Goal: Use online tool/utility: Utilize a website feature to perform a specific function

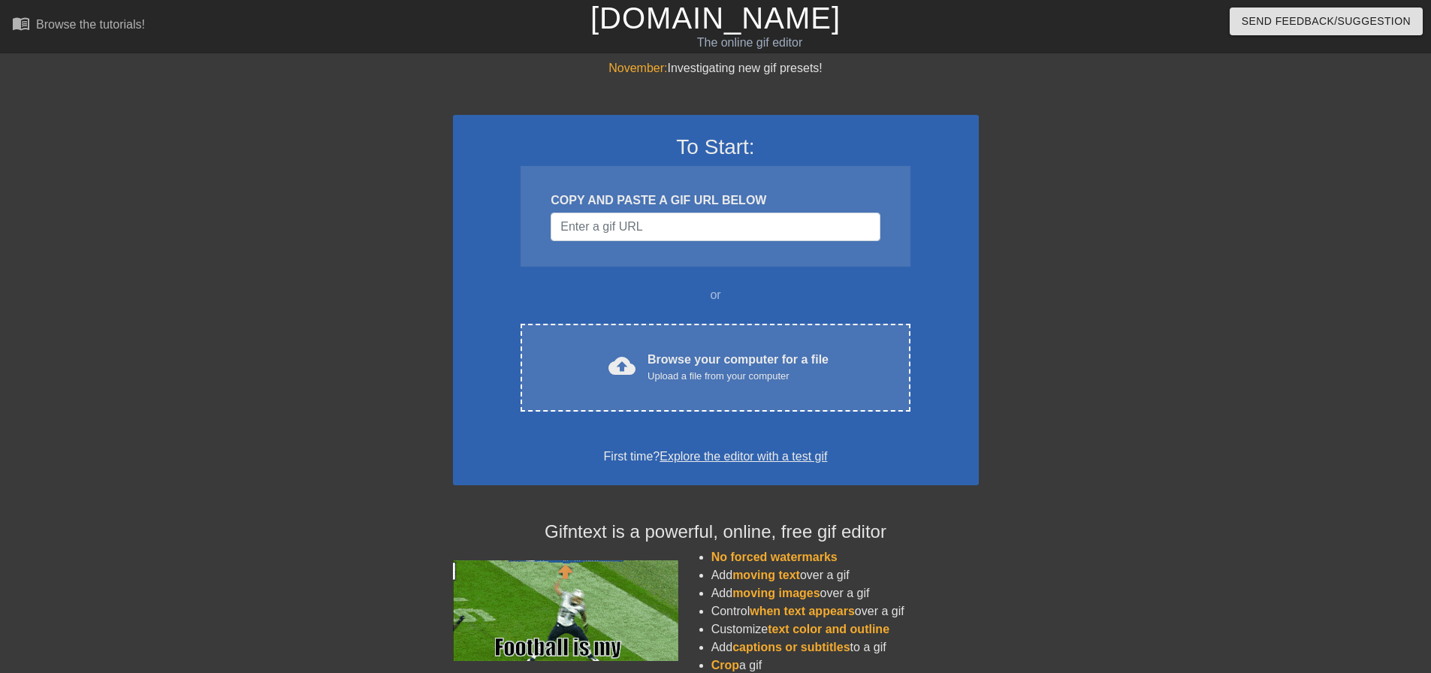
click at [1353, 150] on div "November: Investigating new gif presets! To Start: COPY AND PASTE A GIF URL BEL…" at bounding box center [715, 427] width 1431 height 736
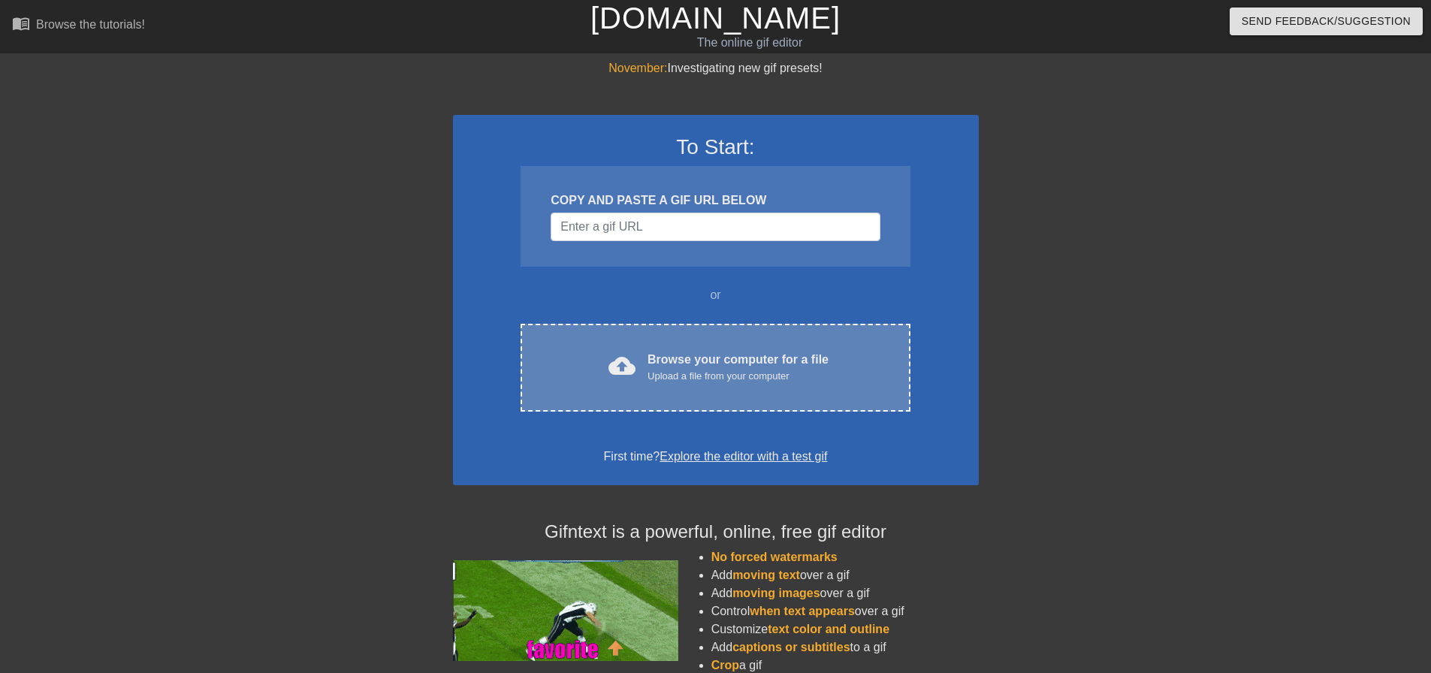
click at [691, 393] on div "cloud_upload Browse your computer for a file Upload a file from your computer C…" at bounding box center [715, 368] width 389 height 88
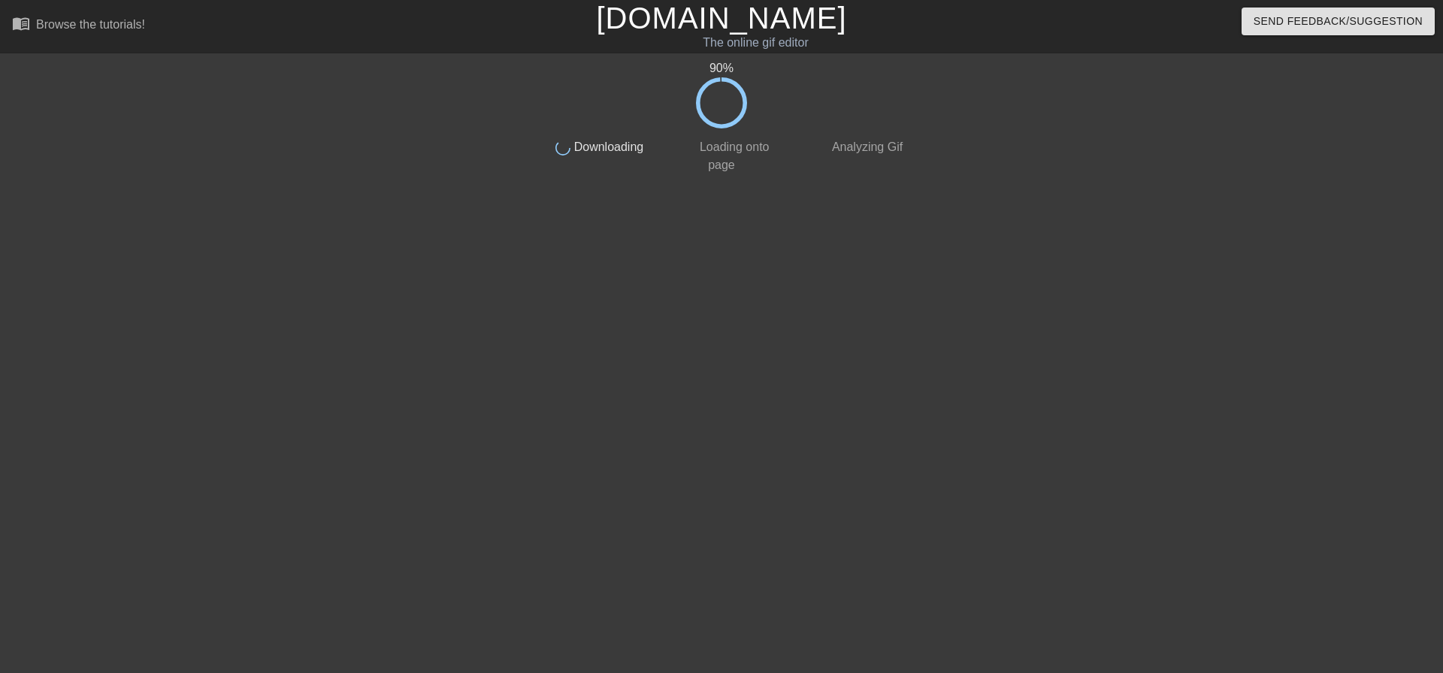
click at [180, 391] on div "90 % done Downloading done Loading onto page done Analyzing Gif" at bounding box center [721, 284] width 1443 height 451
click at [263, 503] on div "95 % done Downloading done Loading onto page done Analyzing Gif" at bounding box center [721, 284] width 1443 height 451
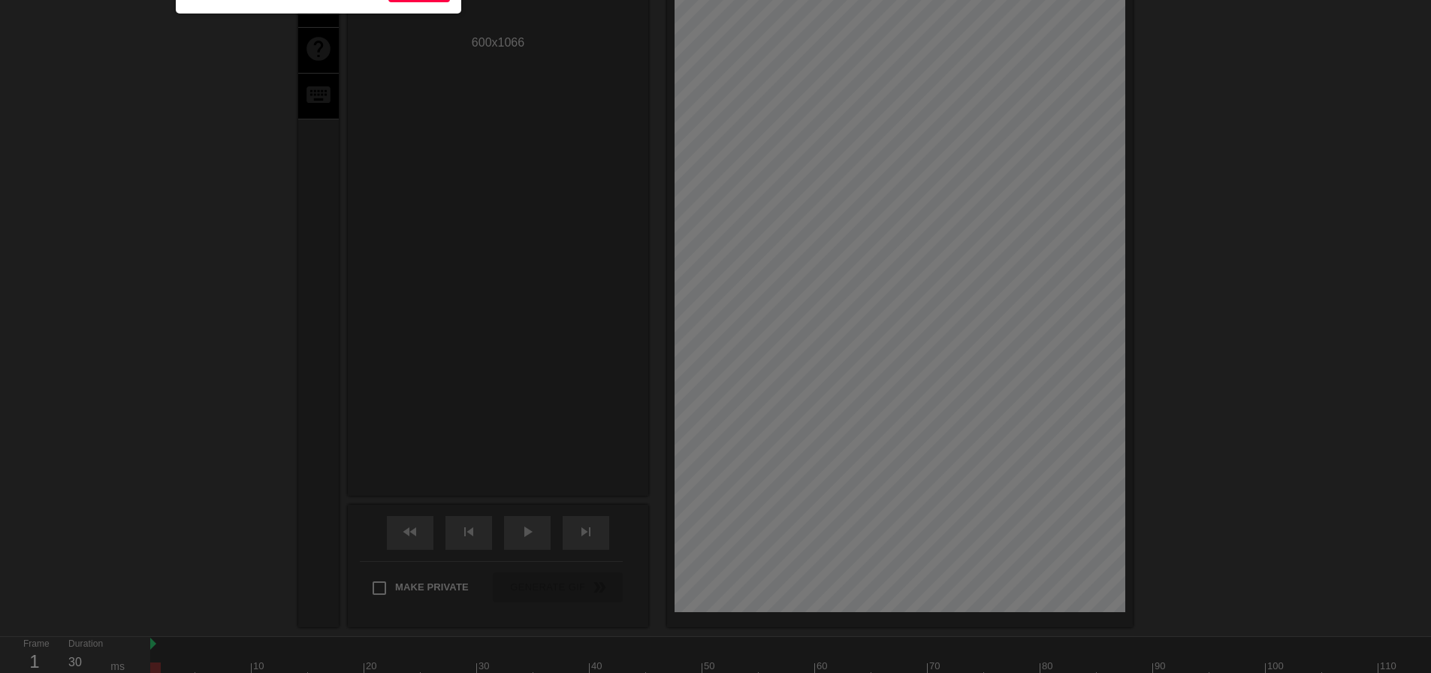
scroll to position [37, 0]
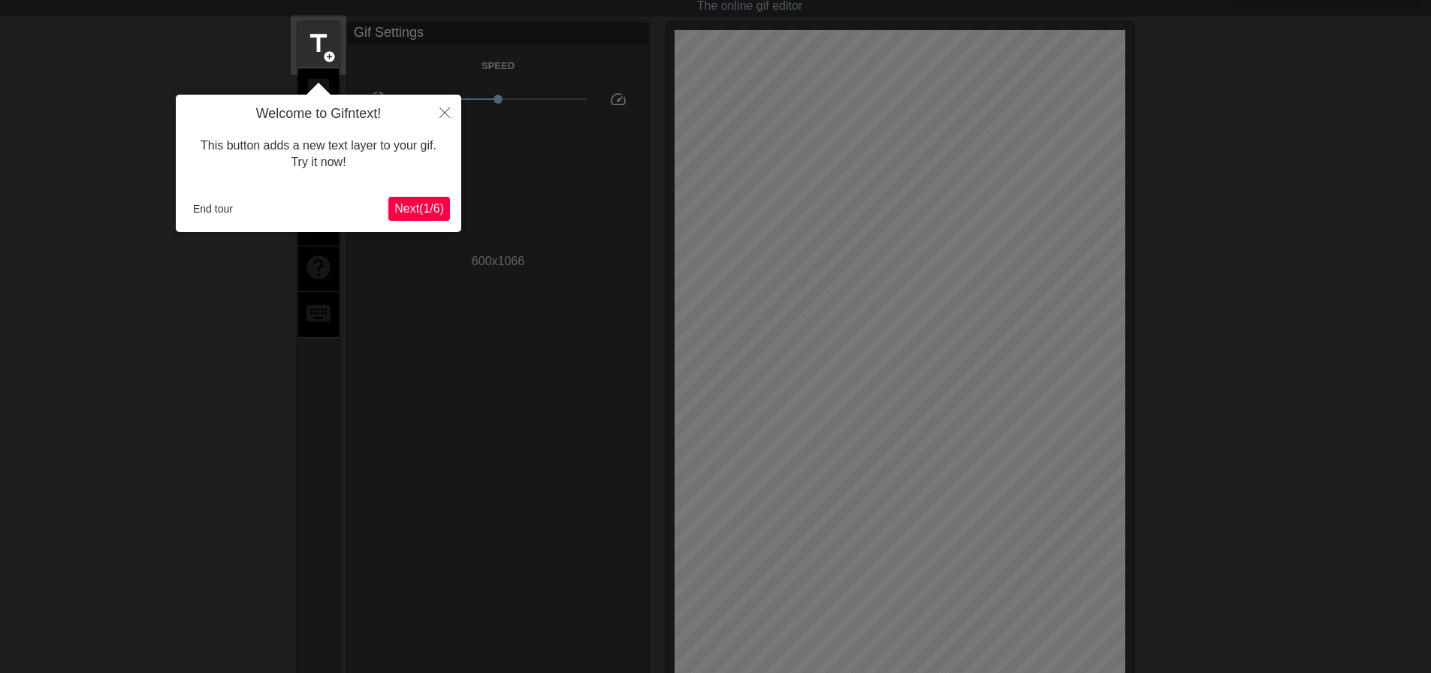
click at [135, 135] on div at bounding box center [715, 489] width 1431 height 1053
click at [441, 119] on button "Close" at bounding box center [444, 112] width 33 height 35
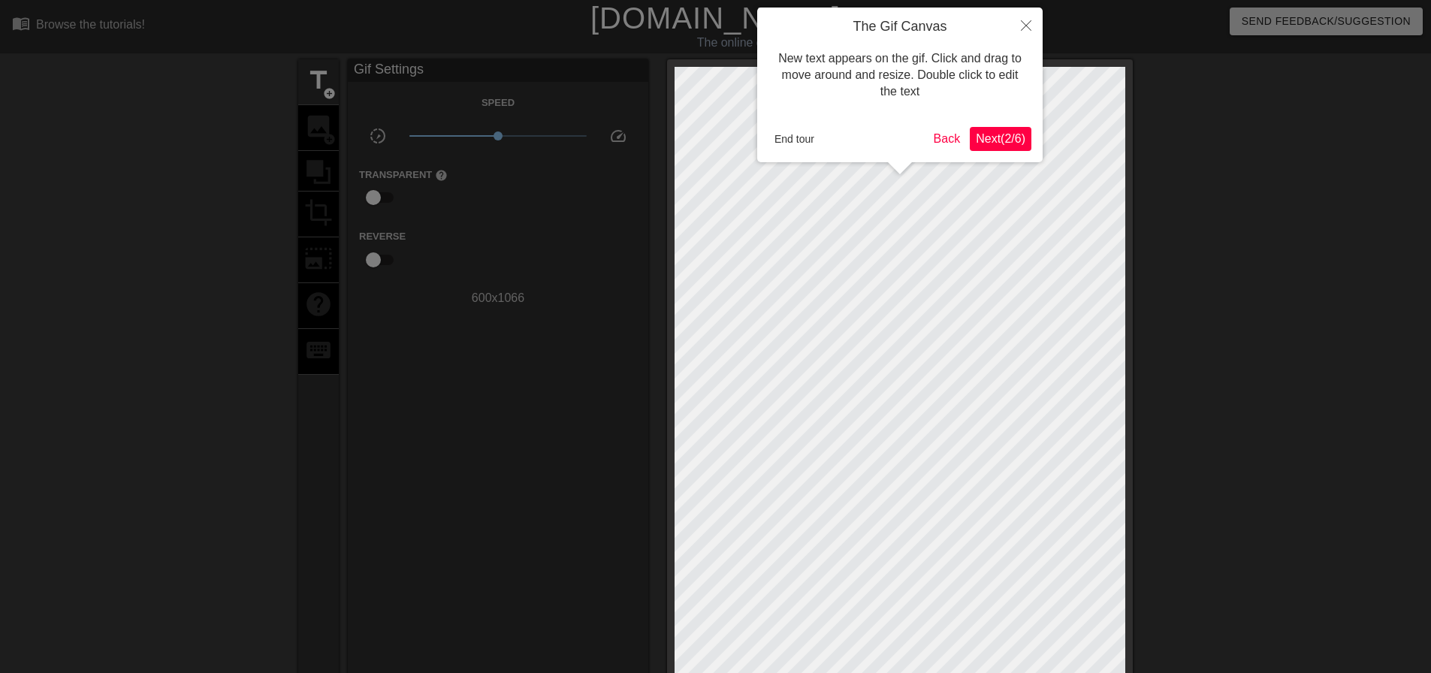
click at [1011, 136] on span "Next ( 2 / 6 )" at bounding box center [1001, 138] width 50 height 13
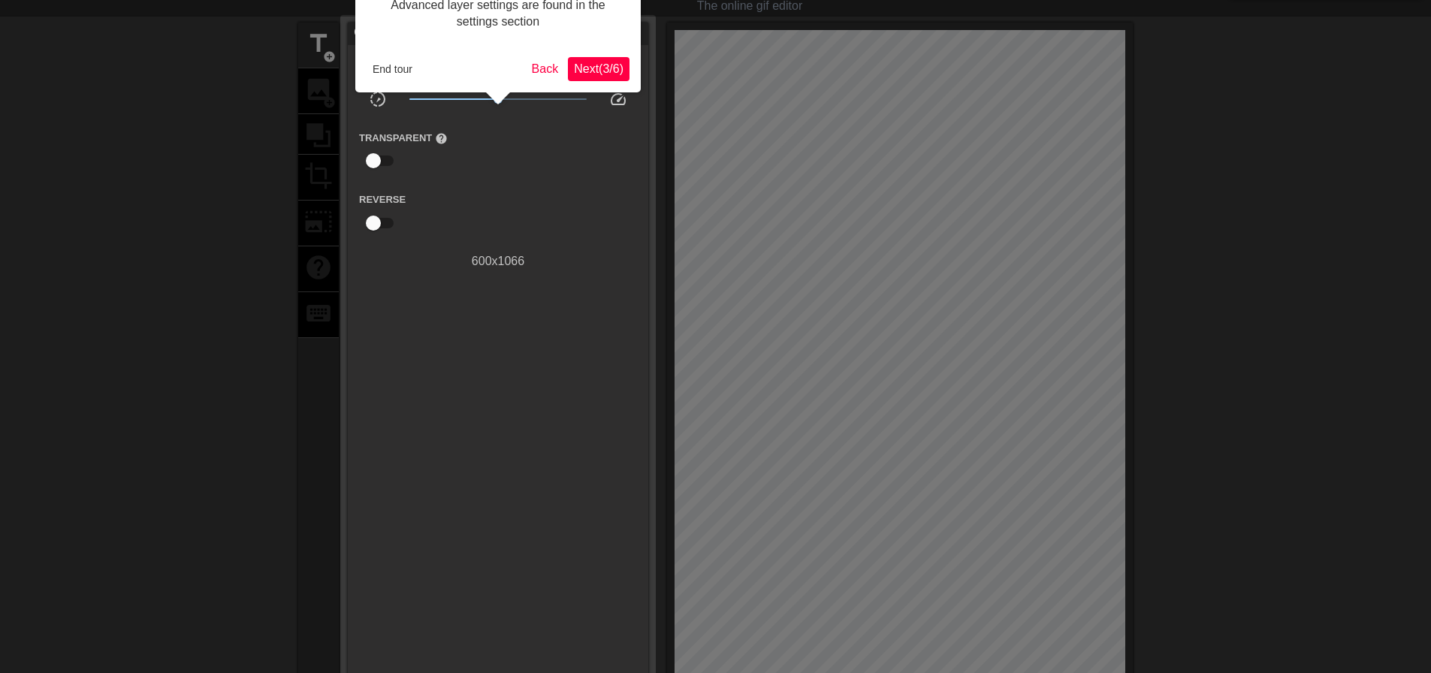
click at [596, 73] on span "Next ( 3 / 6 )" at bounding box center [599, 68] width 50 height 13
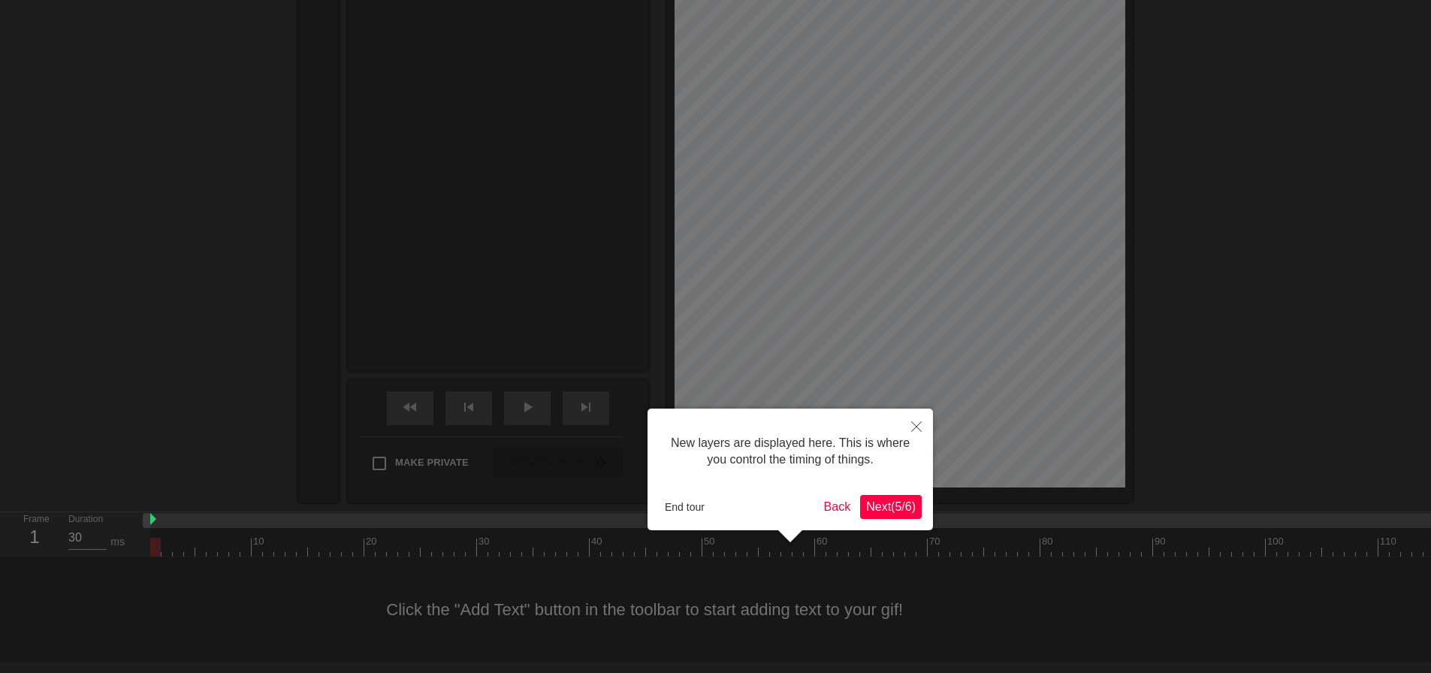
scroll to position [13, 0]
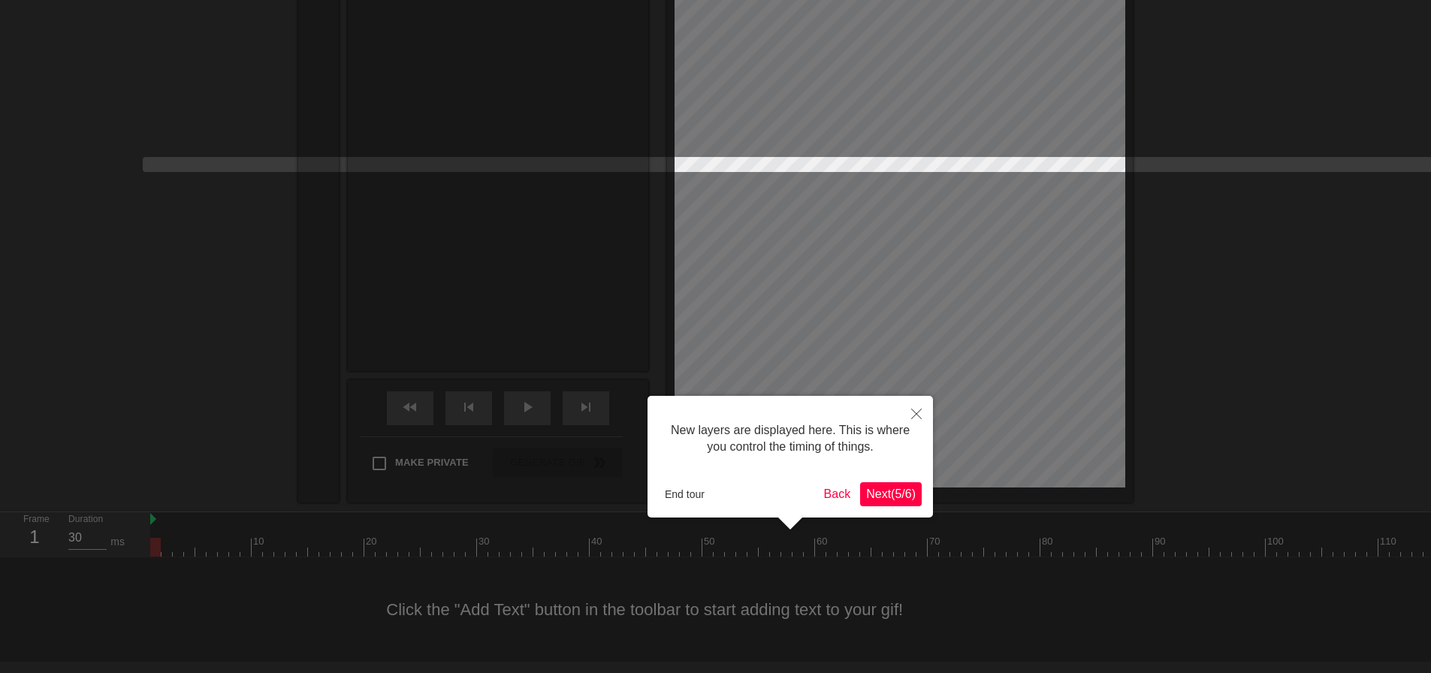
click at [901, 496] on span "Next ( 5 / 6 )" at bounding box center [891, 494] width 50 height 13
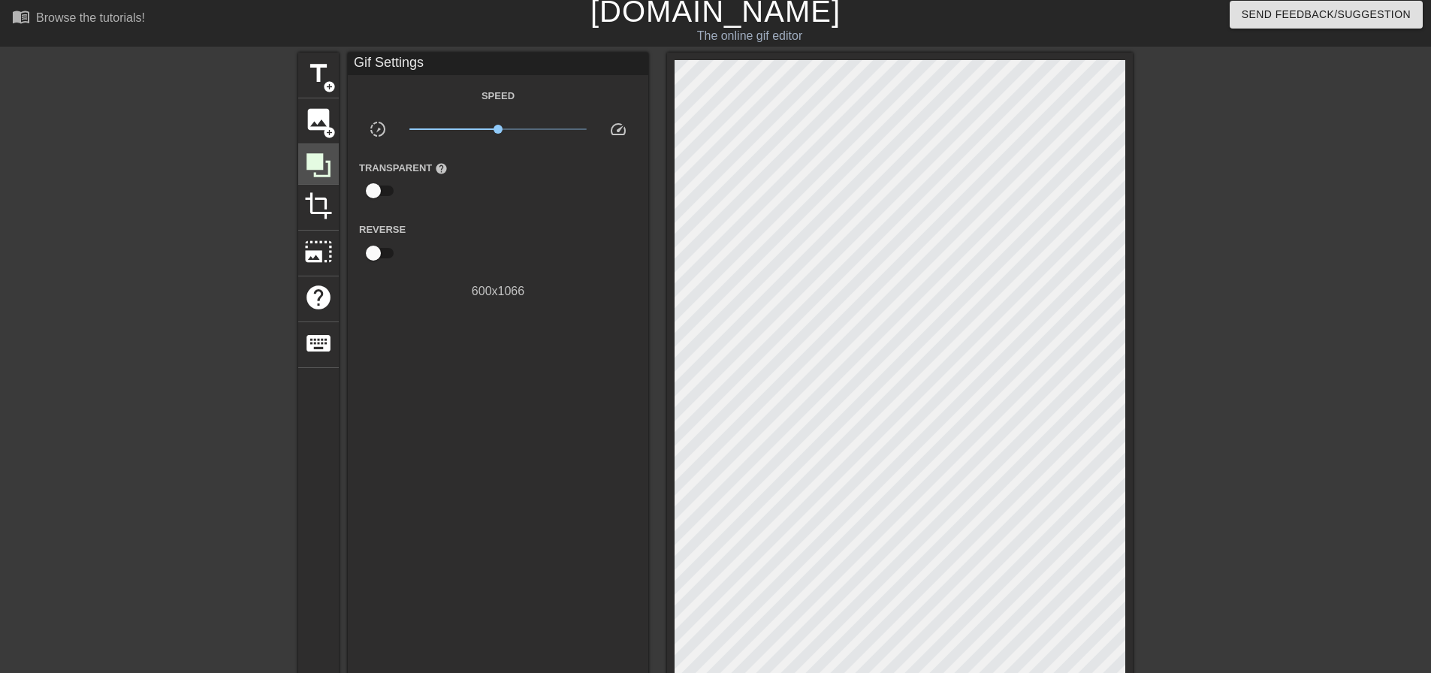
scroll to position [0, 0]
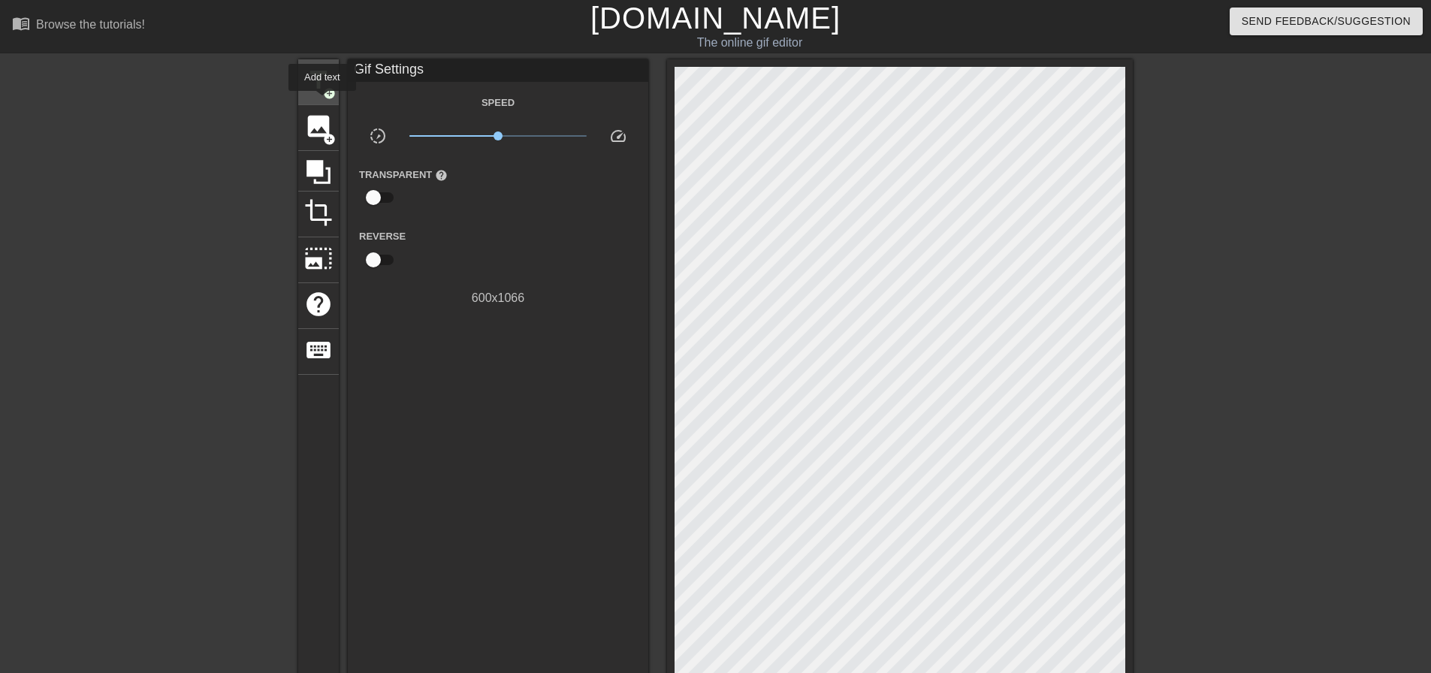
click at [322, 94] on span "title" at bounding box center [318, 80] width 29 height 29
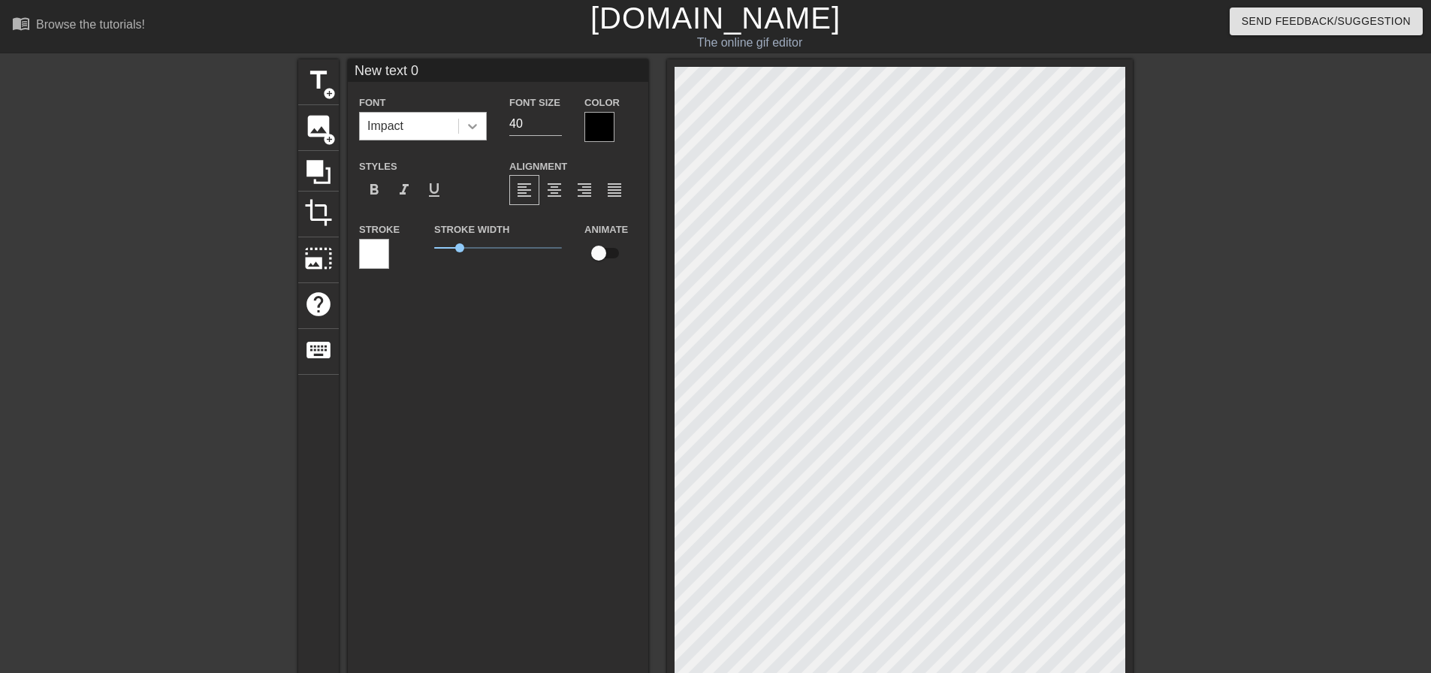
click at [462, 131] on div at bounding box center [472, 126] width 27 height 27
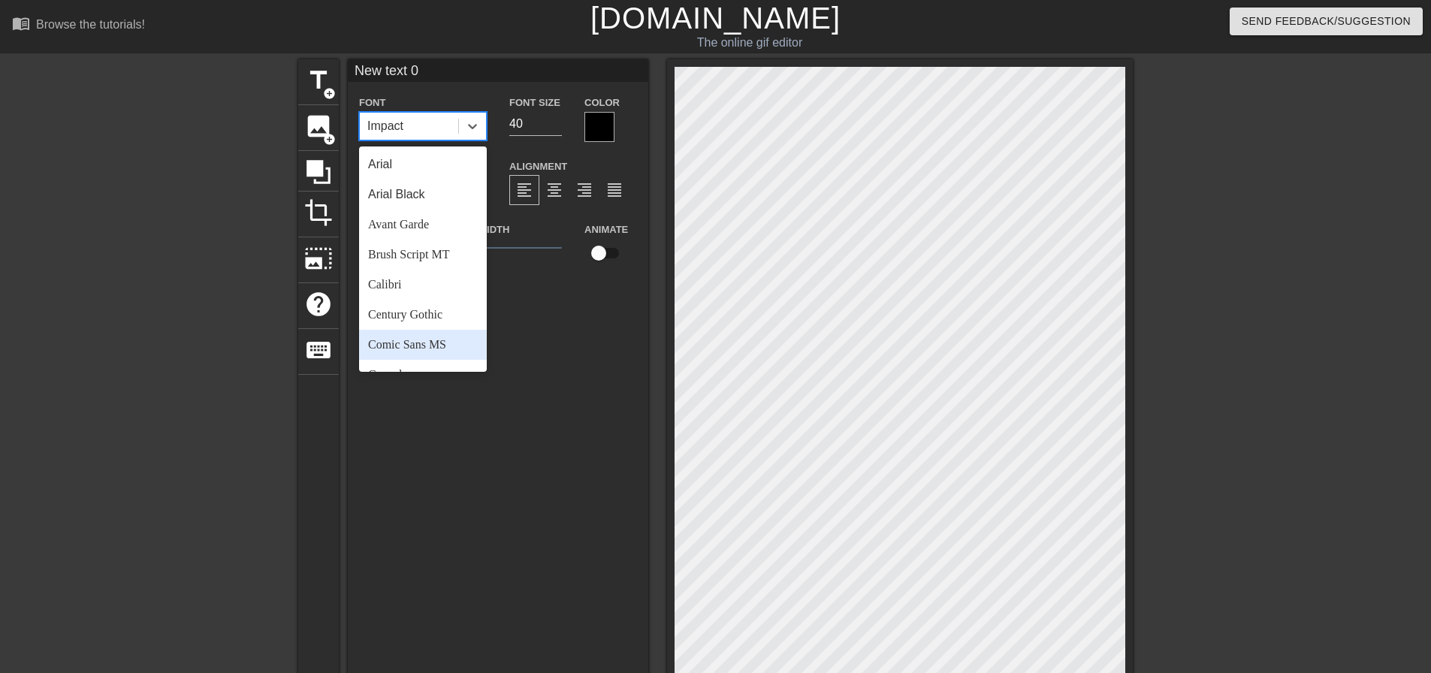
click at [419, 338] on div "Comic Sans MS" at bounding box center [423, 345] width 128 height 30
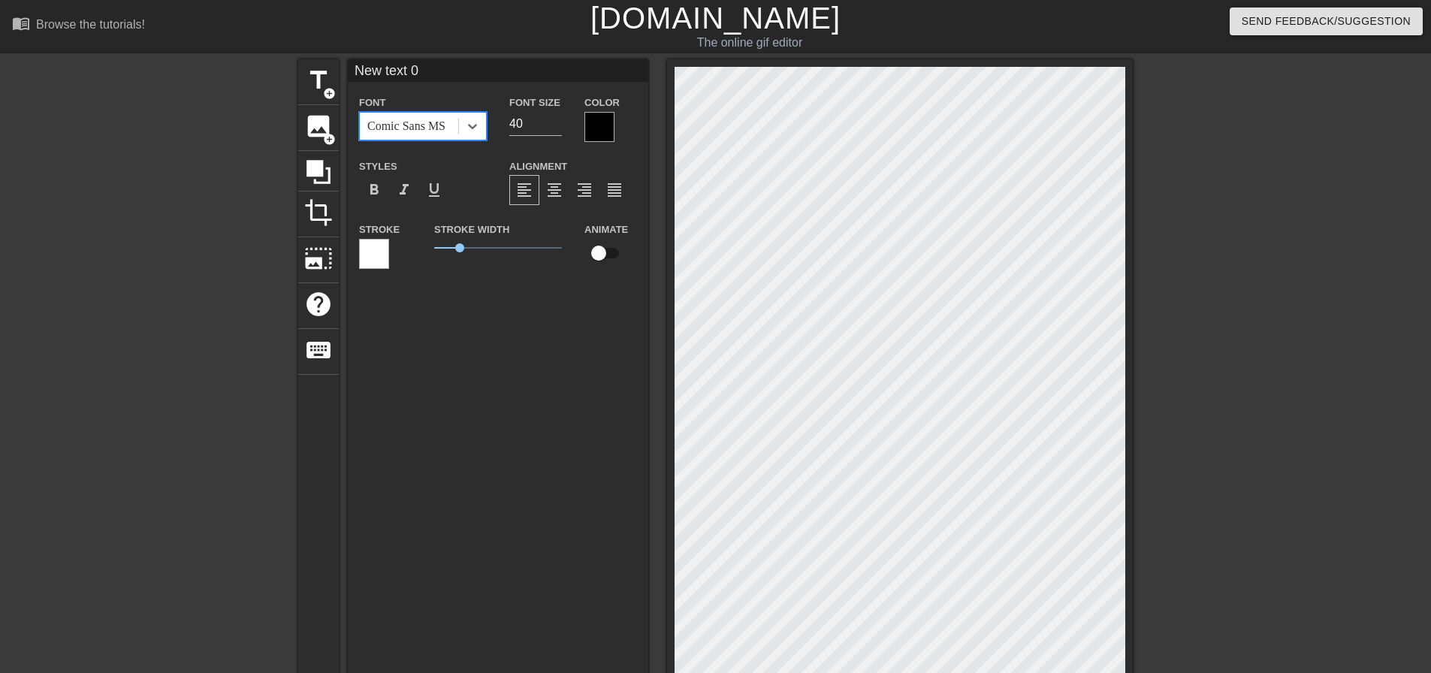
click at [379, 254] on div at bounding box center [374, 254] width 30 height 30
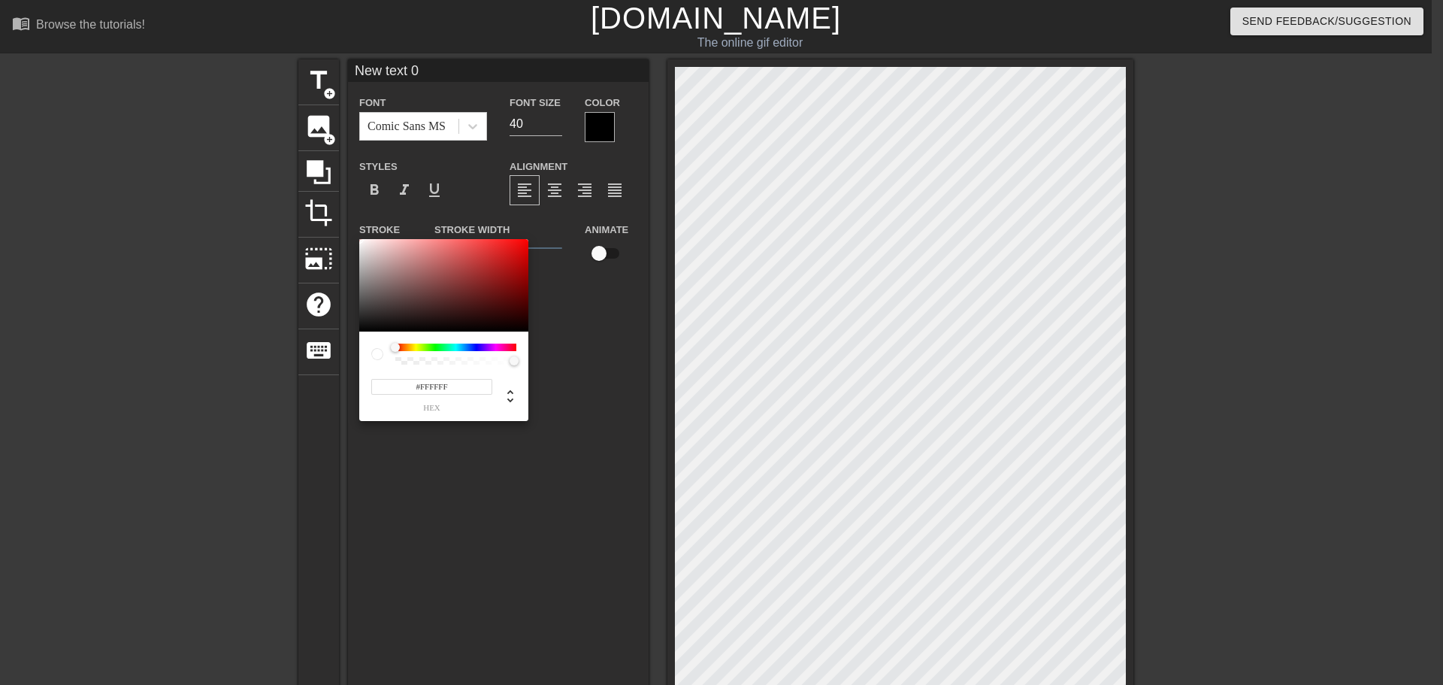
click at [455, 347] on div at bounding box center [455, 347] width 121 height 8
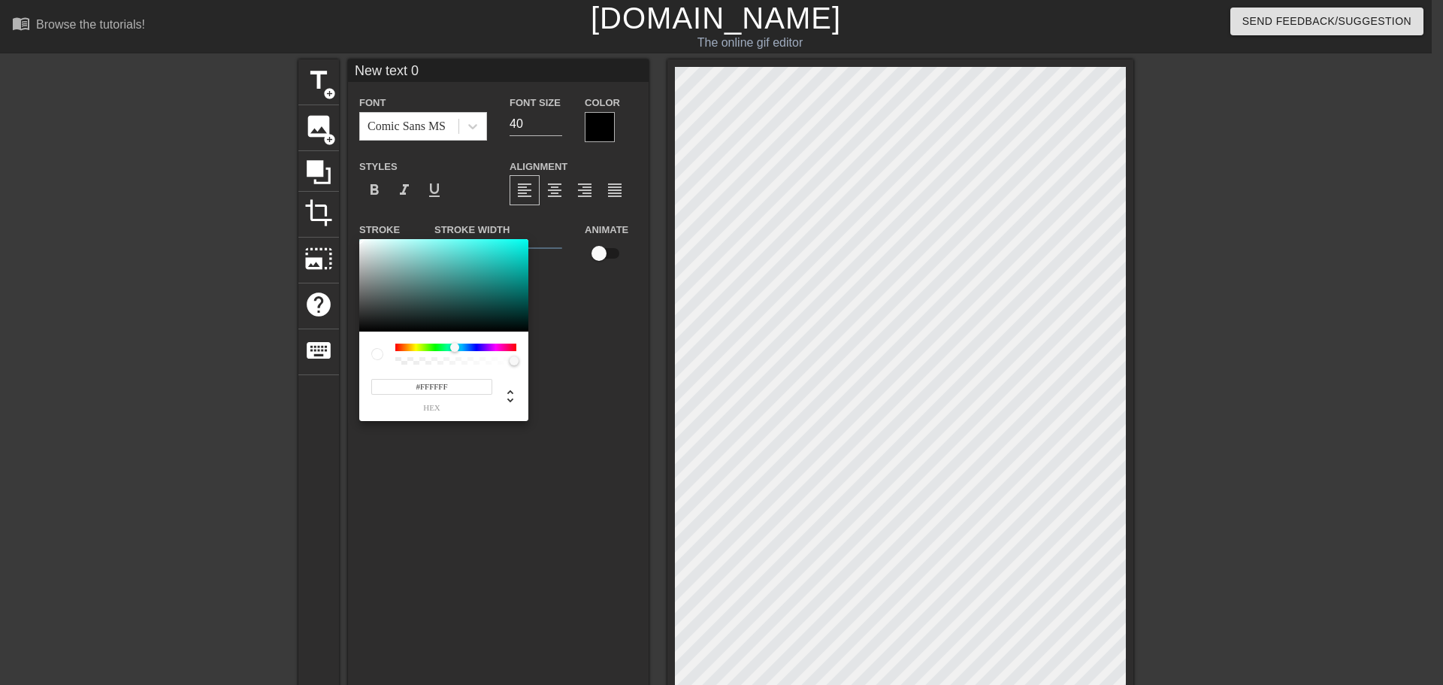
click at [455, 349] on div at bounding box center [455, 347] width 121 height 8
click at [518, 239] on div at bounding box center [443, 285] width 169 height 93
type input "#0CFEF1"
click at [520, 239] on div at bounding box center [518, 238] width 9 height 9
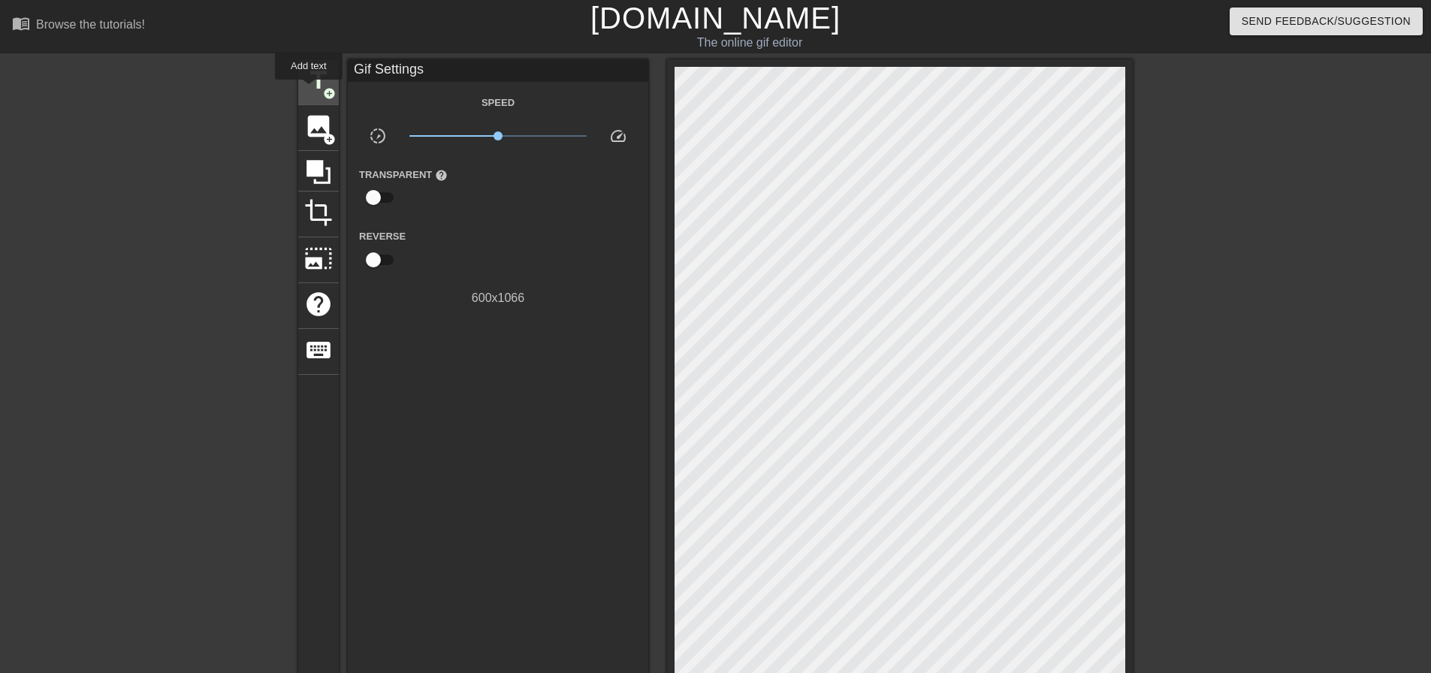
click at [309, 90] on span "title" at bounding box center [318, 80] width 29 height 29
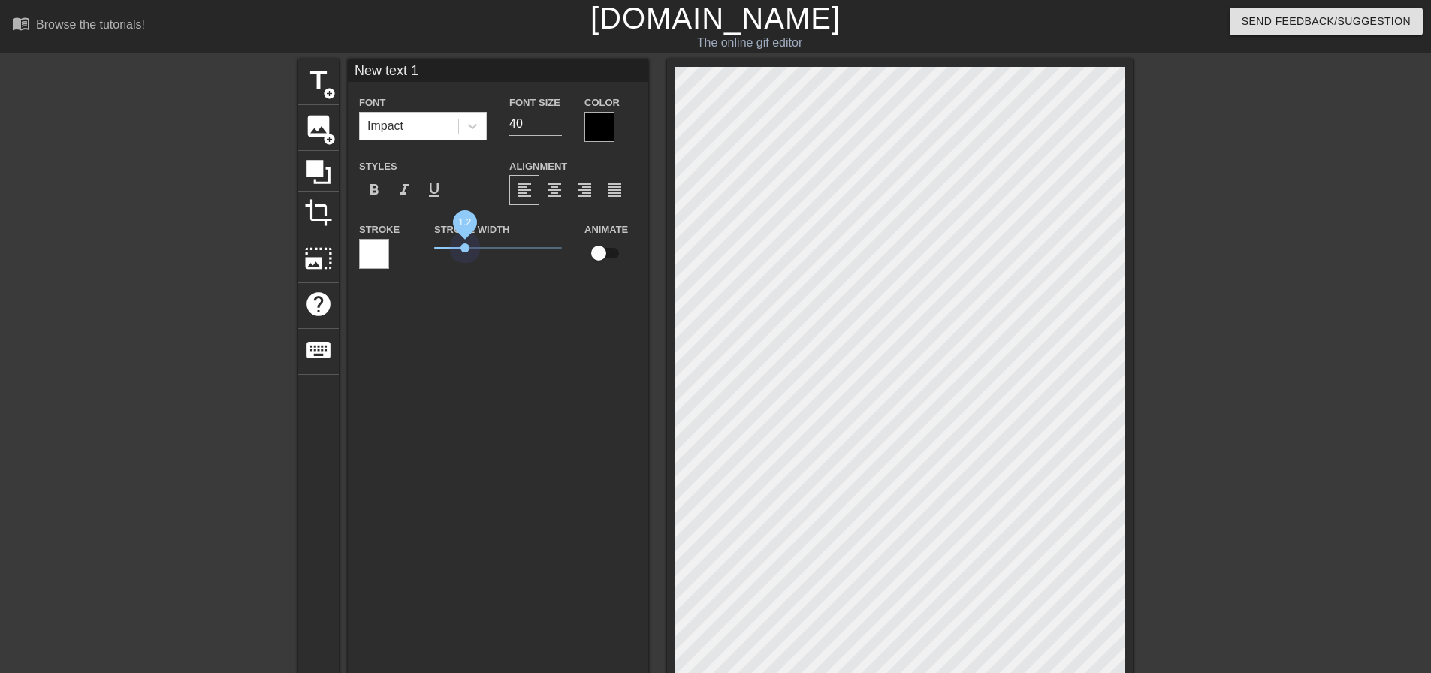
drag, startPoint x: 461, startPoint y: 249, endPoint x: 465, endPoint y: 258, distance: 9.4
click at [465, 258] on div "Stroke Width 1.2" at bounding box center [498, 251] width 150 height 62
click at [370, 260] on div at bounding box center [374, 254] width 30 height 30
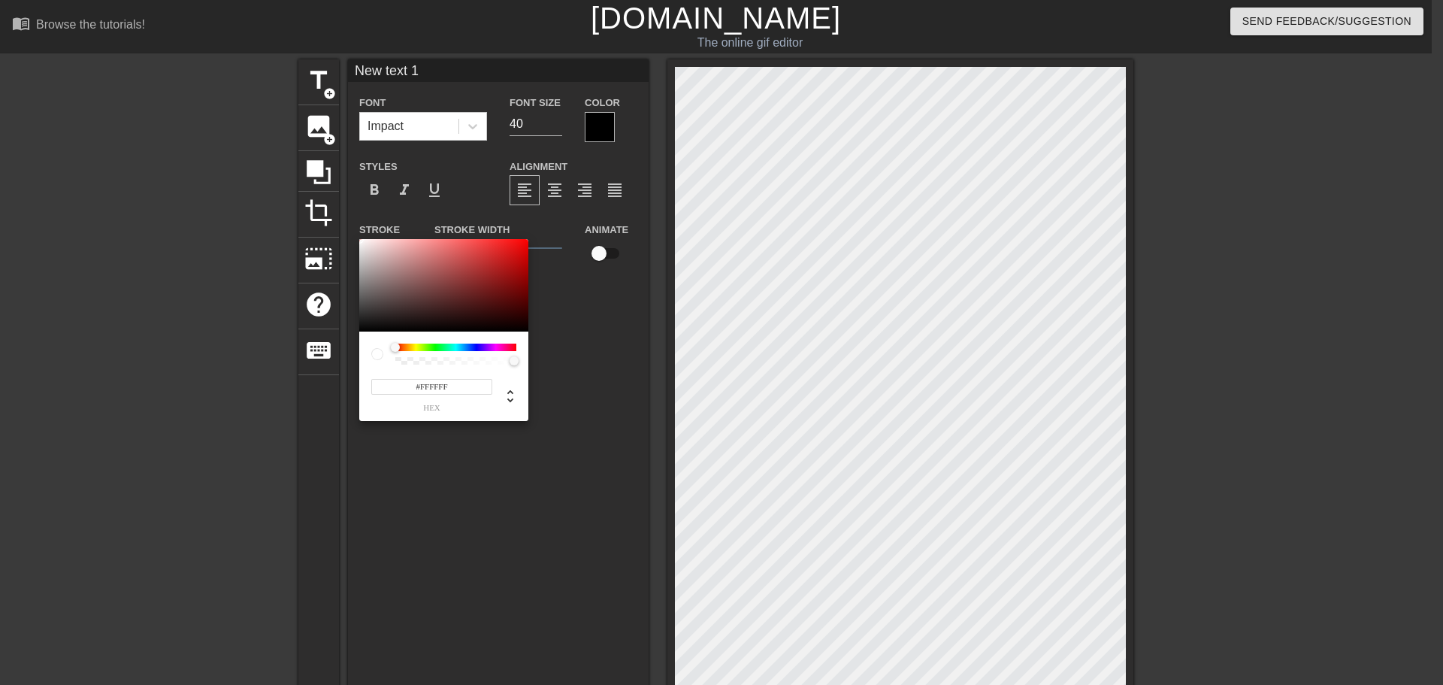
click at [458, 351] on div at bounding box center [455, 347] width 121 height 8
click at [460, 349] on div at bounding box center [455, 347] width 121 height 8
click at [456, 349] on div at bounding box center [455, 347] width 121 height 8
click at [455, 348] on div at bounding box center [455, 347] width 121 height 8
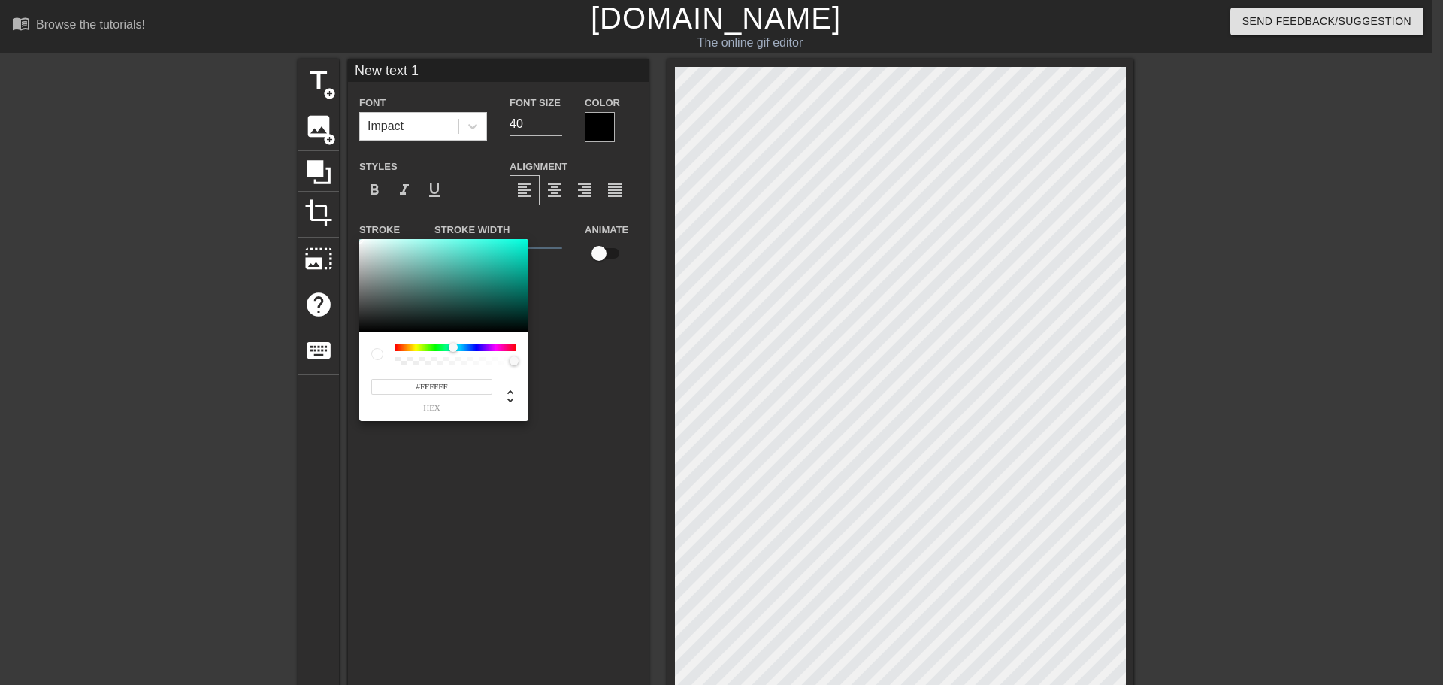
click at [453, 349] on div at bounding box center [453, 347] width 9 height 9
type input "#07F8D8"
click at [524, 241] on div at bounding box center [443, 285] width 169 height 93
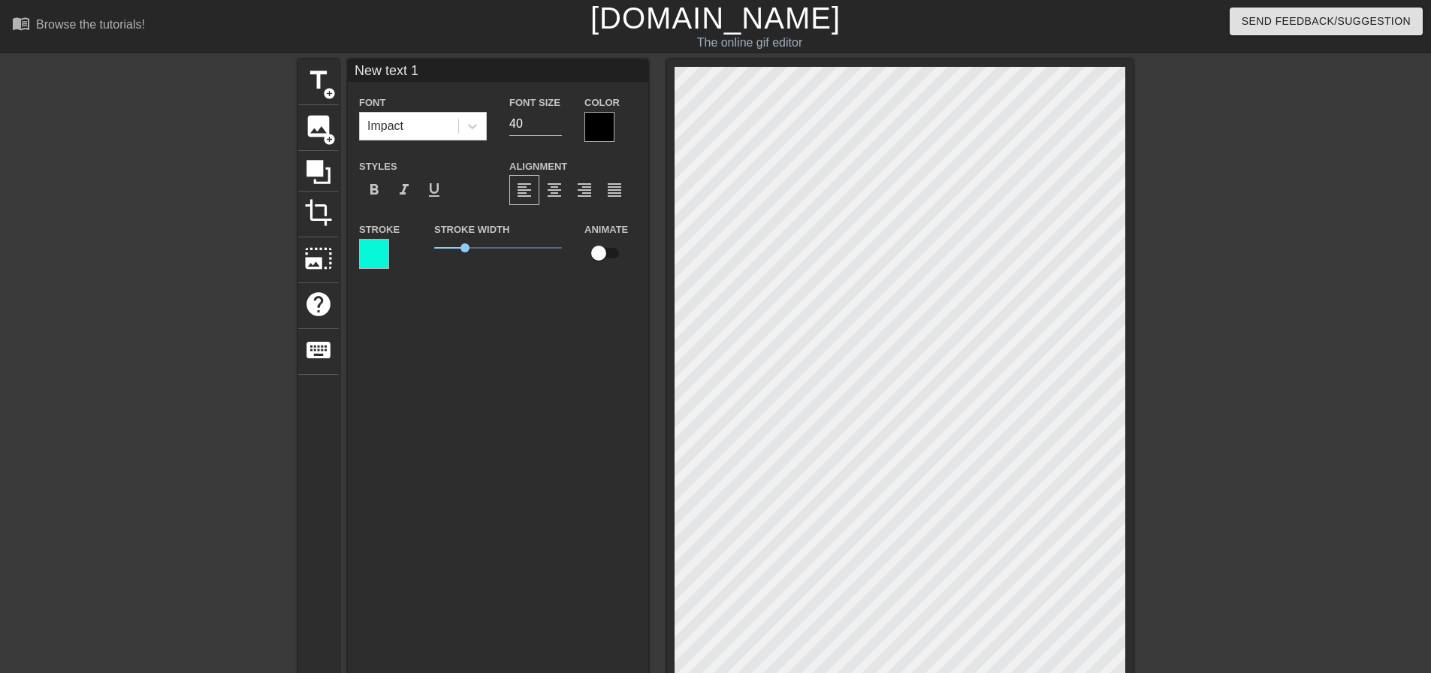
scroll to position [2, 4]
type input "New text"
type textarea "New text"
type input "New text"
type textarea "New text"
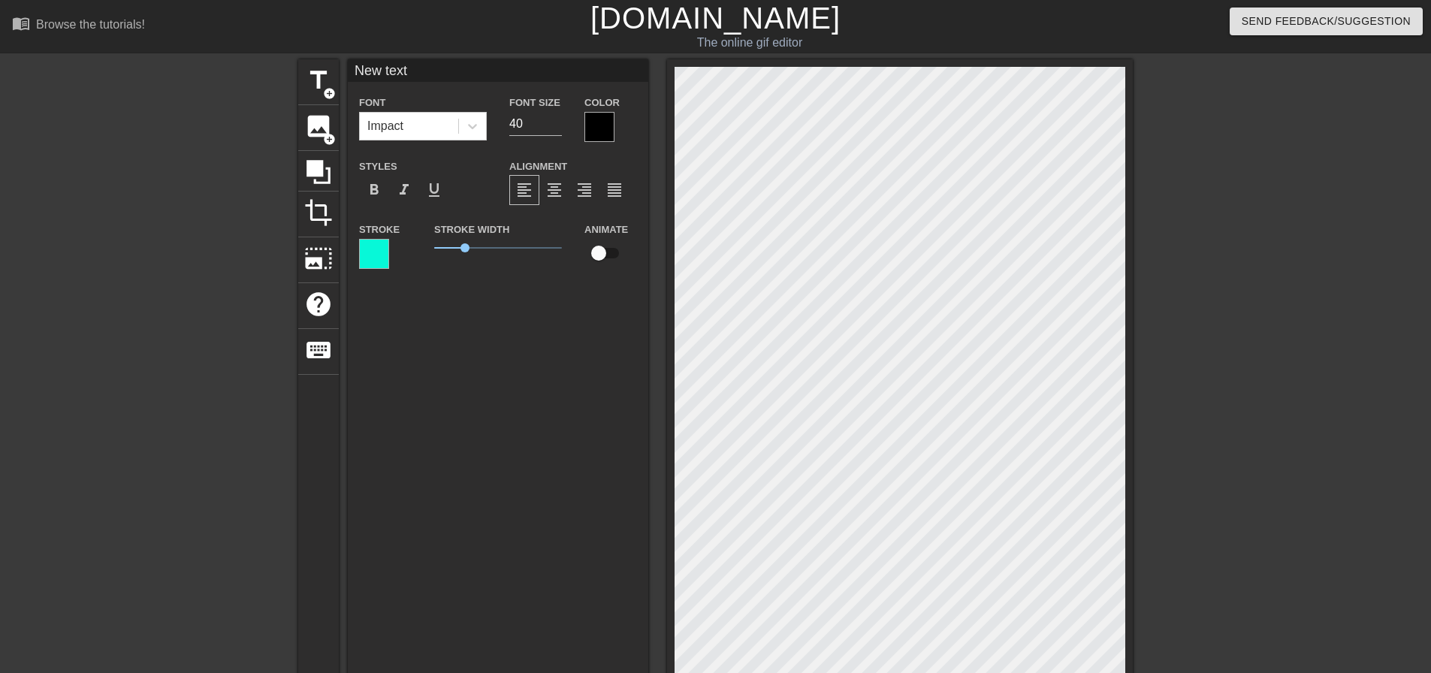
type input "New tex"
type textarea "New tex"
type input "New te"
type textarea "New te"
type input "New t"
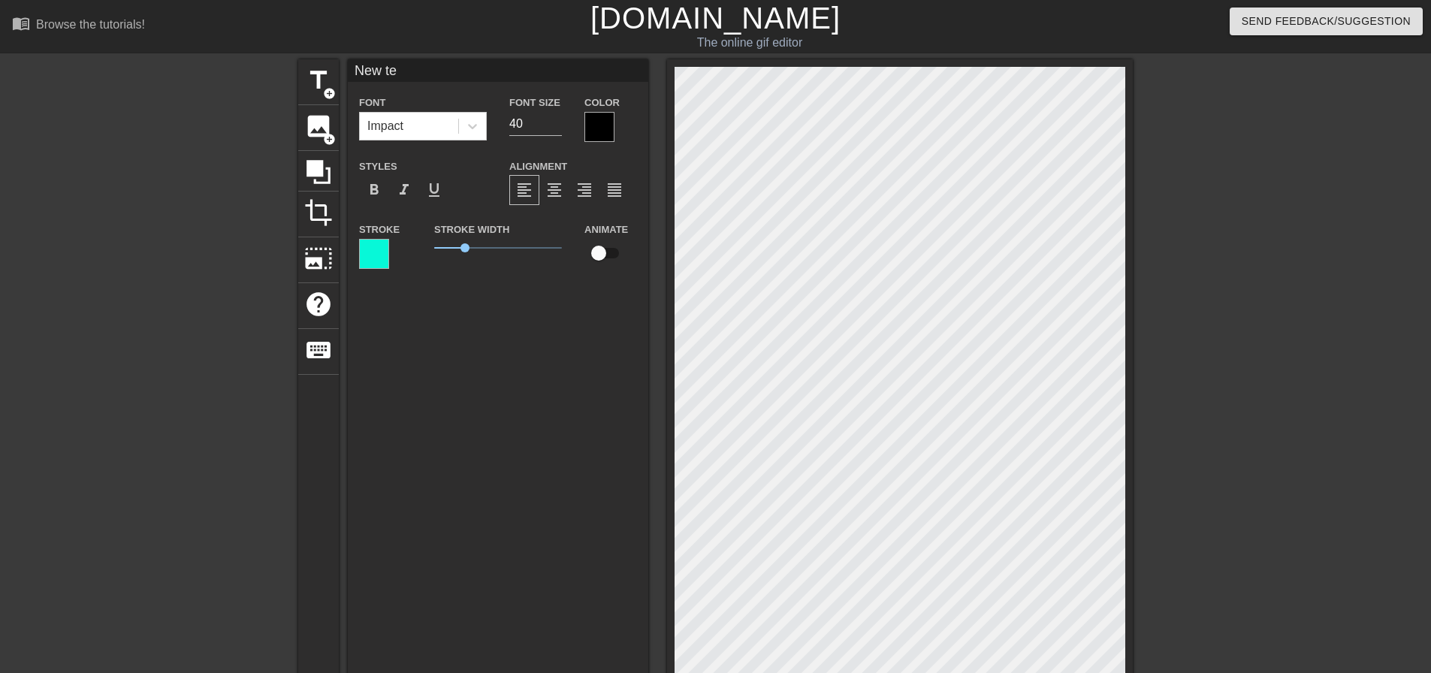
type textarea "New t"
type input "New"
type textarea "New"
type input "New"
type textarea "New"
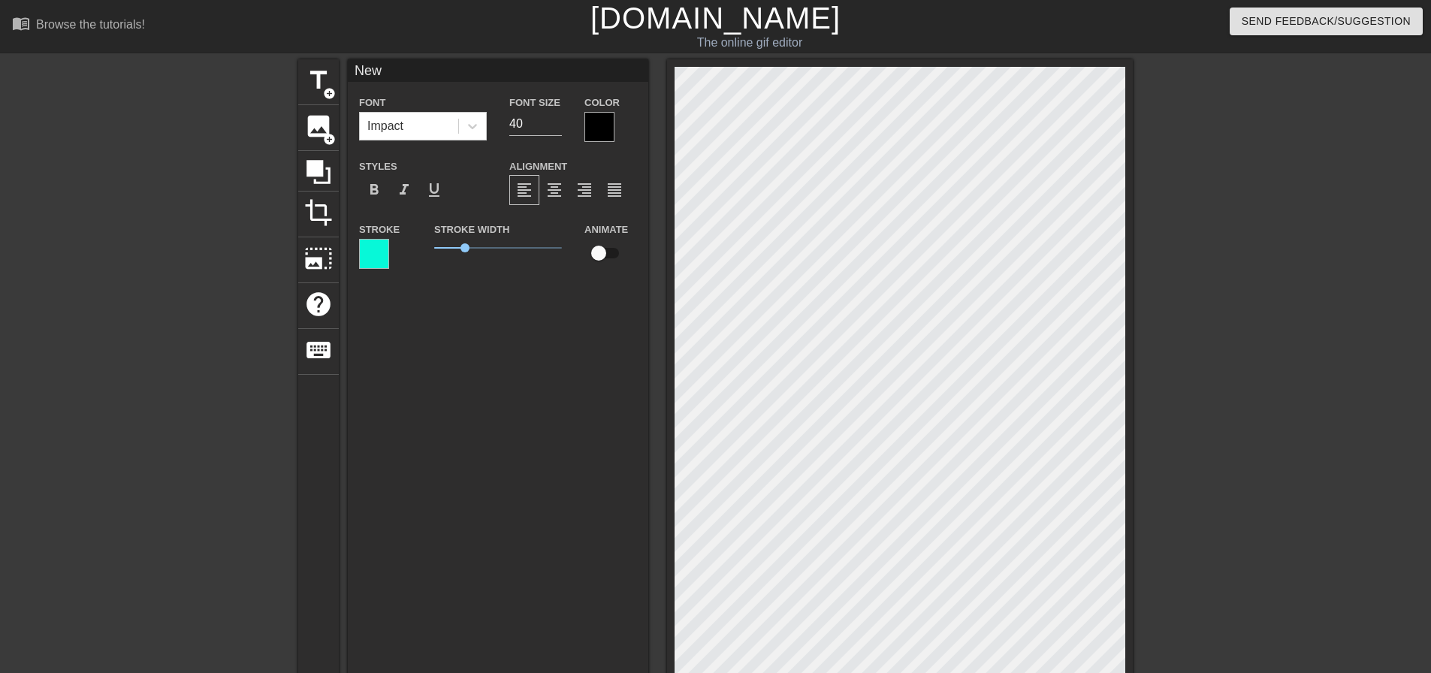
type input "Ne"
type textarea "Ne"
type input "N"
type textarea "N"
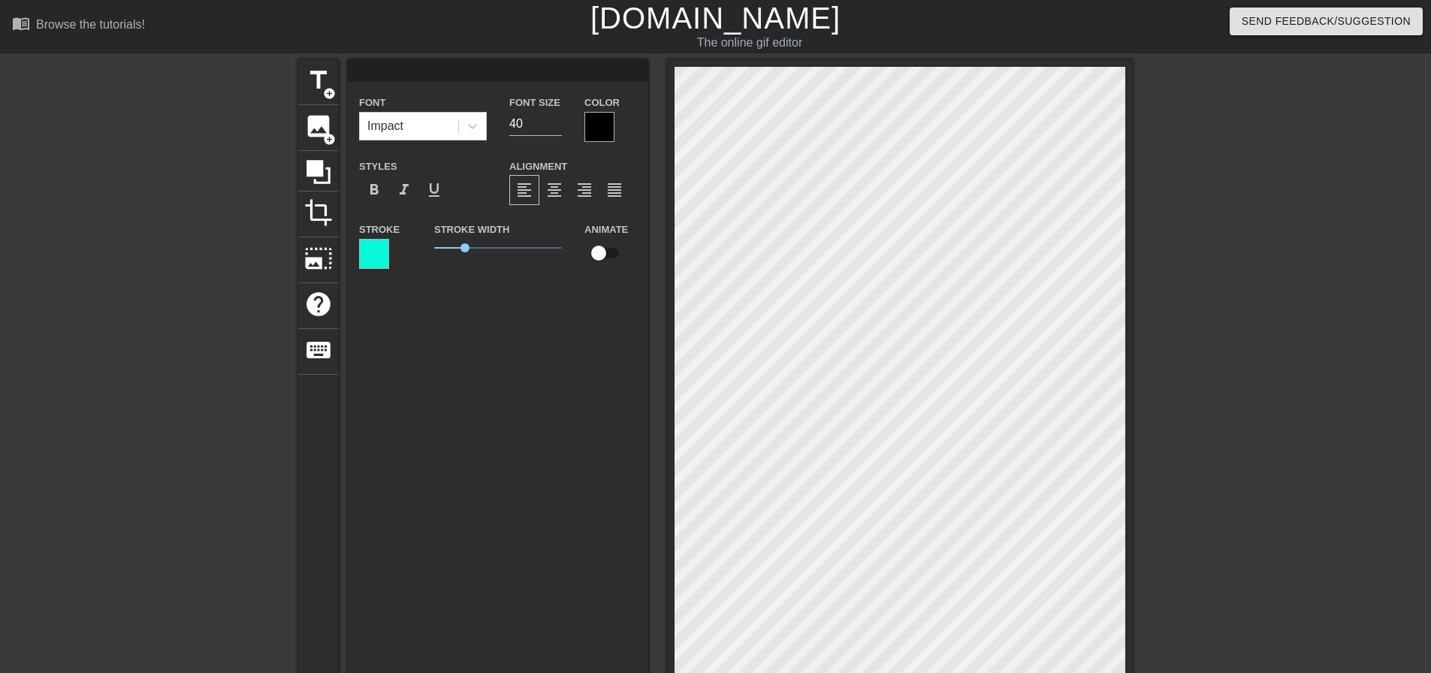
type input "S"
type textarea "S"
type input "Sh"
type textarea "Sh"
type input "Shu"
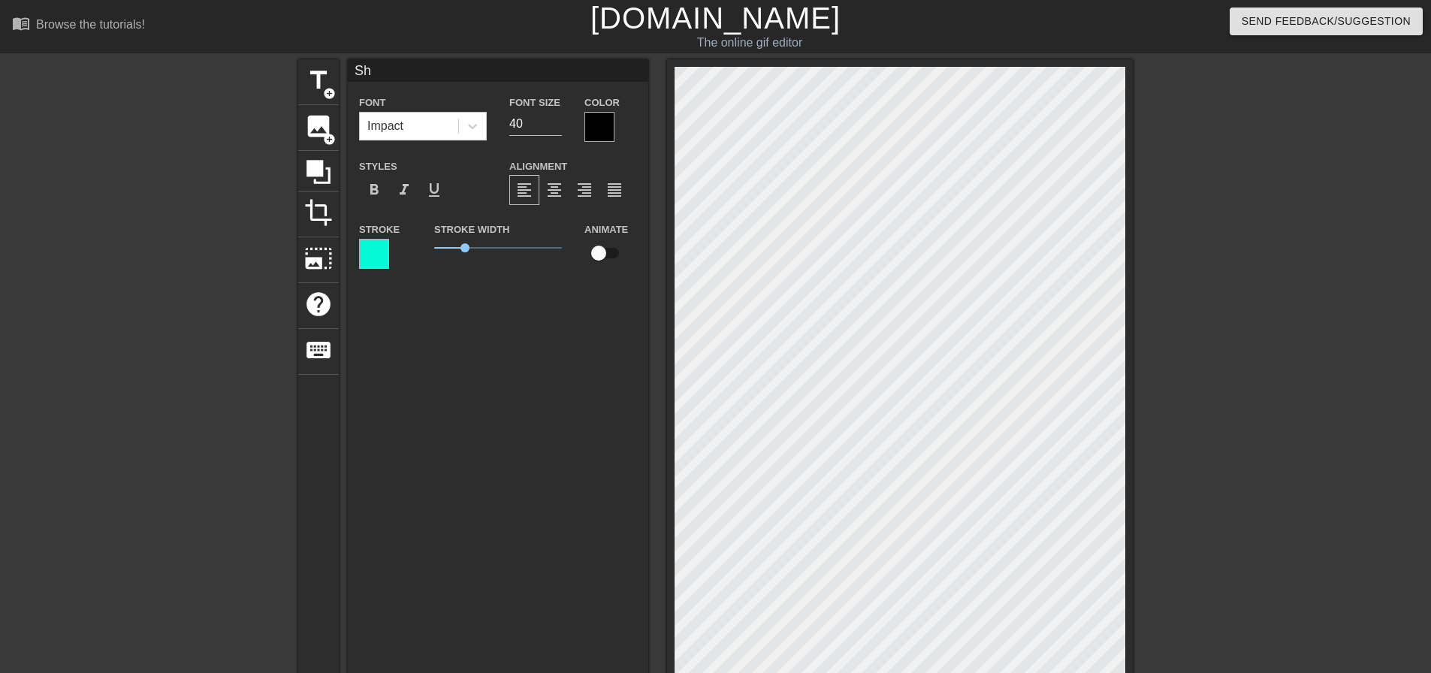
type textarea "Shu"
type input "Shut"
type textarea "Shut"
type input "Shut"
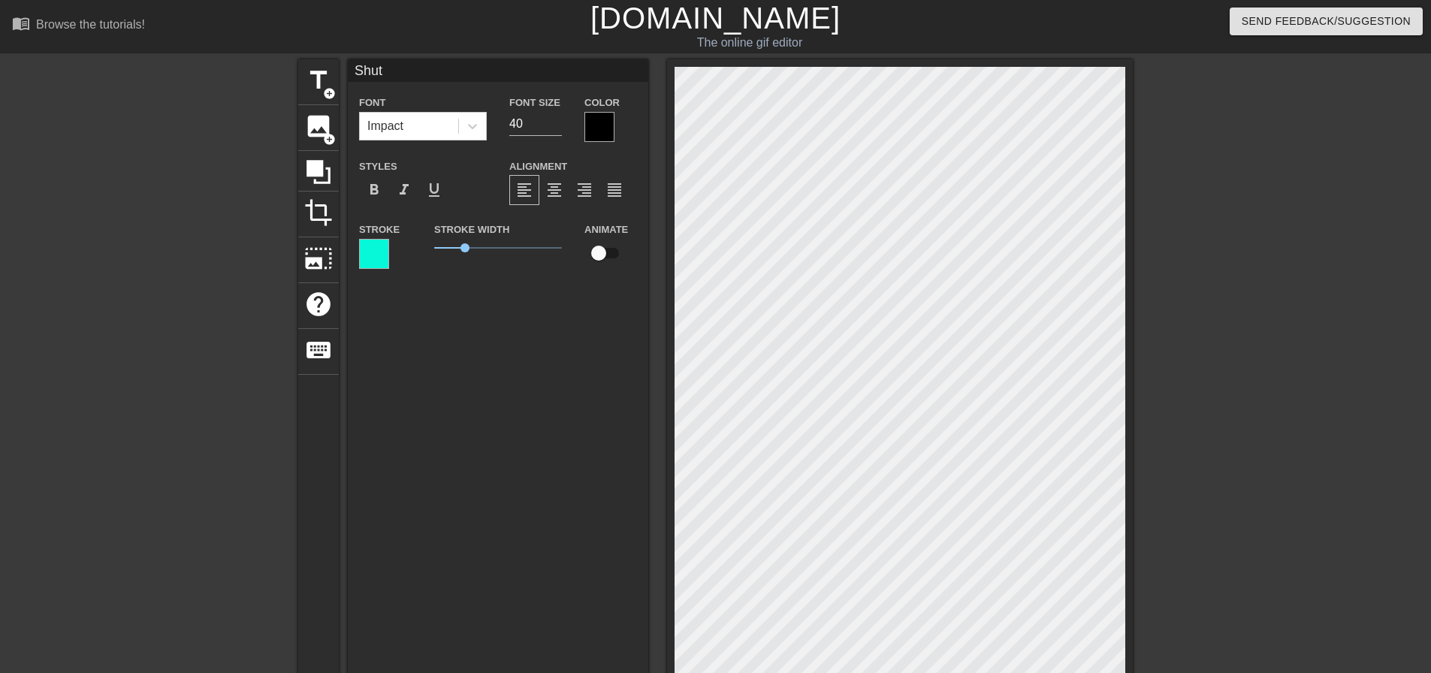
type textarea "Shut"
type input "Shu"
type textarea "Shu"
type input "Sh"
type textarea "Sh"
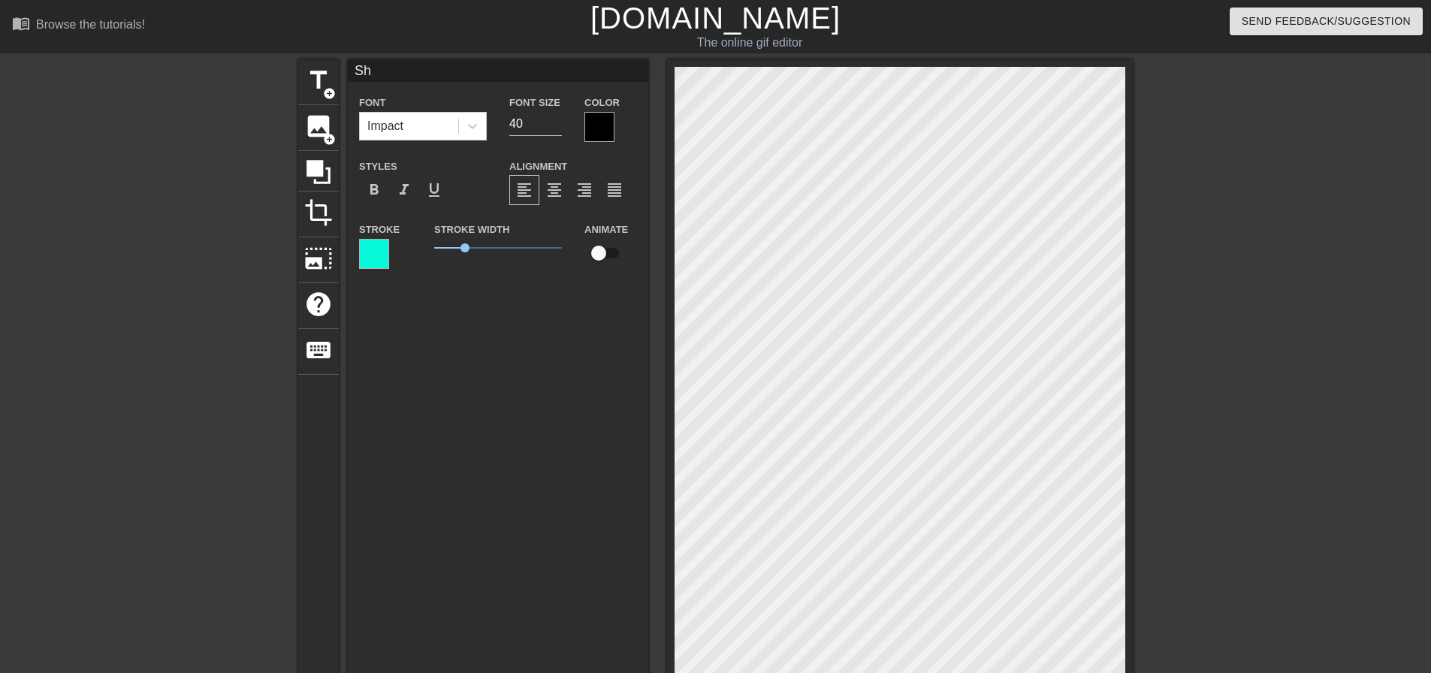
type input "S"
type textarea "S"
type input "C"
type textarea "C"
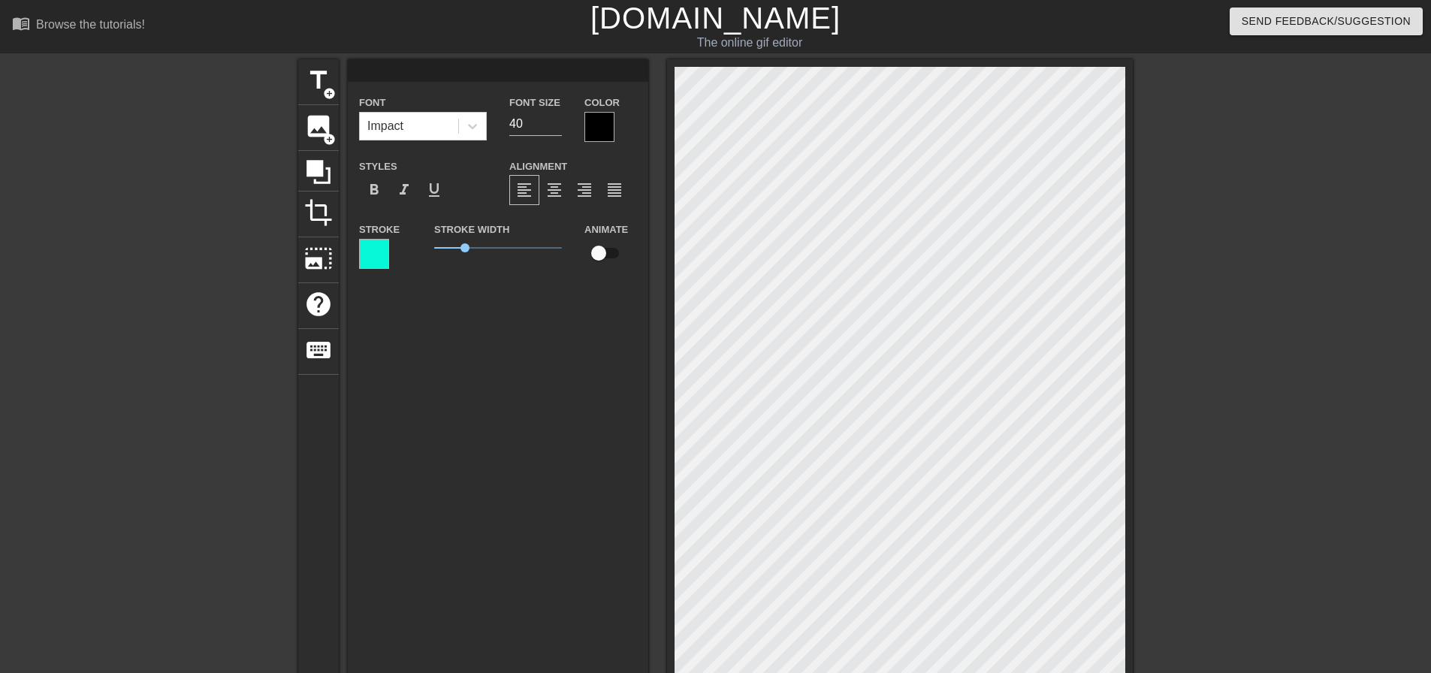
type input "S"
type textarea "S"
type input "Sh"
type textarea "Shui"
type input "Shuit"
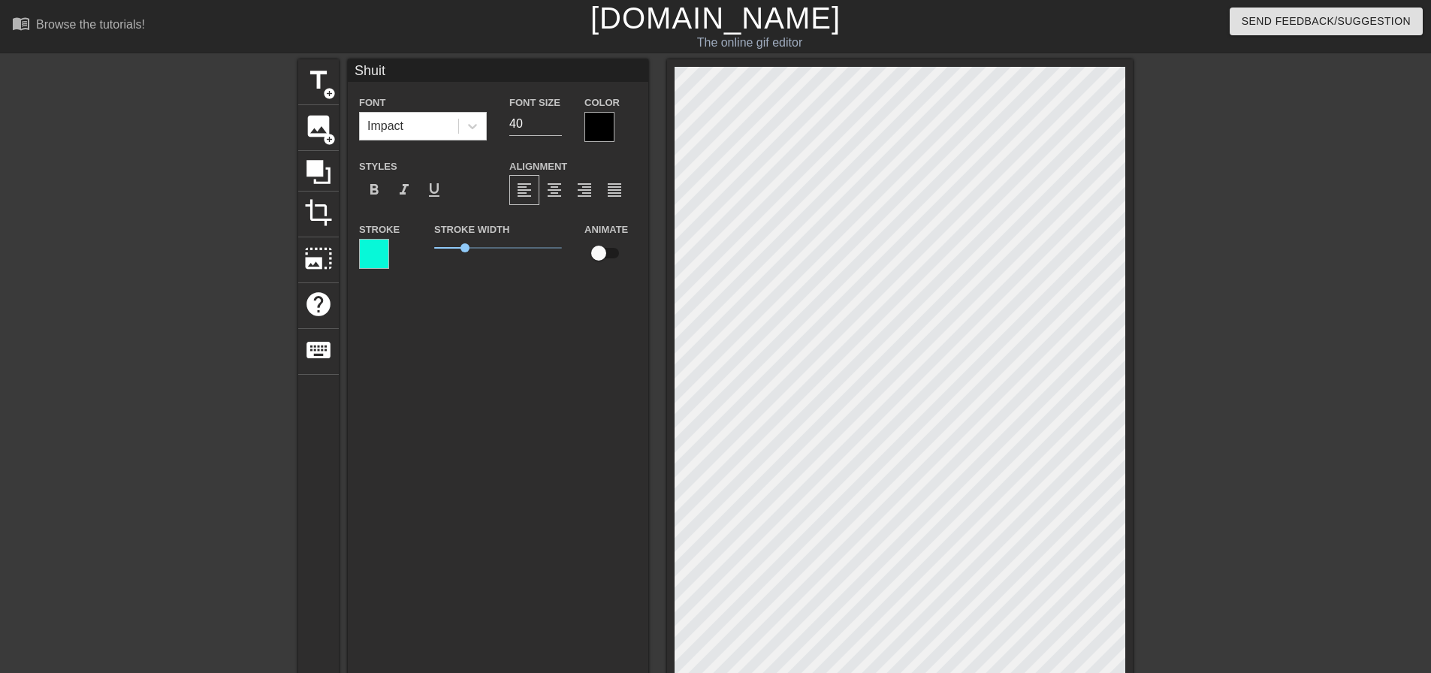
type textarea "Shuit"
type input "Shui"
type textarea "Shui"
type input "Shu"
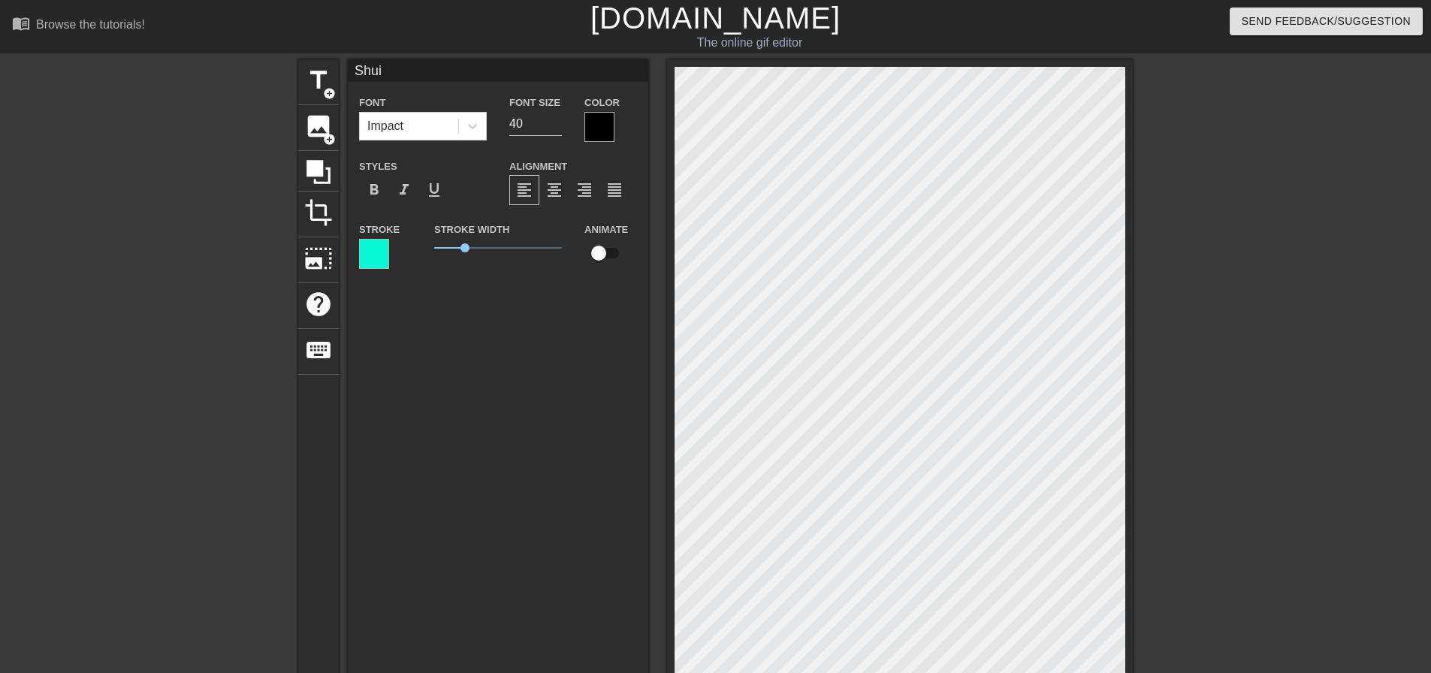
type textarea "Shu"
type input "Shut"
type textarea "Shut"
type input "Shut"
type textarea "Shut"
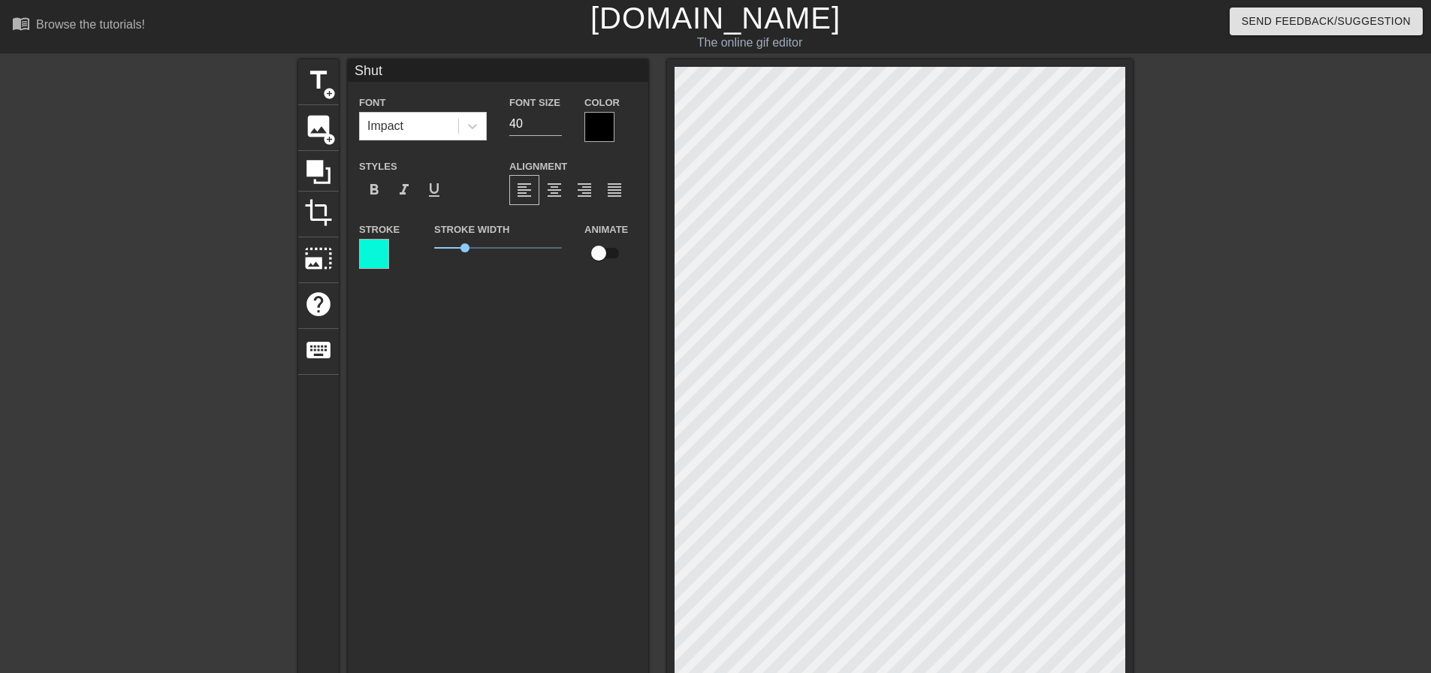
type input "Shut y"
type textarea "Shut y"
type input "Shut yo"
type textarea "Shut yo"
type input "Shut you"
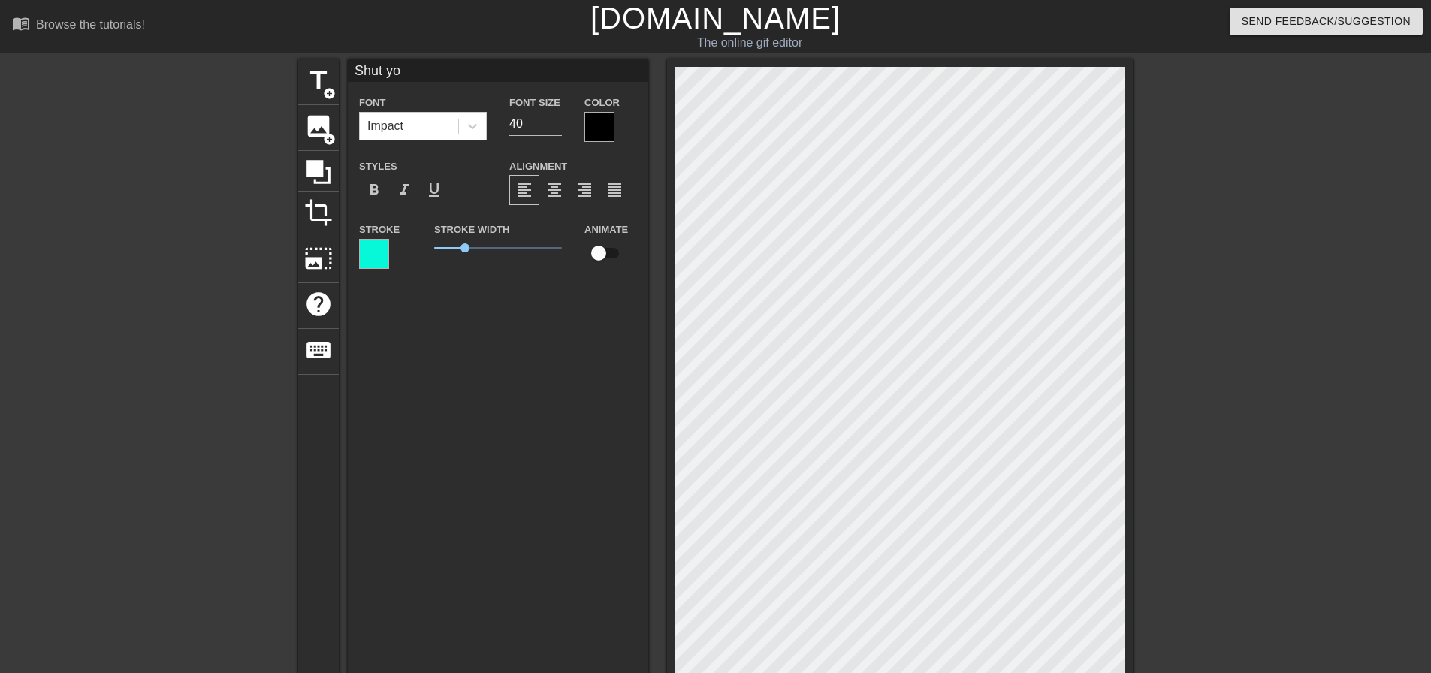
type textarea "Shut you"
type input "Shut your"
type textarea "Shut your"
type input "Shut your"
type textarea "Shut your"
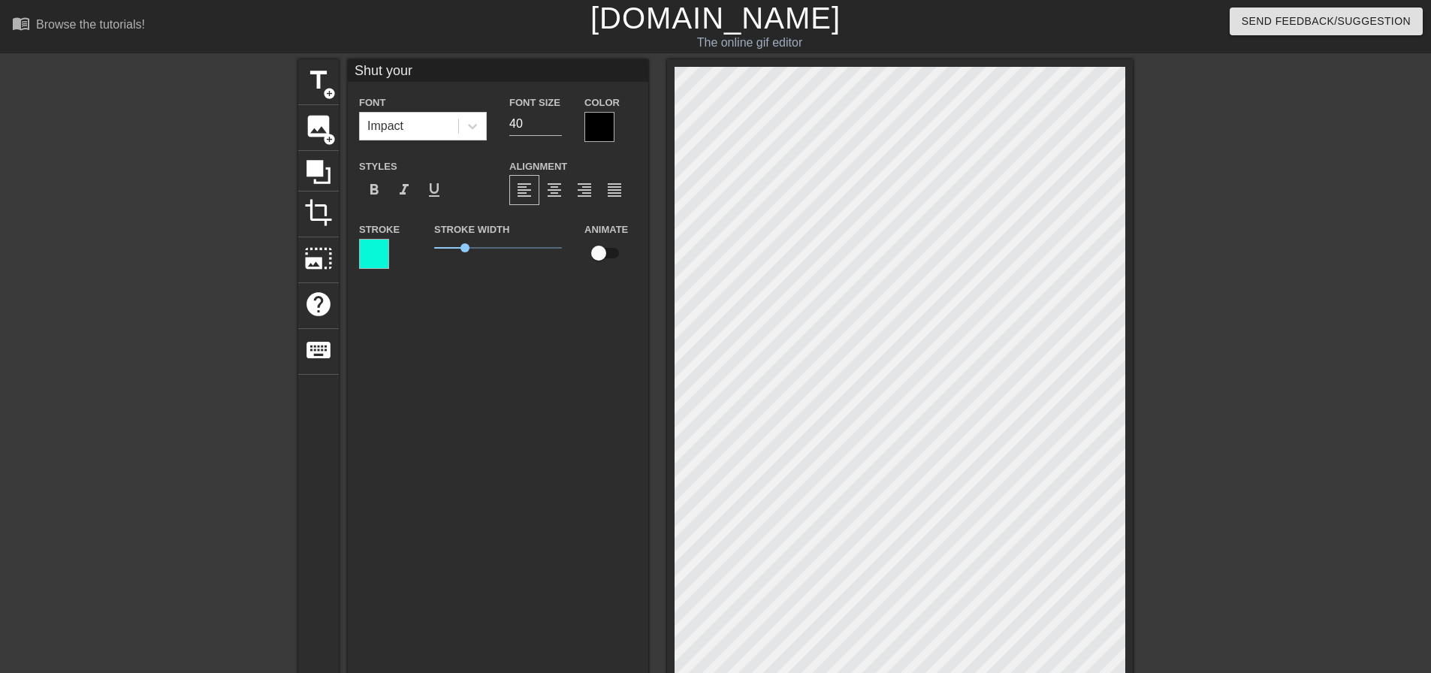
type input "Shut your m"
type textarea "Shut your m"
type input "Shut your mo"
type textarea "Shut your mo"
type input "Shut your mou"
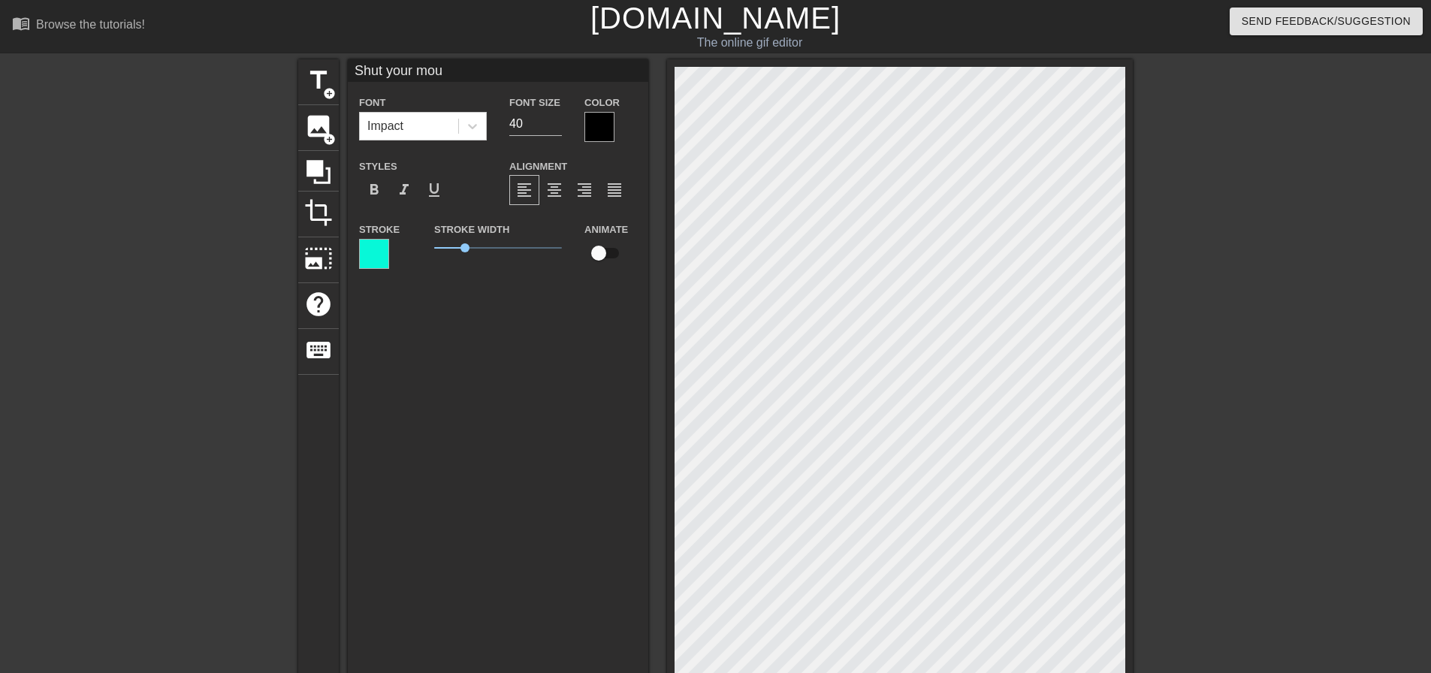
type textarea "Shut your mout"
type input "Shut your mouth"
type textarea "Shut your mouth"
type input "Shut your mouth"
type textarea "Shut your mouth"
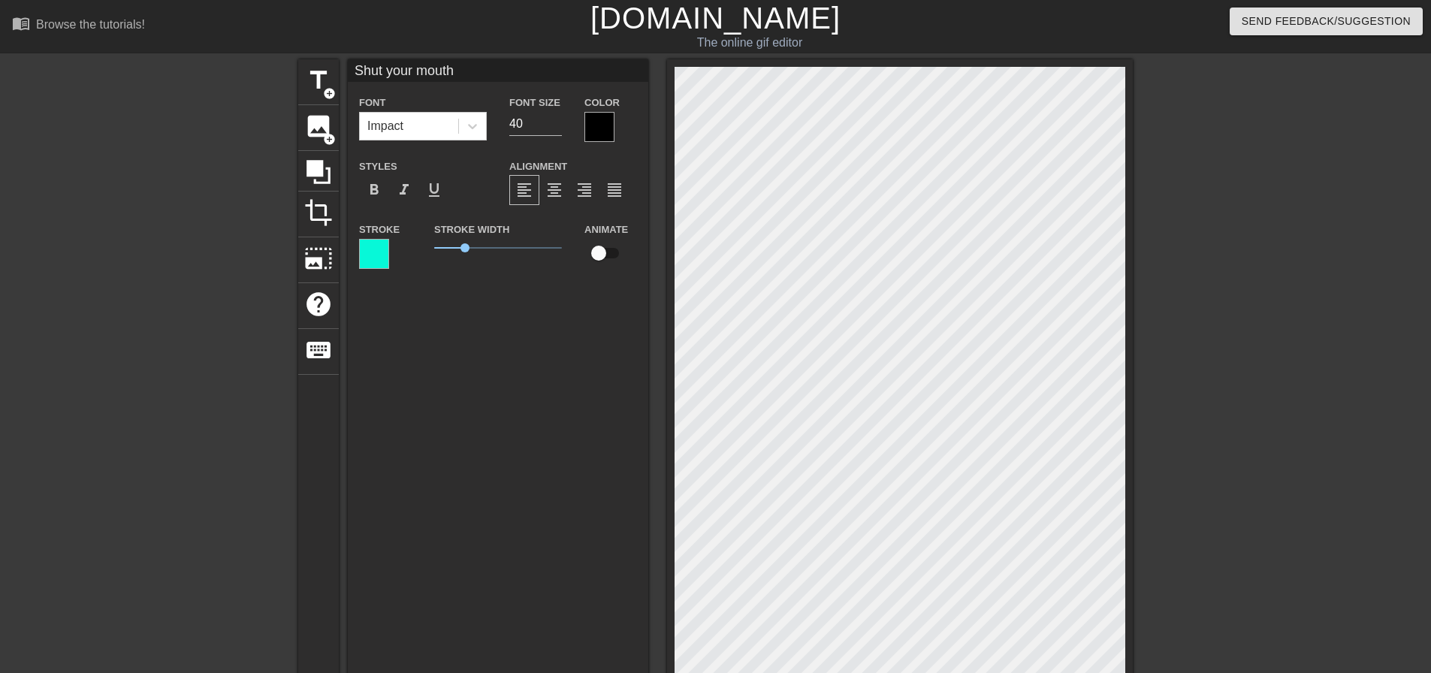
type input "Shut your mouth b"
type textarea "Shut your mouth b"
type input "Shut your mouth bo"
type textarea "Shut your mouth bo"
type input "Shut your mouth boy"
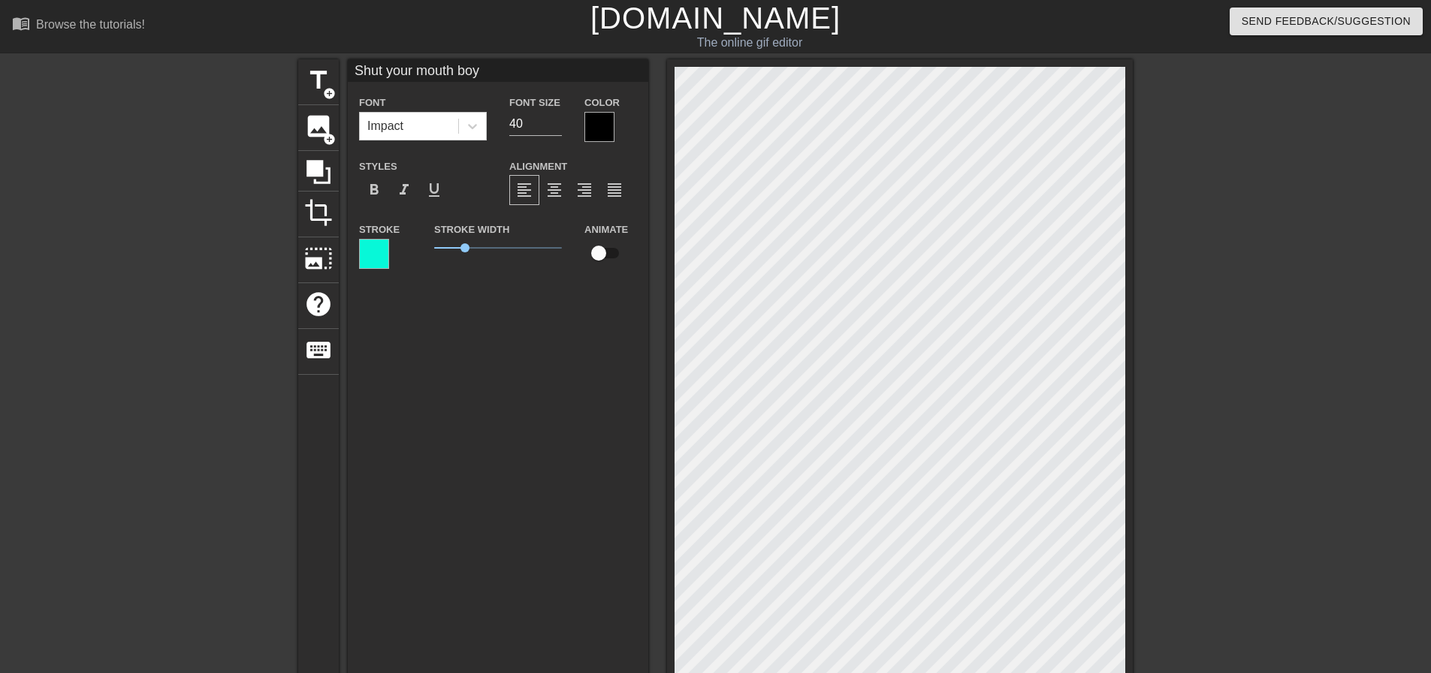
scroll to position [2, 7]
type textarea "Shut your mouth boy"
type input "Shut your mouh boy"
type textarea "Shut your mouh boy"
type input "Shut your moh boy"
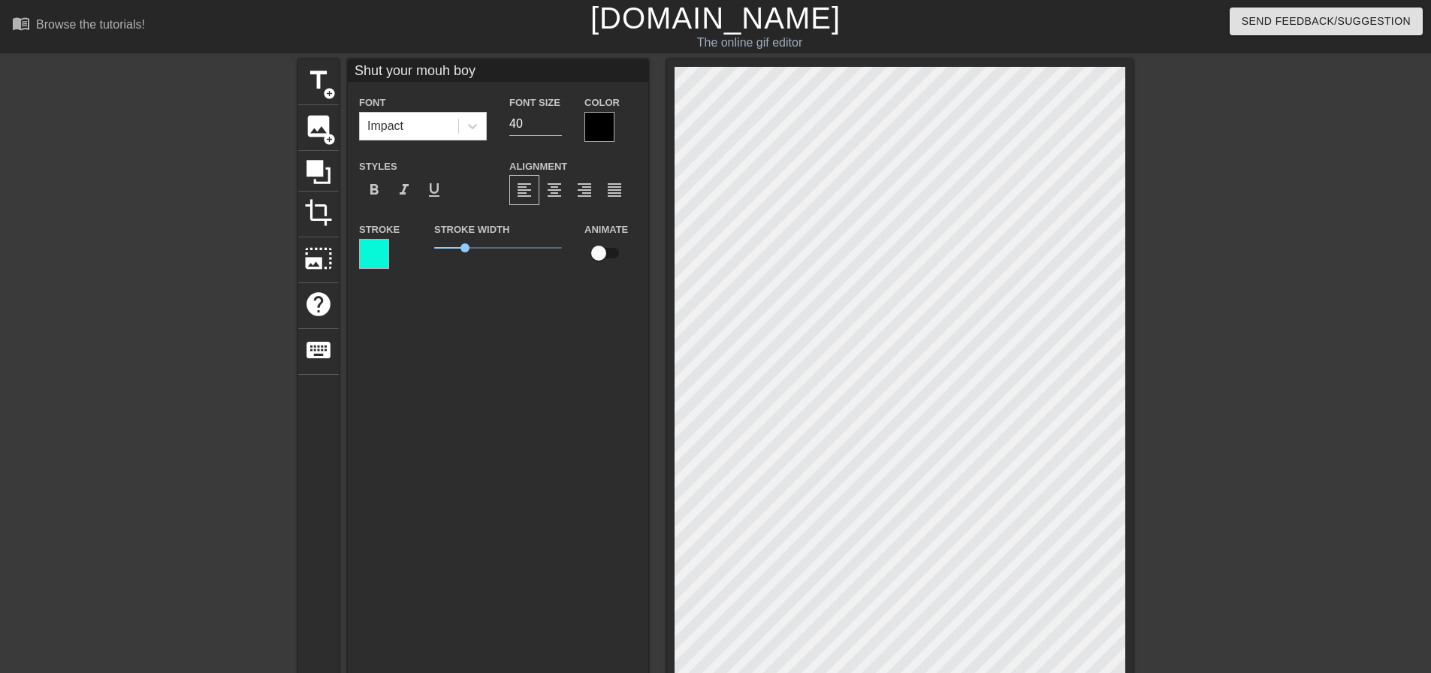
type textarea "Shut your moh boy"
type input "Shut your mh boy"
type textarea "Shut your mh boy"
type input "Shut your h boy"
type textarea "Shut your h boy"
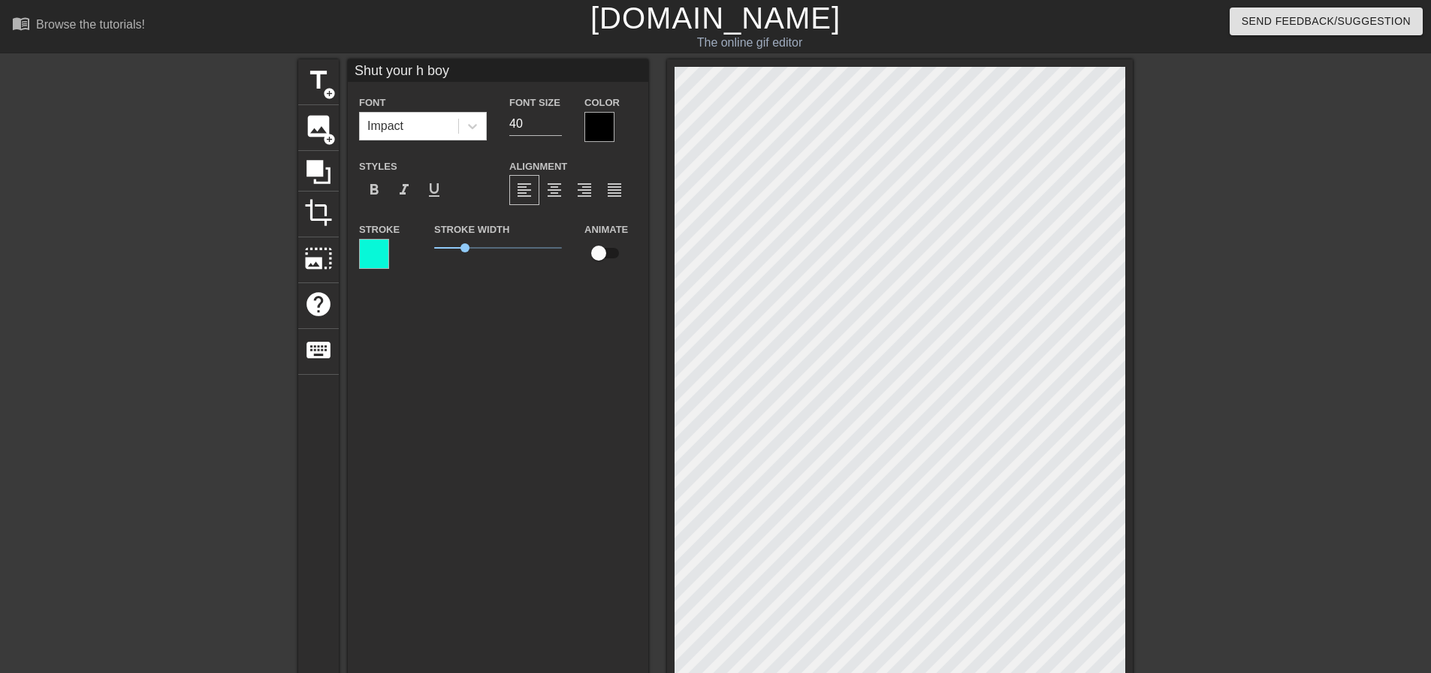
type input "Shut yourh boy"
type textarea "Shut yourh boy"
type input "Shut youh boy"
type textarea "Shut youh boy"
type input "Shut yoh boy"
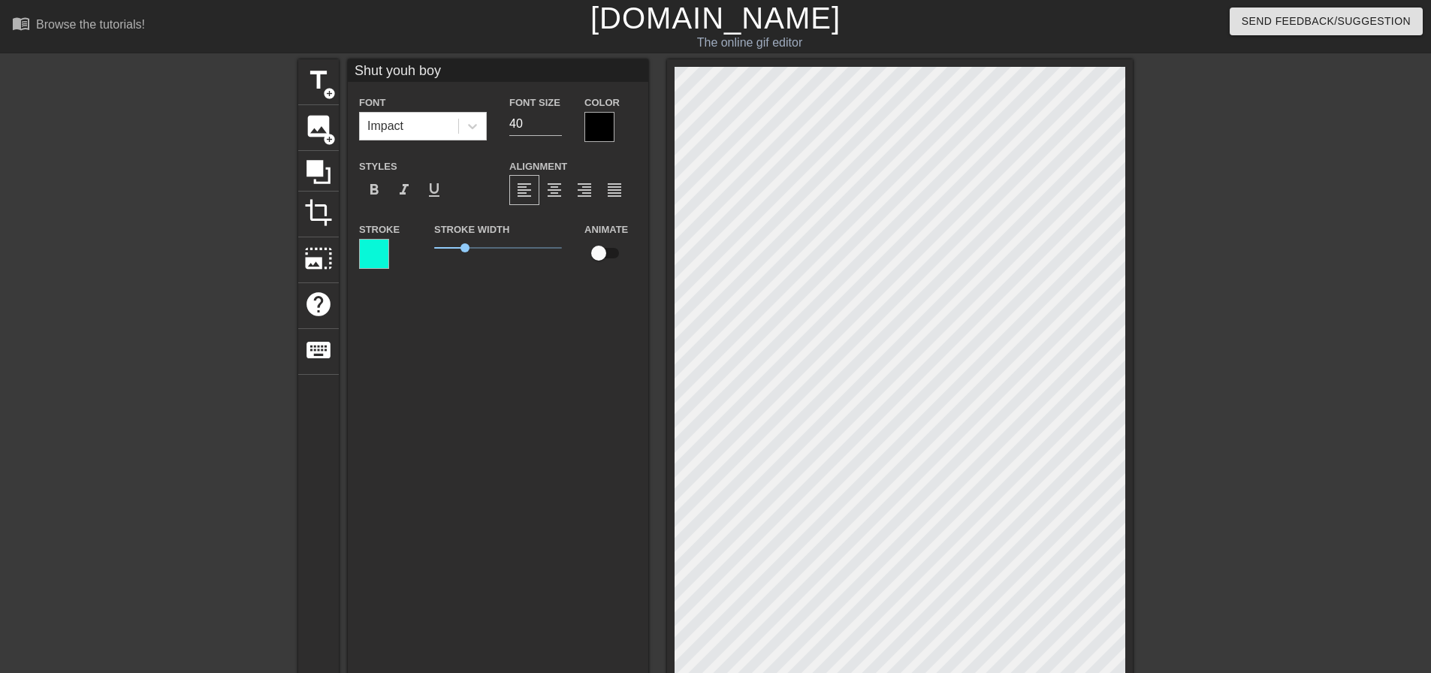
type textarea "Shut yoh boy"
type input "Shut yh boy"
type textarea "Shut yh boy"
type input "Shut h boy"
type textarea "Shut h boy"
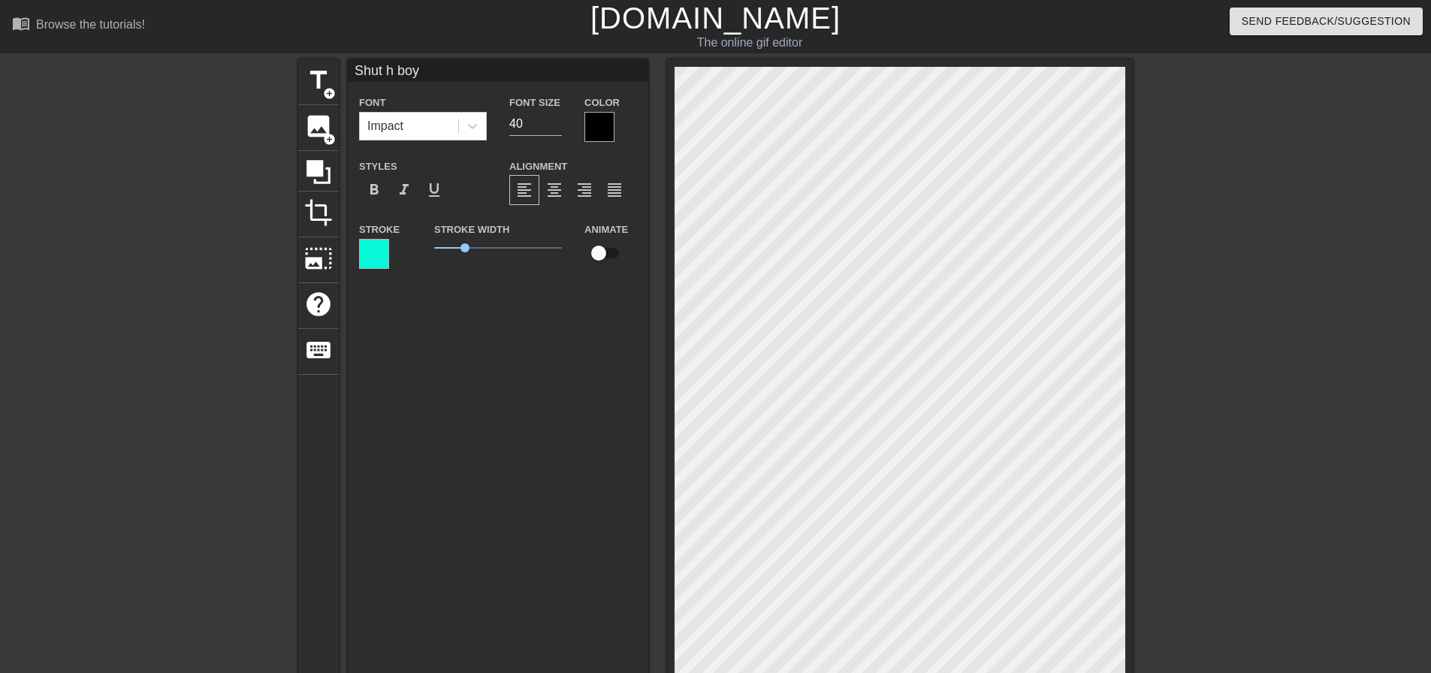
type input "Shuth boy"
type textarea "Shuth boy"
type input "Shuh boy"
type textarea "Shuh boy"
type input "Shh boy"
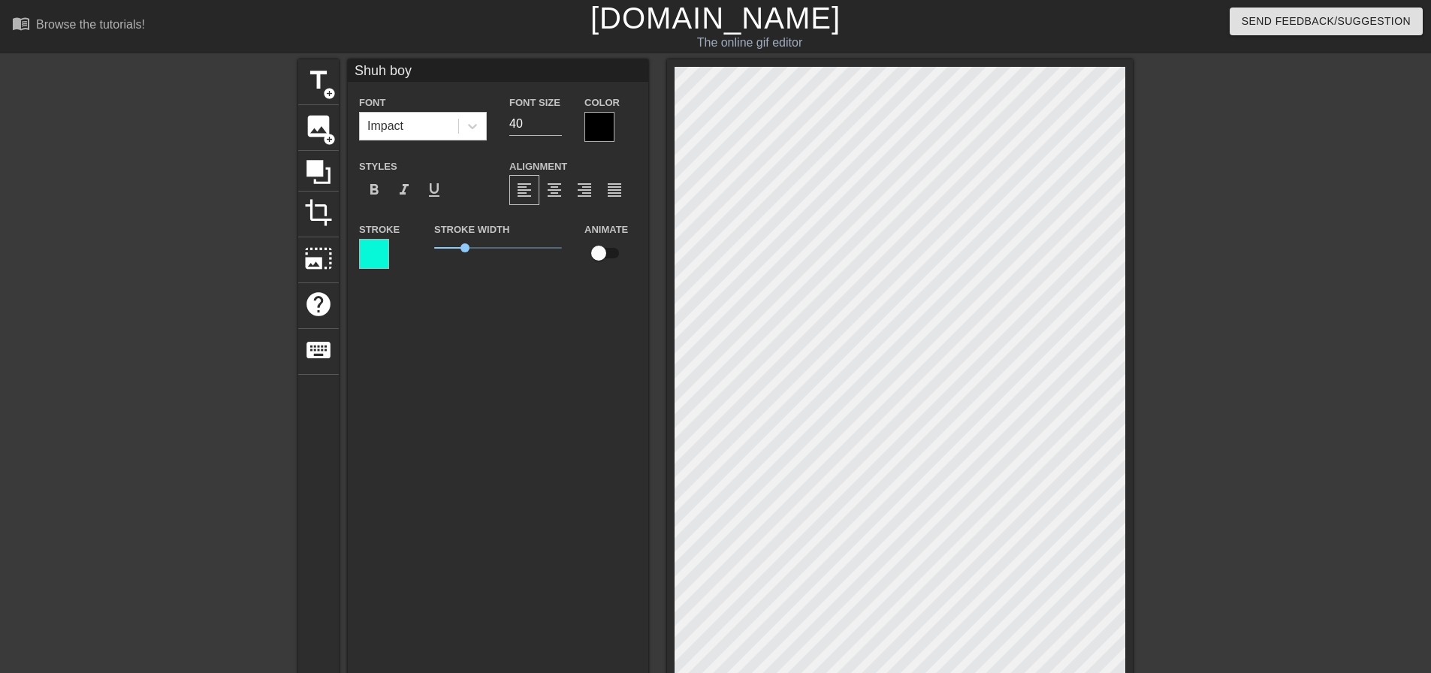
type textarea "Shh boy"
type input "Sh boy"
type textarea "Sh boy"
type input "h boy"
type textarea "h boy"
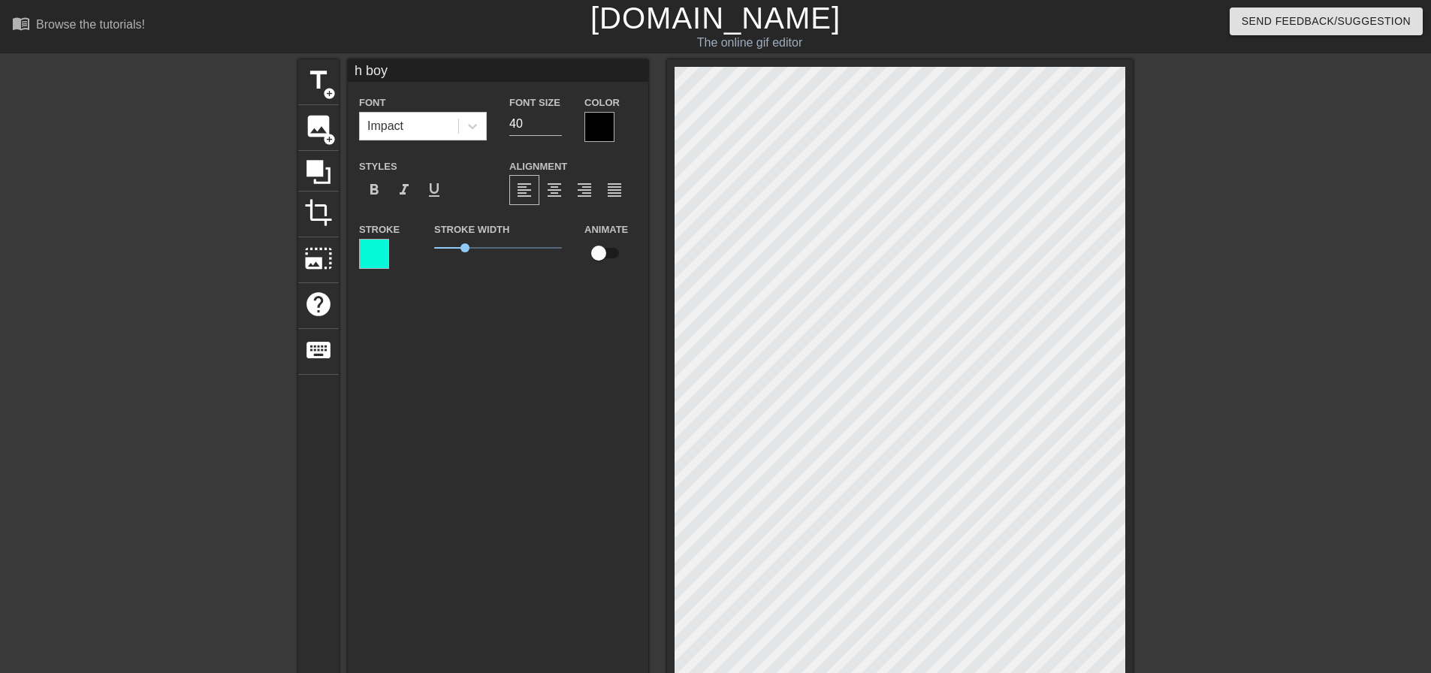
scroll to position [2, 2]
type input "h bo"
type textarea "h bo"
type input "h b"
type textarea "h b"
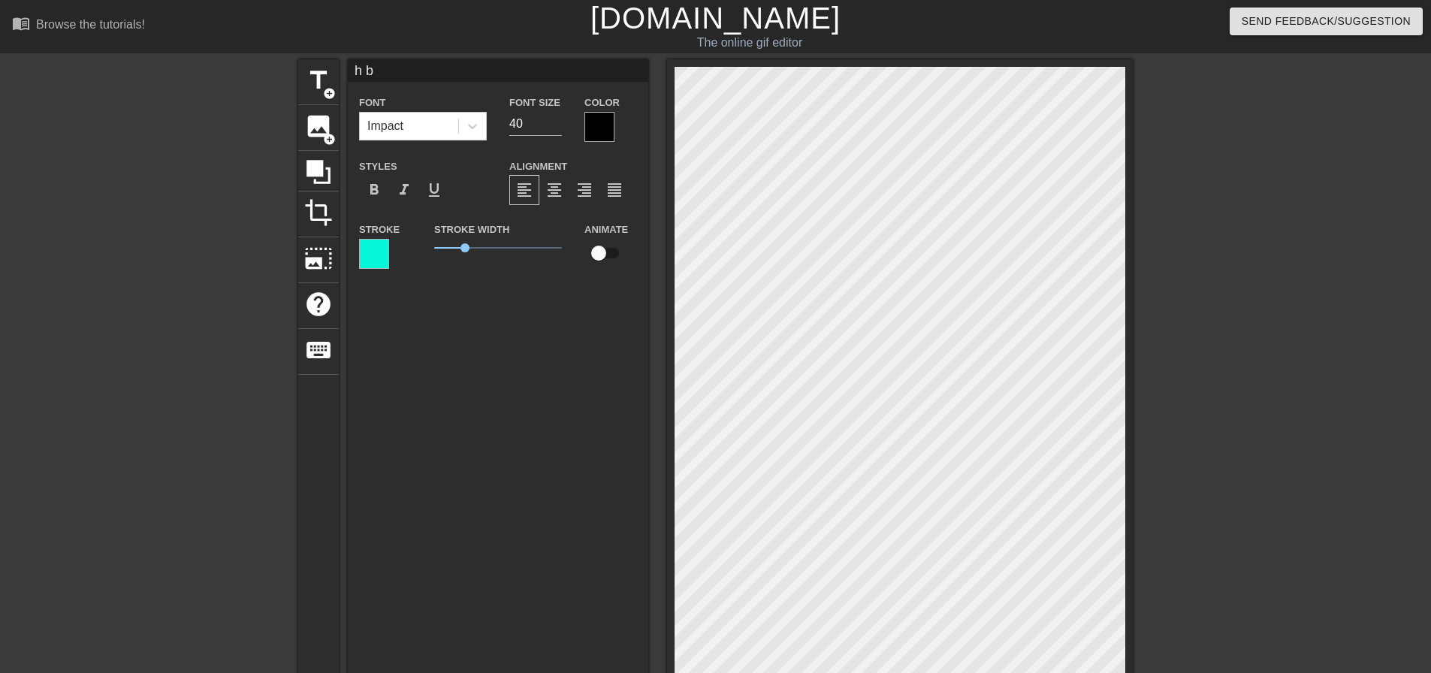
type input "h"
type textarea "h"
type input "h"
type textarea "h"
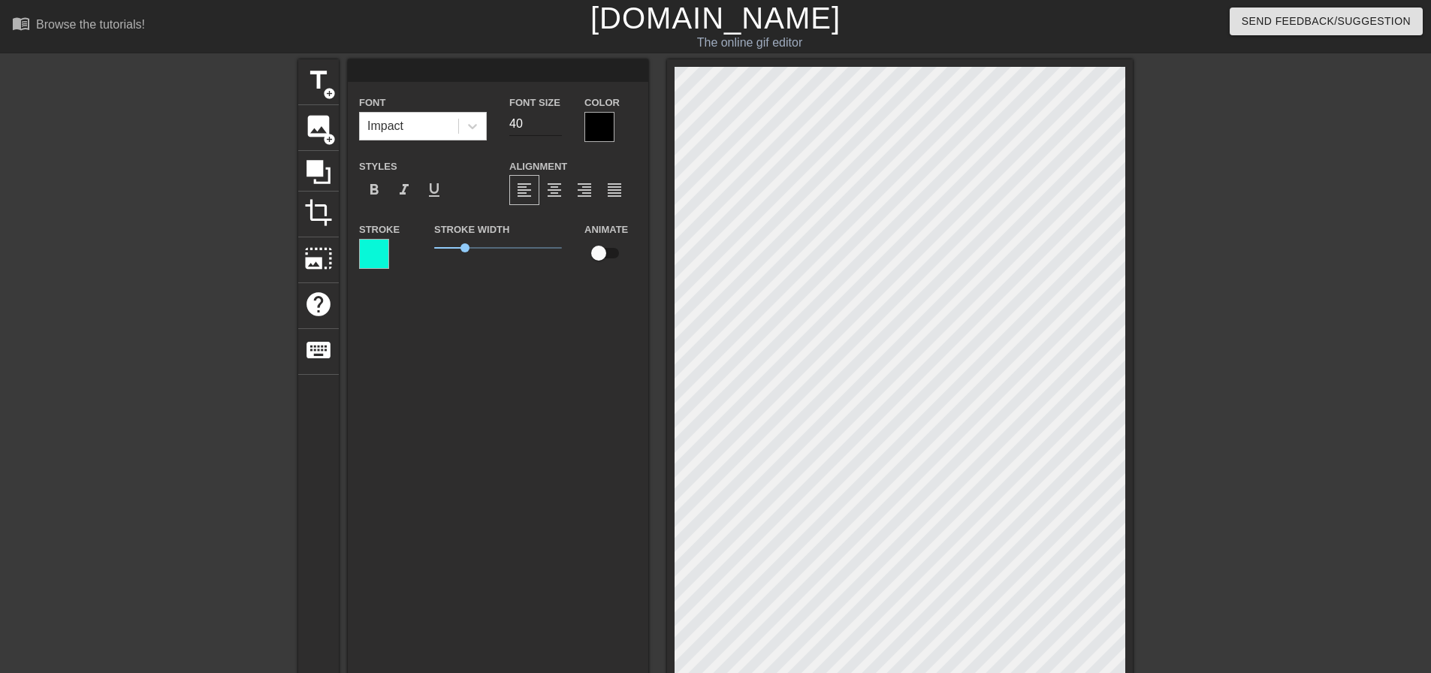
click at [549, 122] on input "40" at bounding box center [535, 124] width 53 height 24
click at [556, 125] on input "39" at bounding box center [535, 124] width 53 height 24
click at [556, 125] on input "11" at bounding box center [535, 124] width 53 height 24
type input "18"
click at [555, 117] on input "18" at bounding box center [535, 124] width 53 height 24
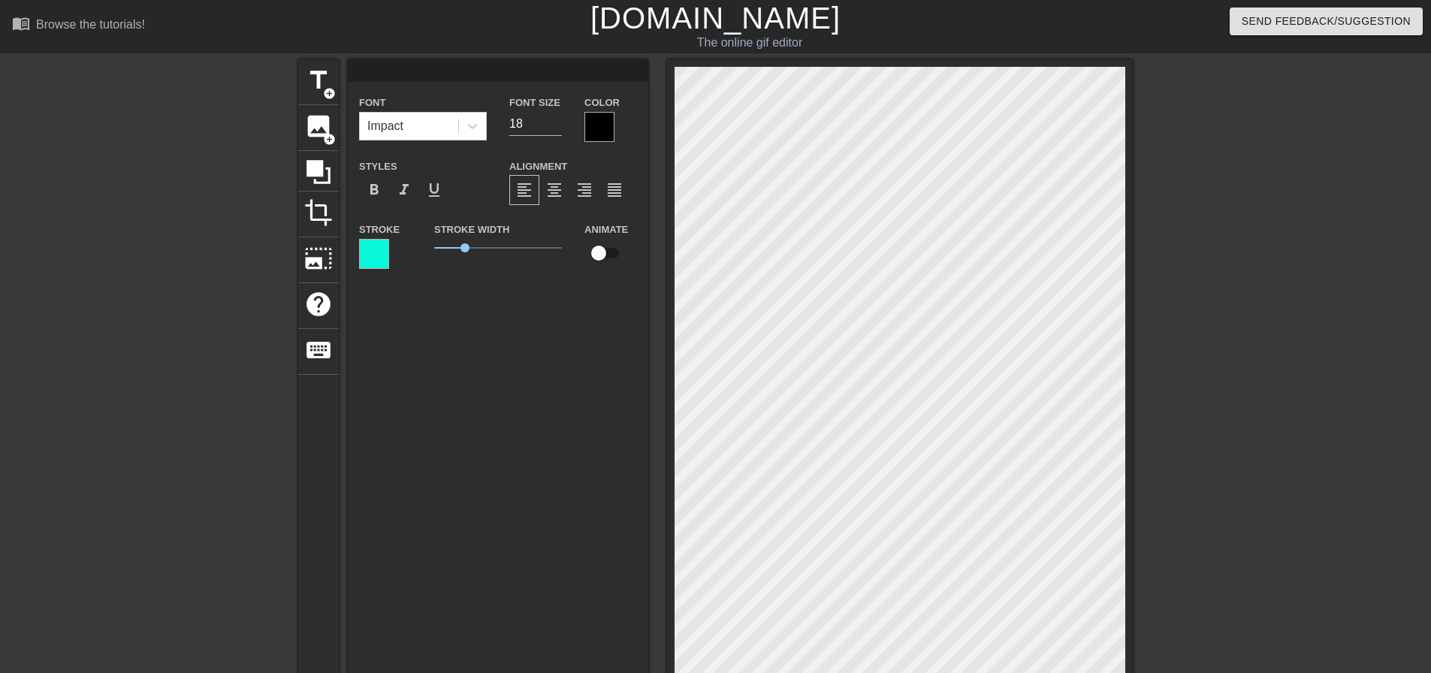
scroll to position [2, 2]
type input "S"
type textarea "S"
type input "Sh"
type textarea "Sh"
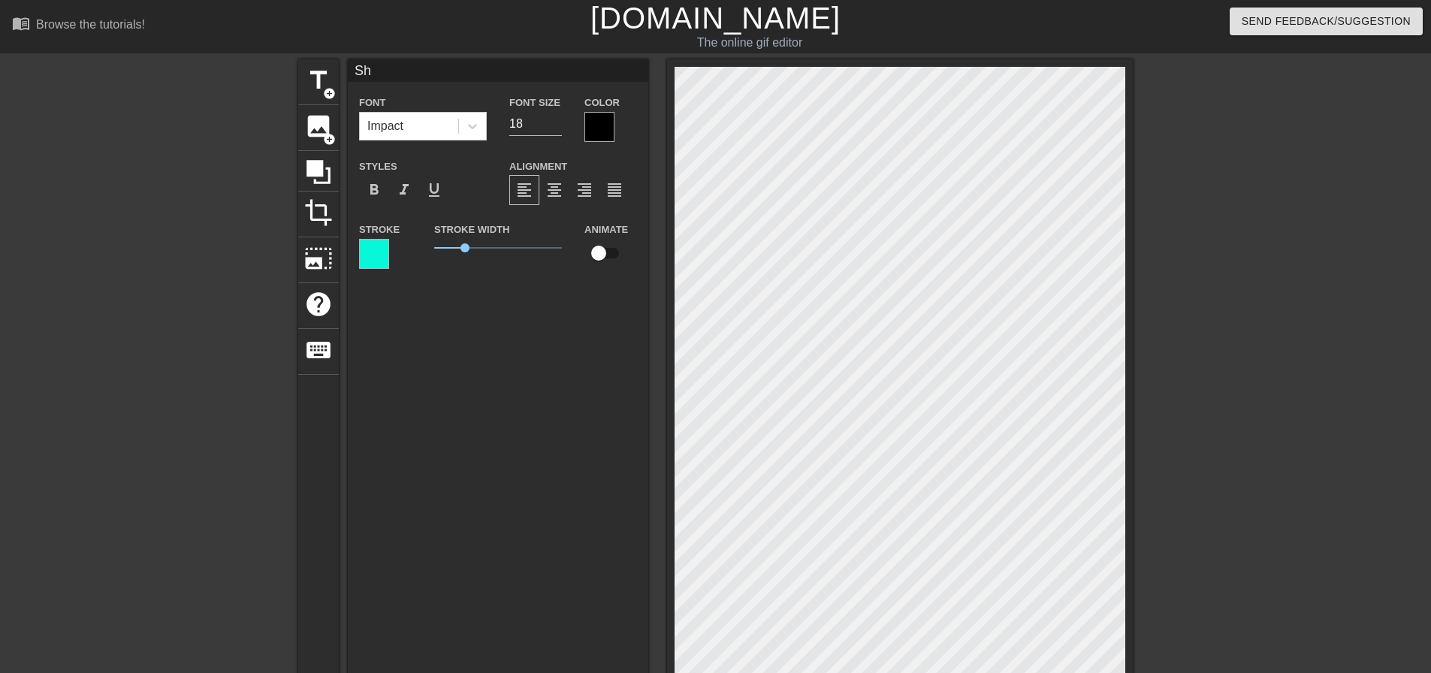
type input "Shu"
type textarea "Shu"
type input "Shut"
type textarea "Shut"
type input "Shut y"
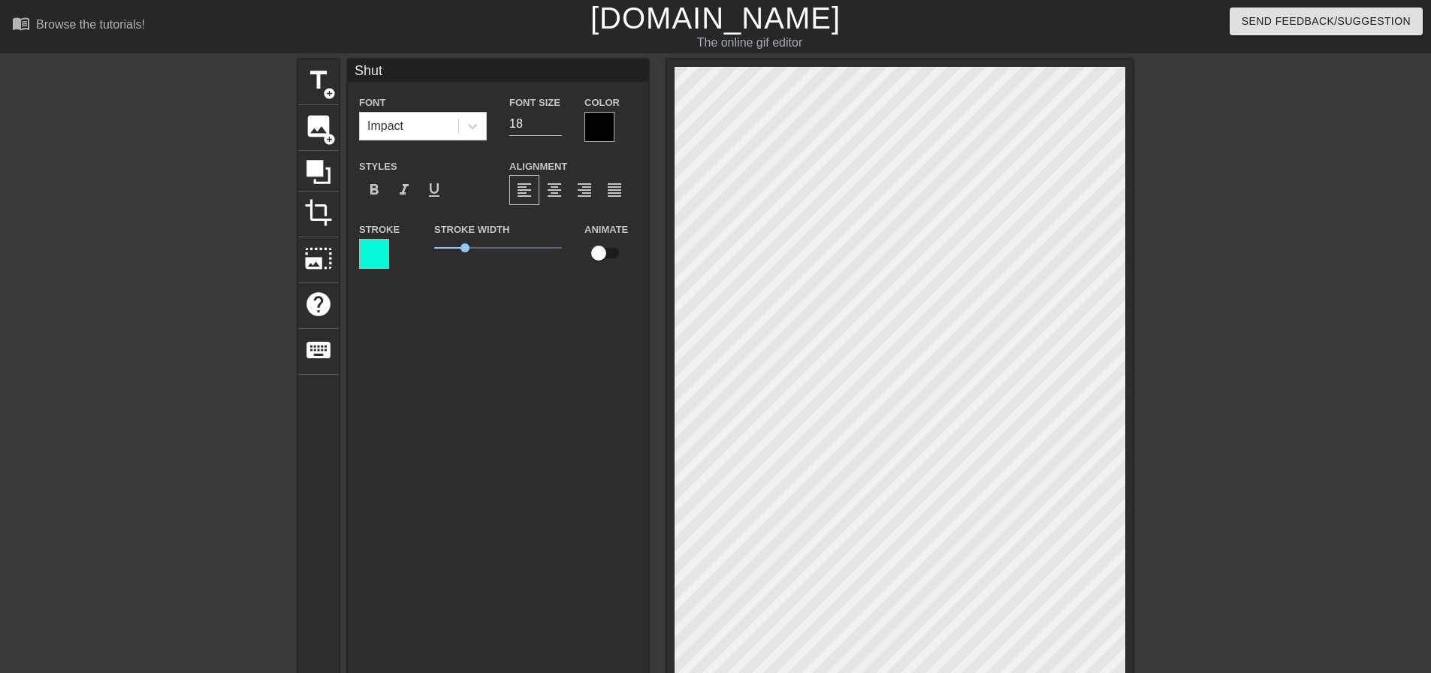
type textarea "Shut y"
type input "Shut yo"
type textarea "Shut yo"
type input "Shut you"
type textarea "Shut you"
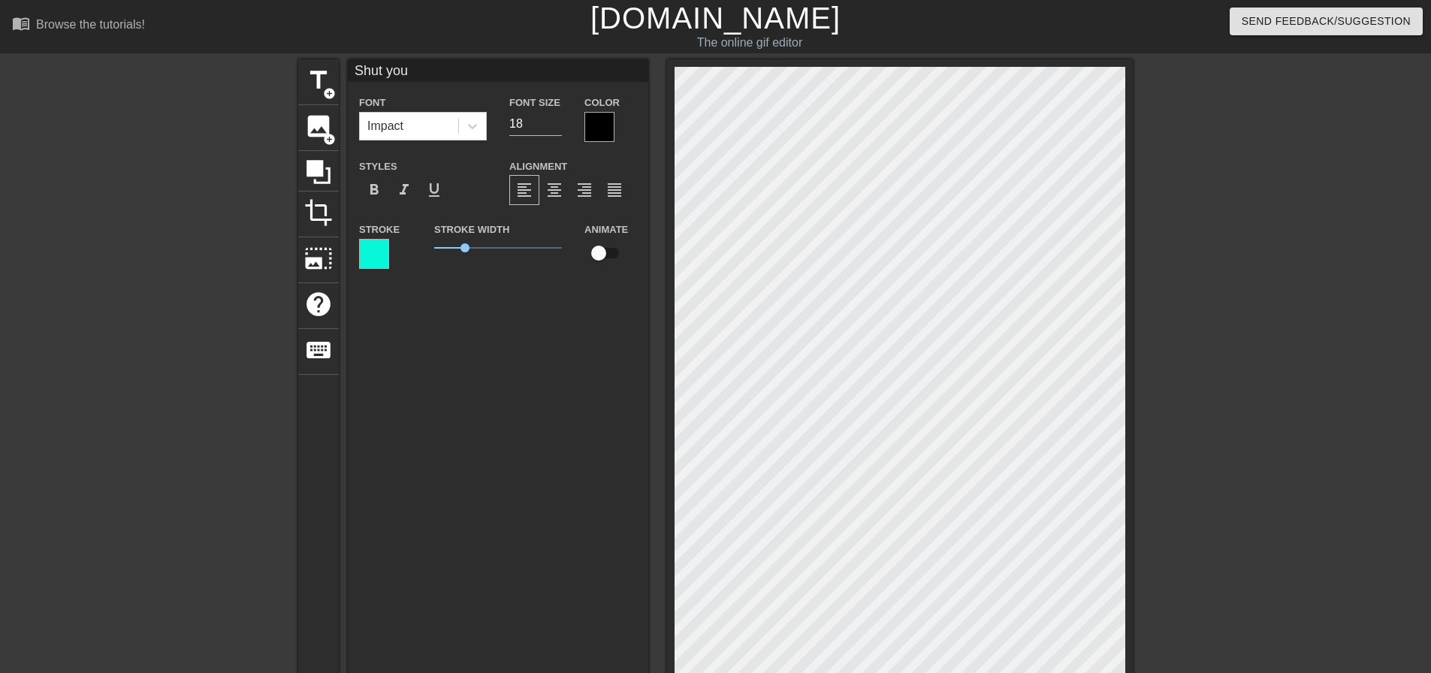
type input "Shut your"
type textarea "Shut your"
type input "Shut your"
type textarea "Shut your"
type input "Shut your m"
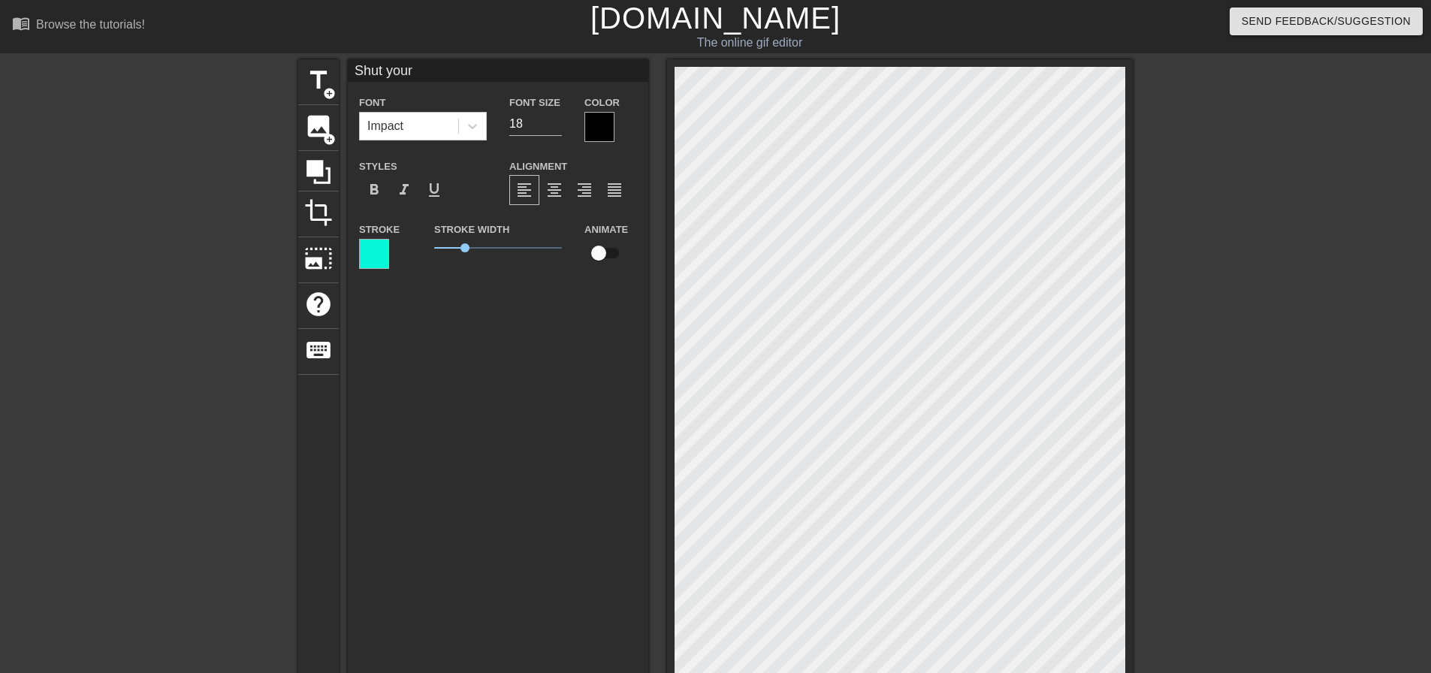
type textarea "Shut your m"
type input "Shut your mo"
type textarea "Shut your mo"
type input "Shut your mou"
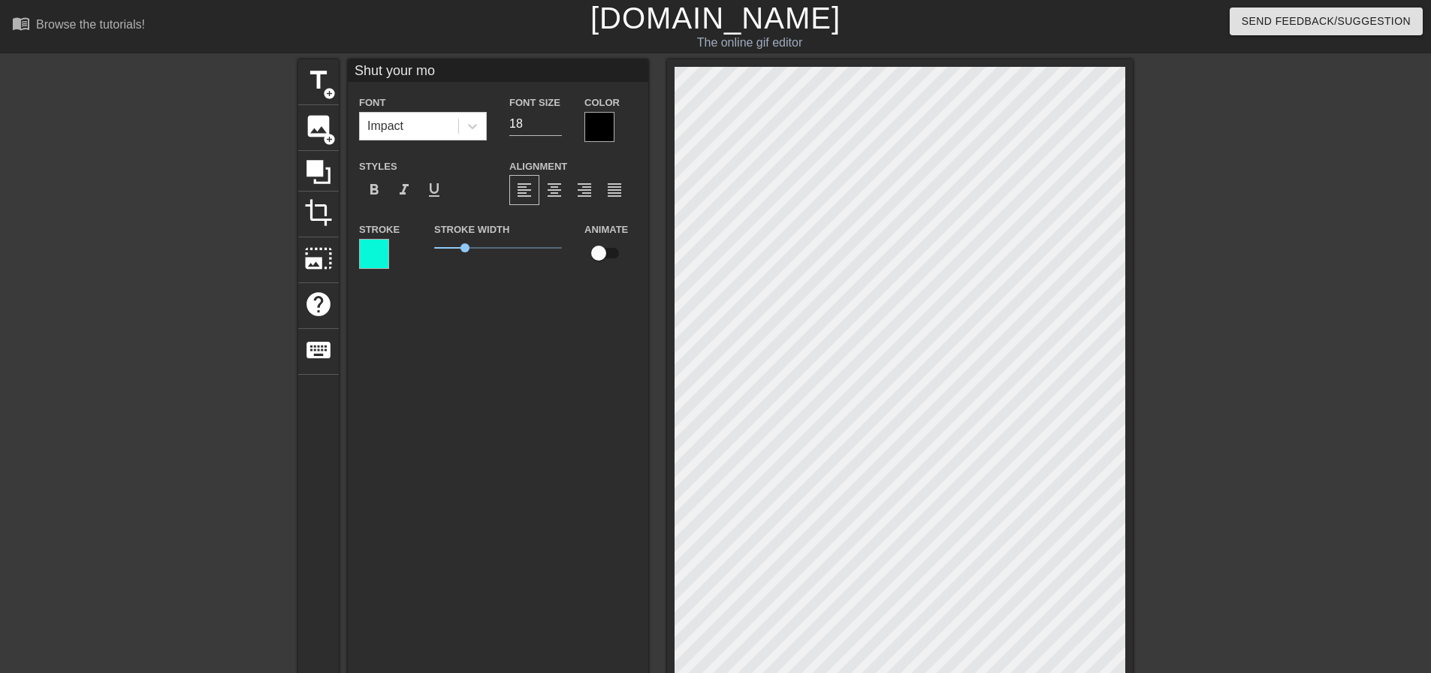
type textarea "Shut your mou"
type input "Shut your mout"
type textarea "Shut your mout"
type input "Shut your mouth"
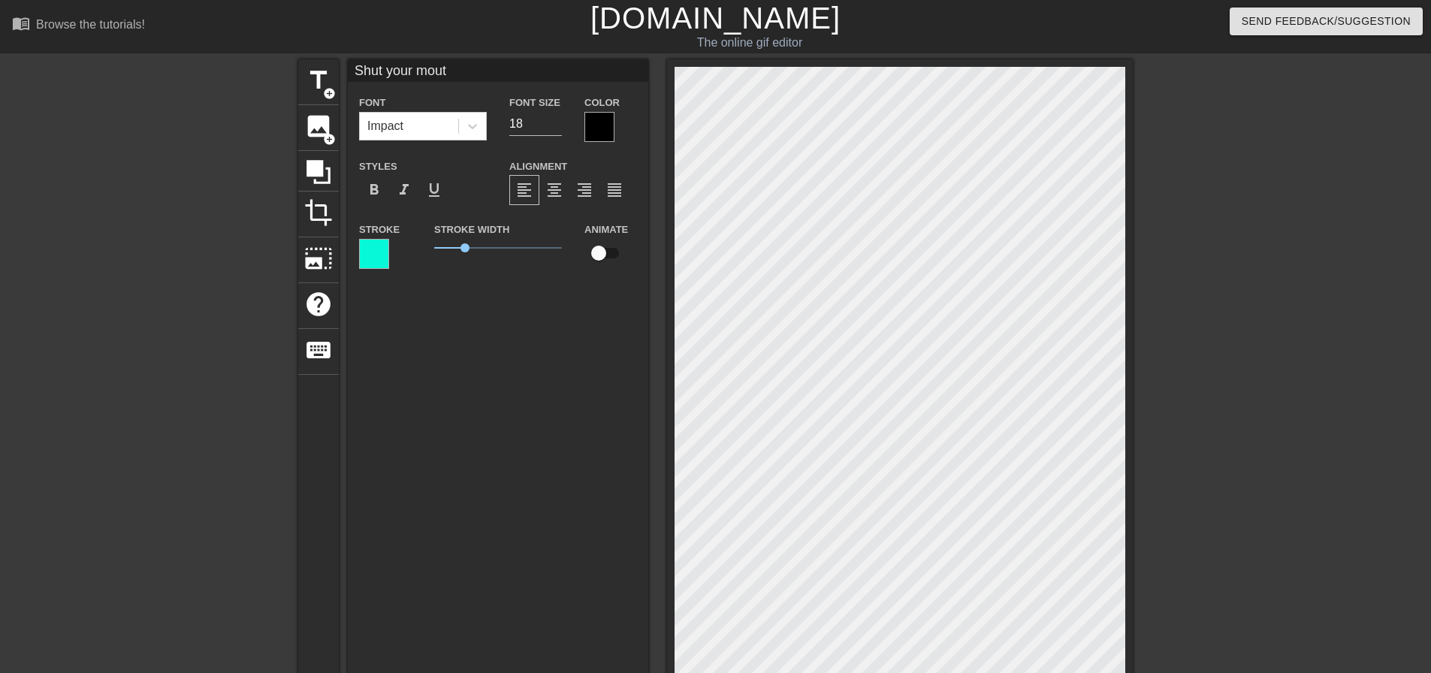
type textarea "Shut your mouth"
type input "Shut your mouth"
type textarea "Shut your mouth"
type input "Shut your mouth b"
type textarea "Shut your mouth b"
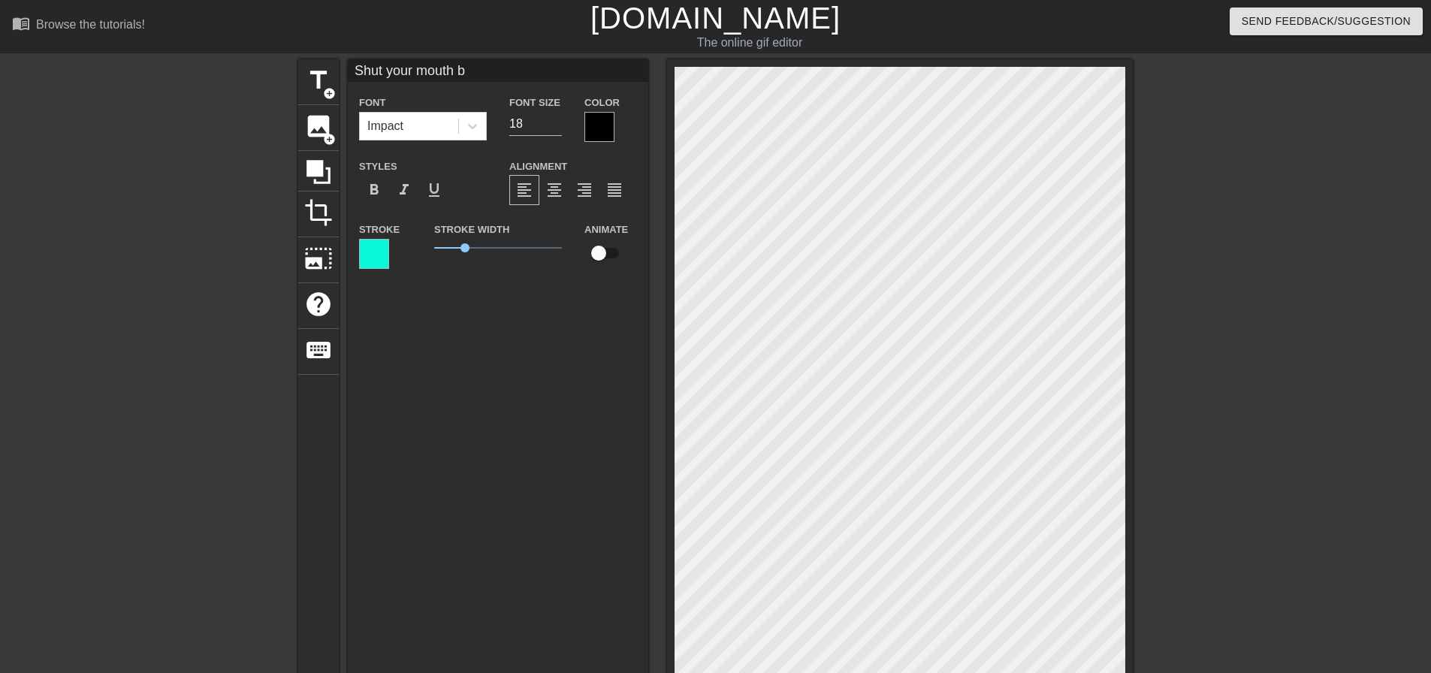
type input "Shut your mouth bo"
type textarea "Shut your mouth bo"
type input "Shut your mouth boy"
type textarea "Shut your mouth boy"
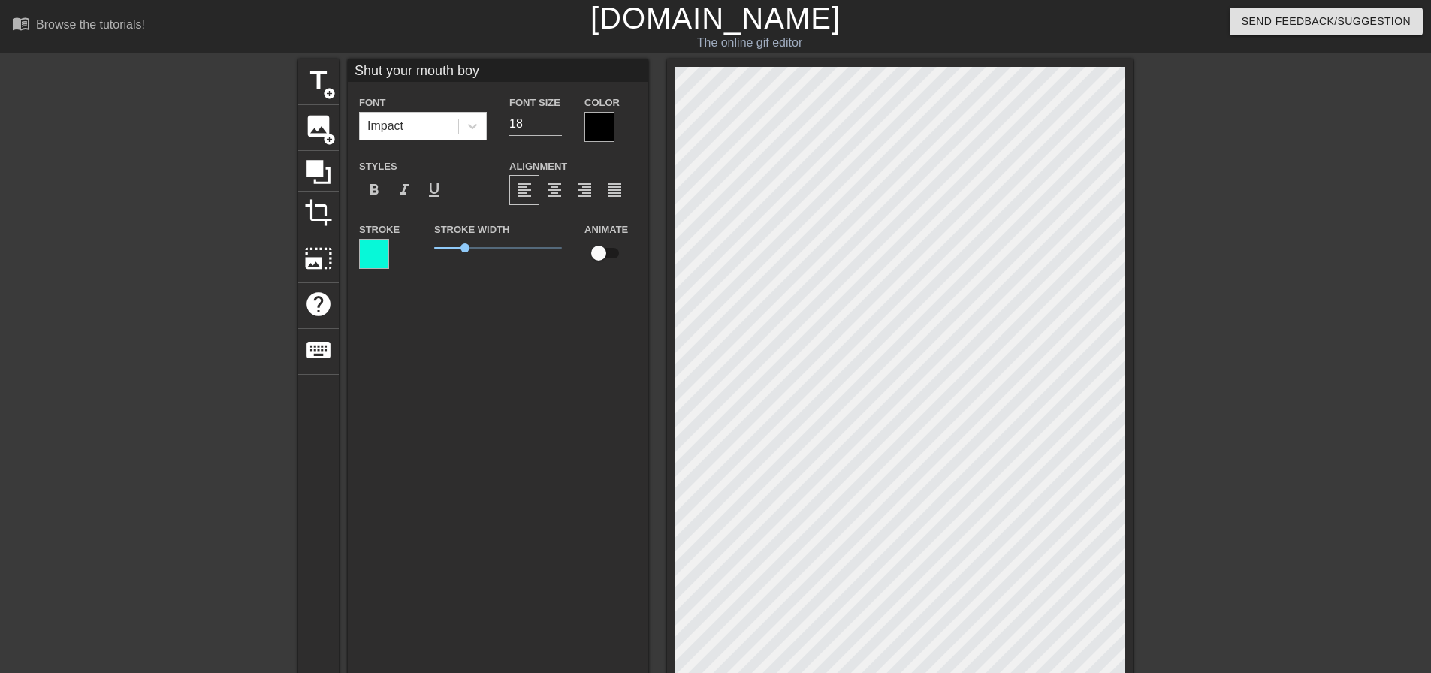
click at [604, 141] on div at bounding box center [600, 127] width 30 height 30
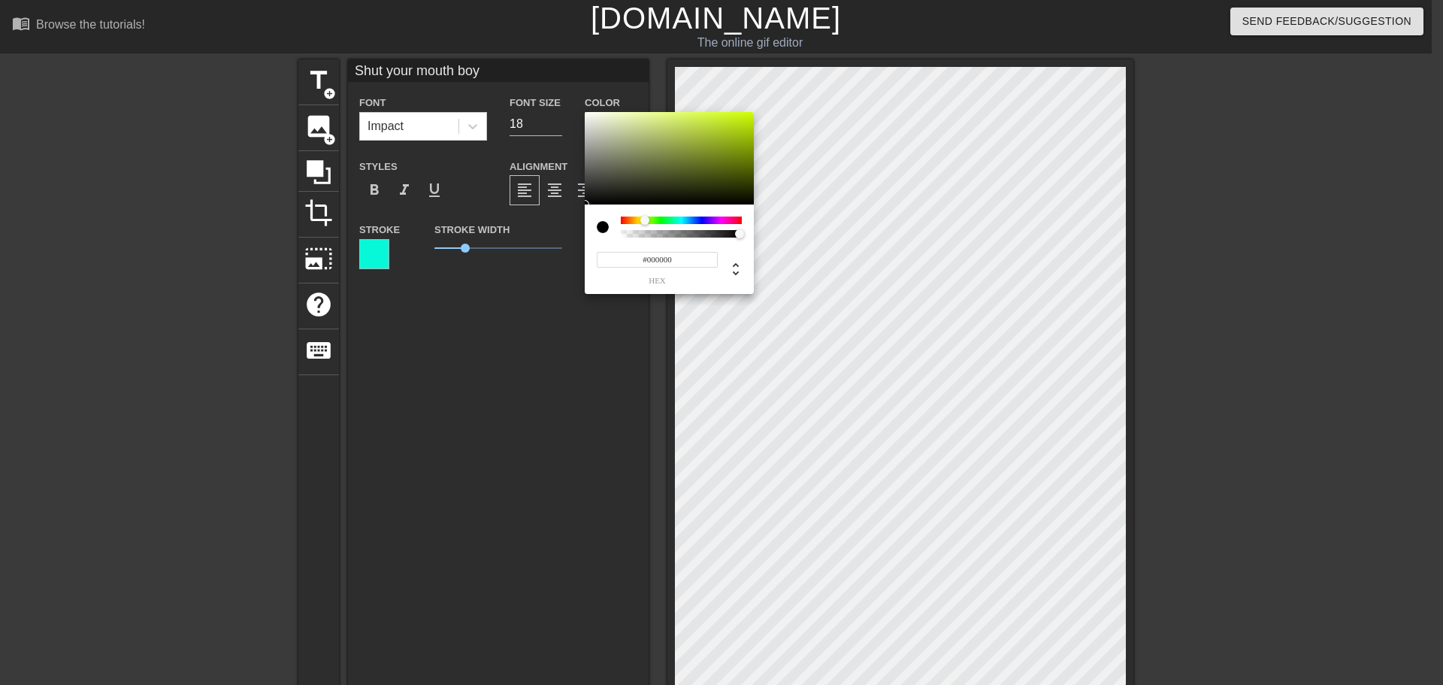
drag, startPoint x: 663, startPoint y: 222, endPoint x: 645, endPoint y: 219, distance: 18.3
click at [645, 219] on div at bounding box center [681, 220] width 121 height 8
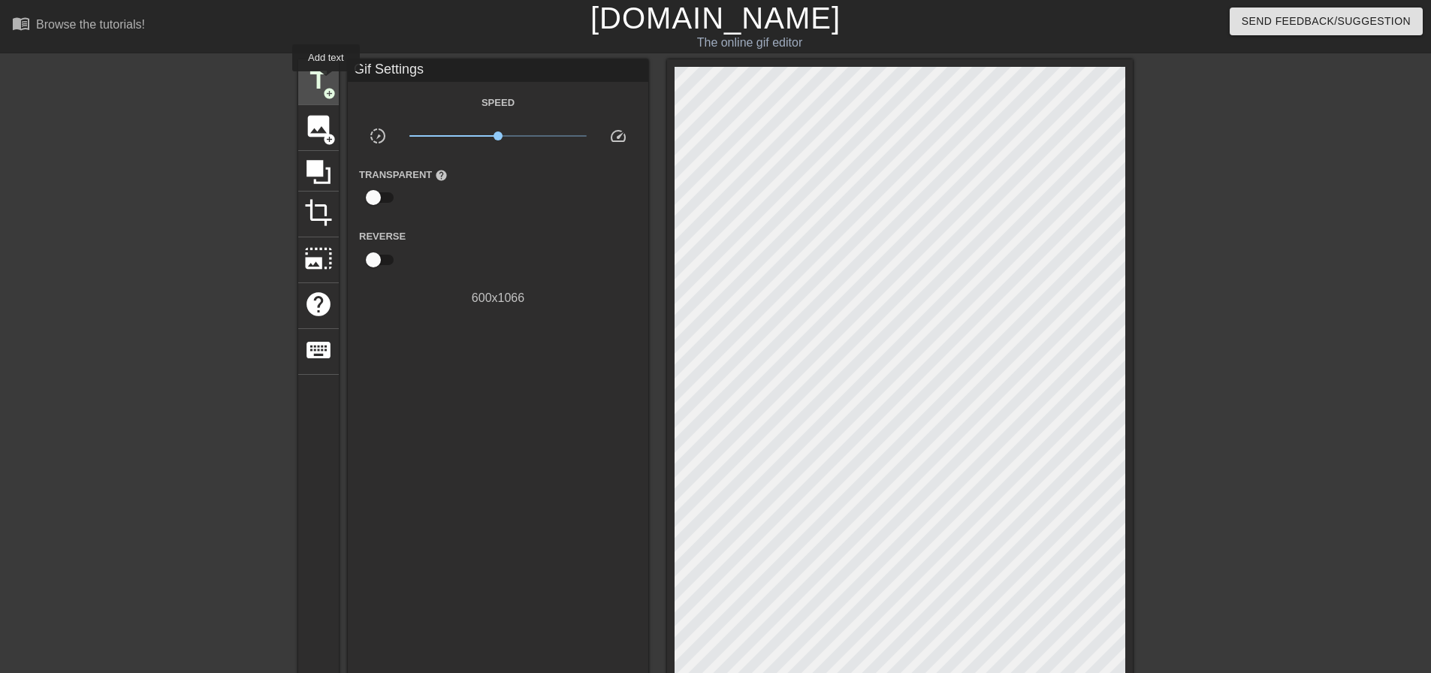
click at [326, 82] on span "title" at bounding box center [318, 80] width 29 height 29
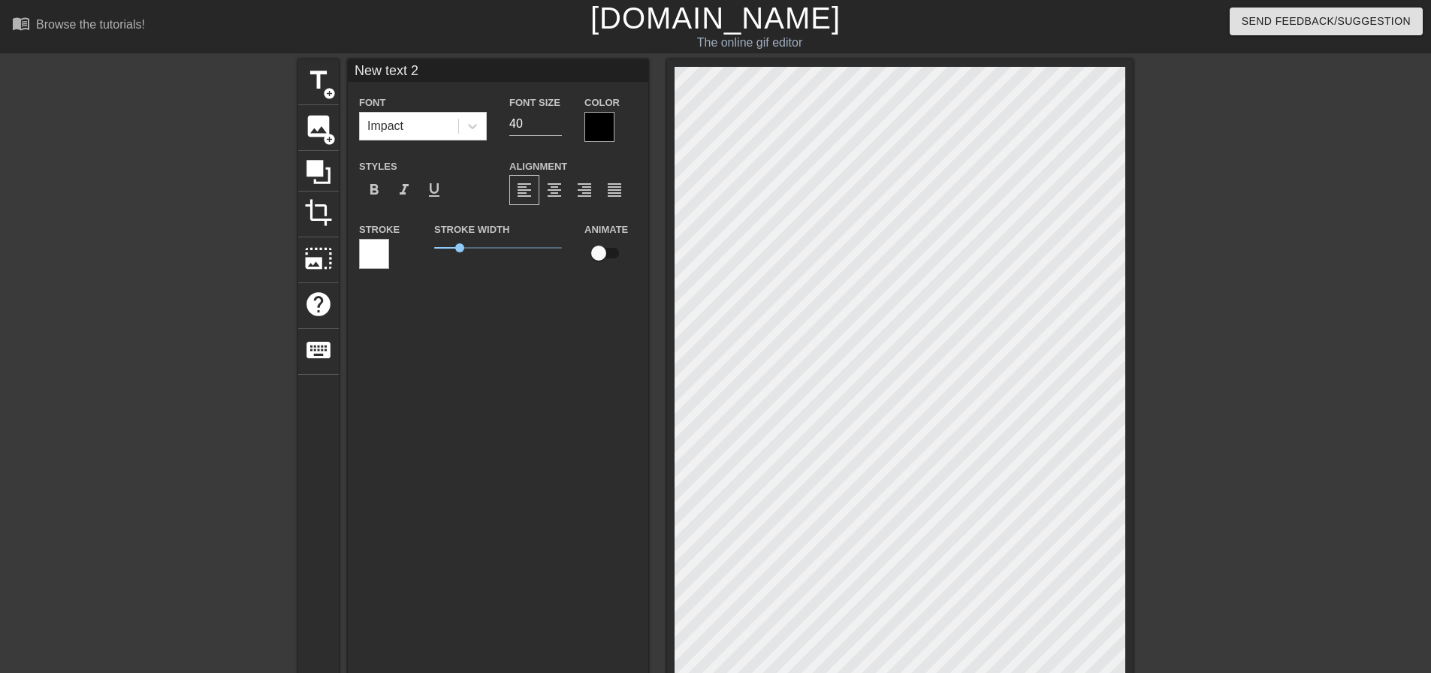
click at [600, 116] on div at bounding box center [600, 127] width 30 height 30
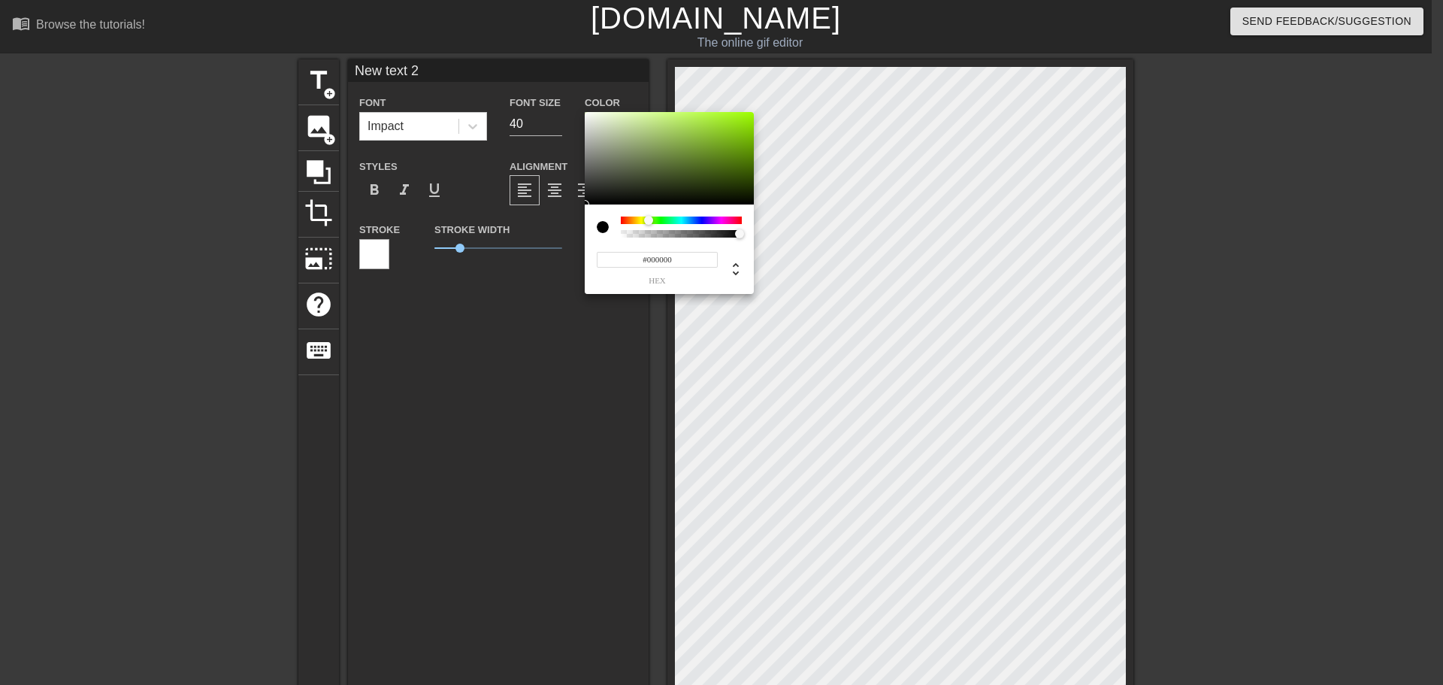
click at [648, 222] on div at bounding box center [681, 220] width 121 height 8
type input "#95F400"
drag, startPoint x: 739, startPoint y: 117, endPoint x: 758, endPoint y: 116, distance: 18.8
click at [758, 116] on div "#95F400 hex" at bounding box center [721, 342] width 1443 height 685
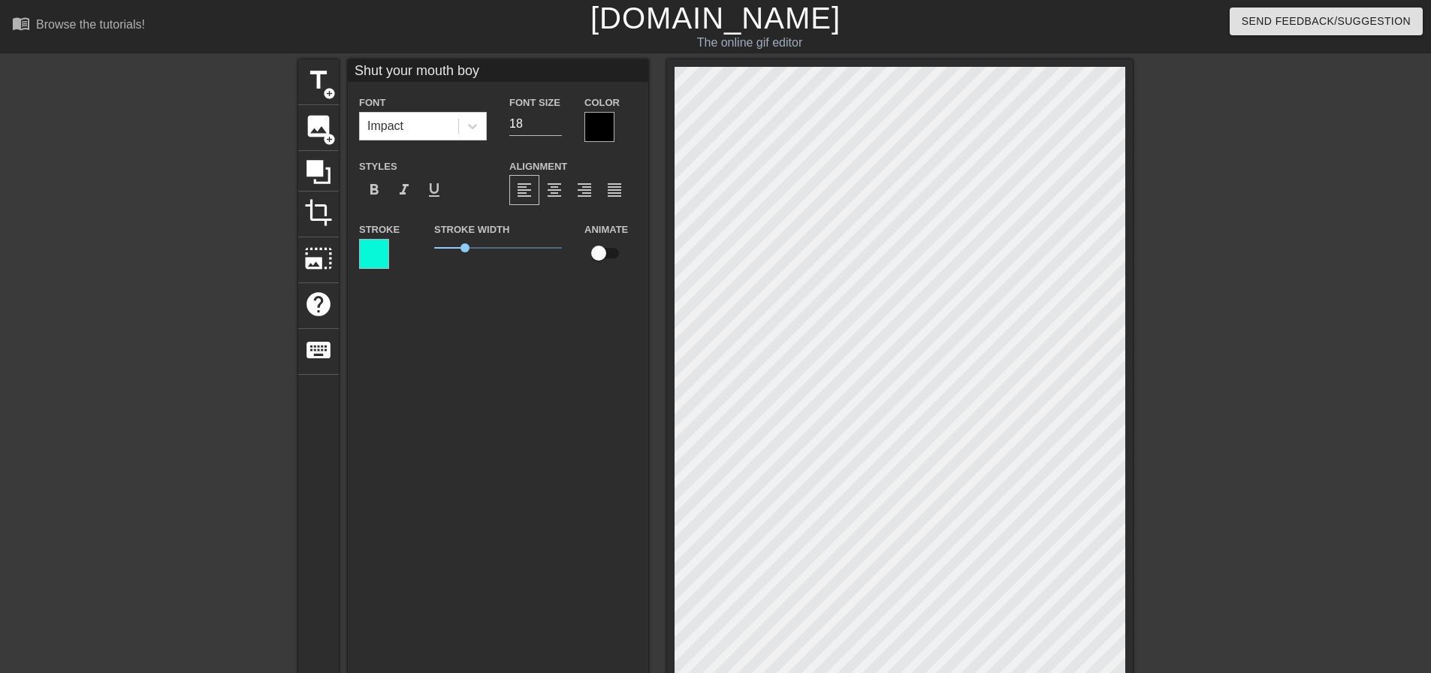
scroll to position [2, 2]
type input "hut your mouth boy"
type textarea "hut your mouth boy"
type input "hut your mouth bo"
type textarea "hut your mouth bo"
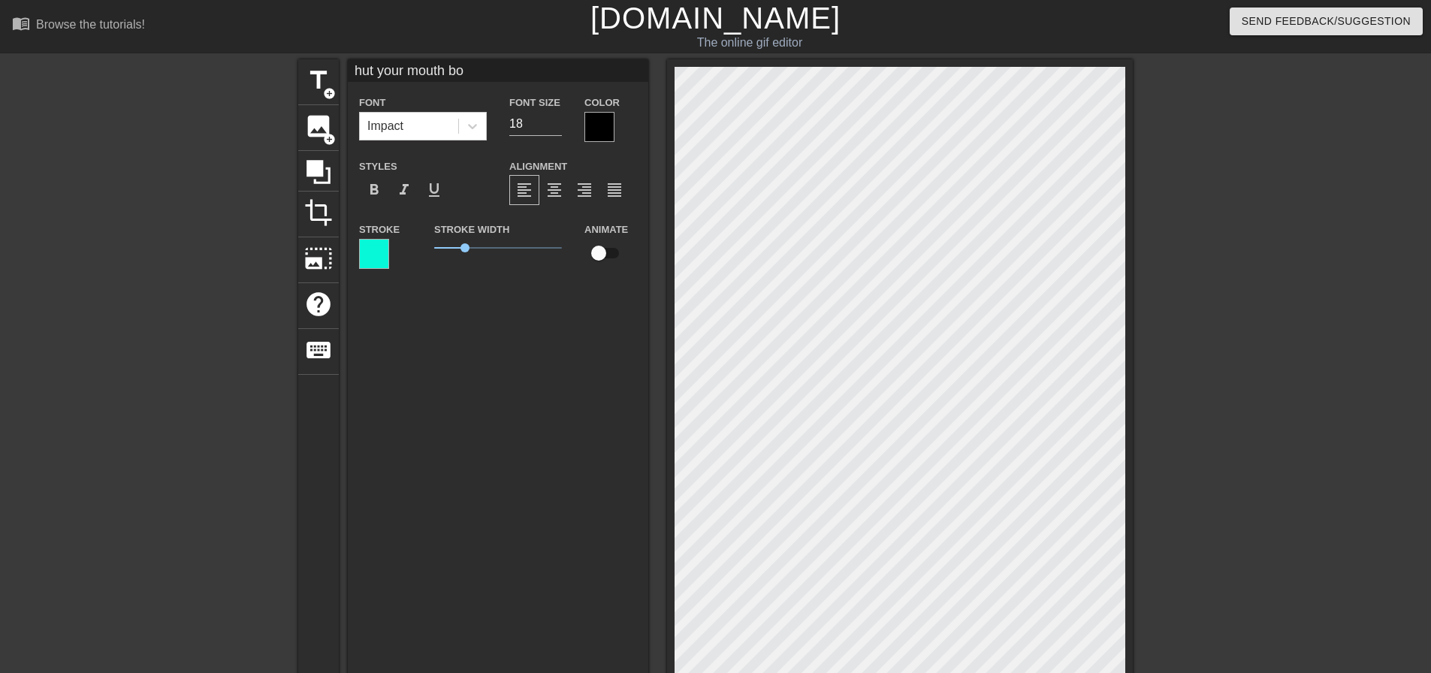
type input "hut your mouth b"
type textarea "hut your mouth b"
type input "hut your mouth"
type textarea "hut your mouth"
type input "hut your mouth"
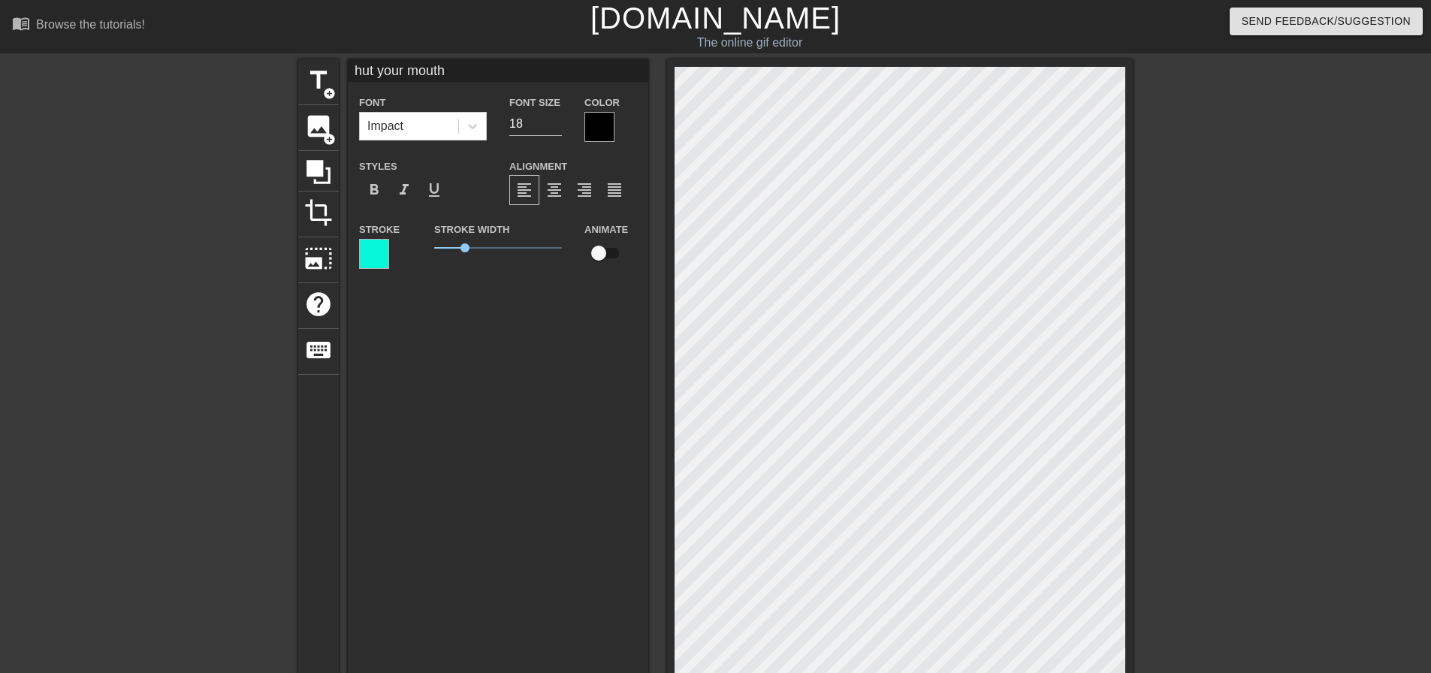
type textarea "hut your mouth"
type input "hut your mout"
type textarea "hut your mout"
type input "hut your mou"
type textarea "hut your mou"
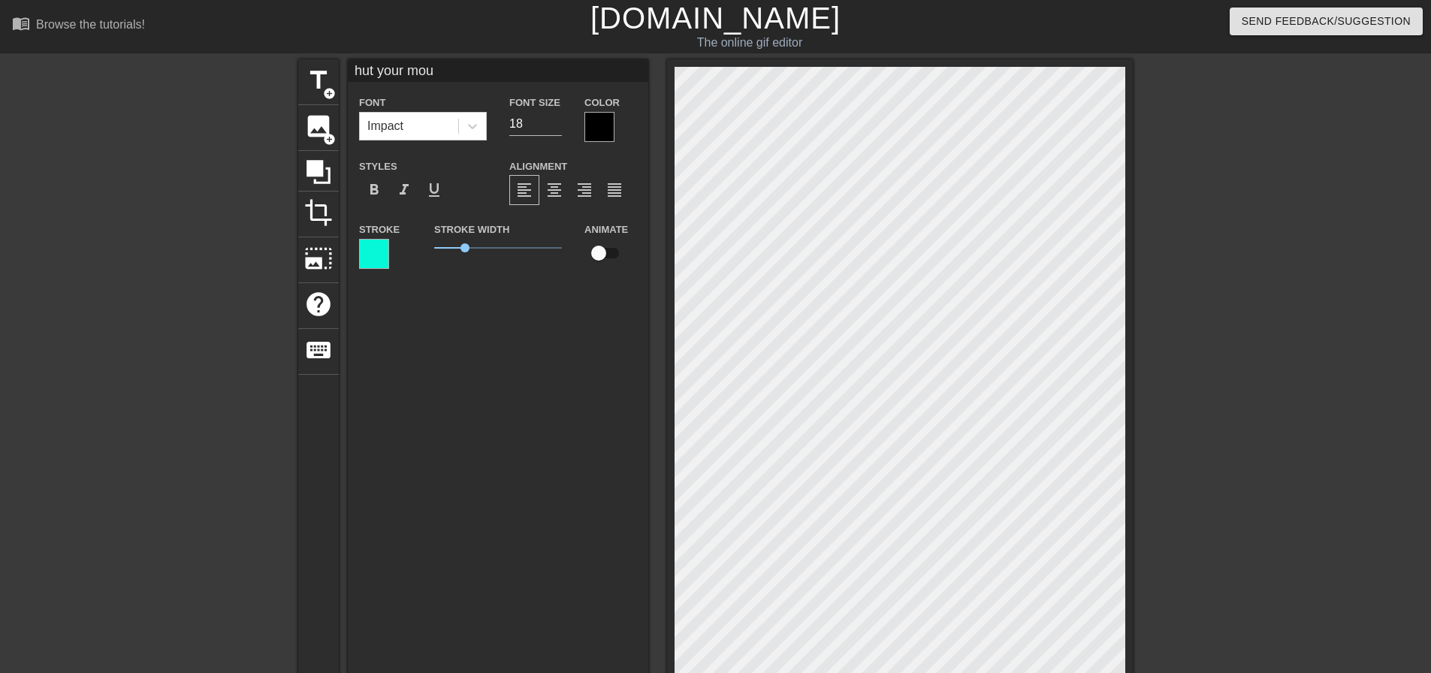
type input "hut your mo"
type textarea "hut your mo"
type input "hut your m"
type textarea "hut your m"
type input "hut your"
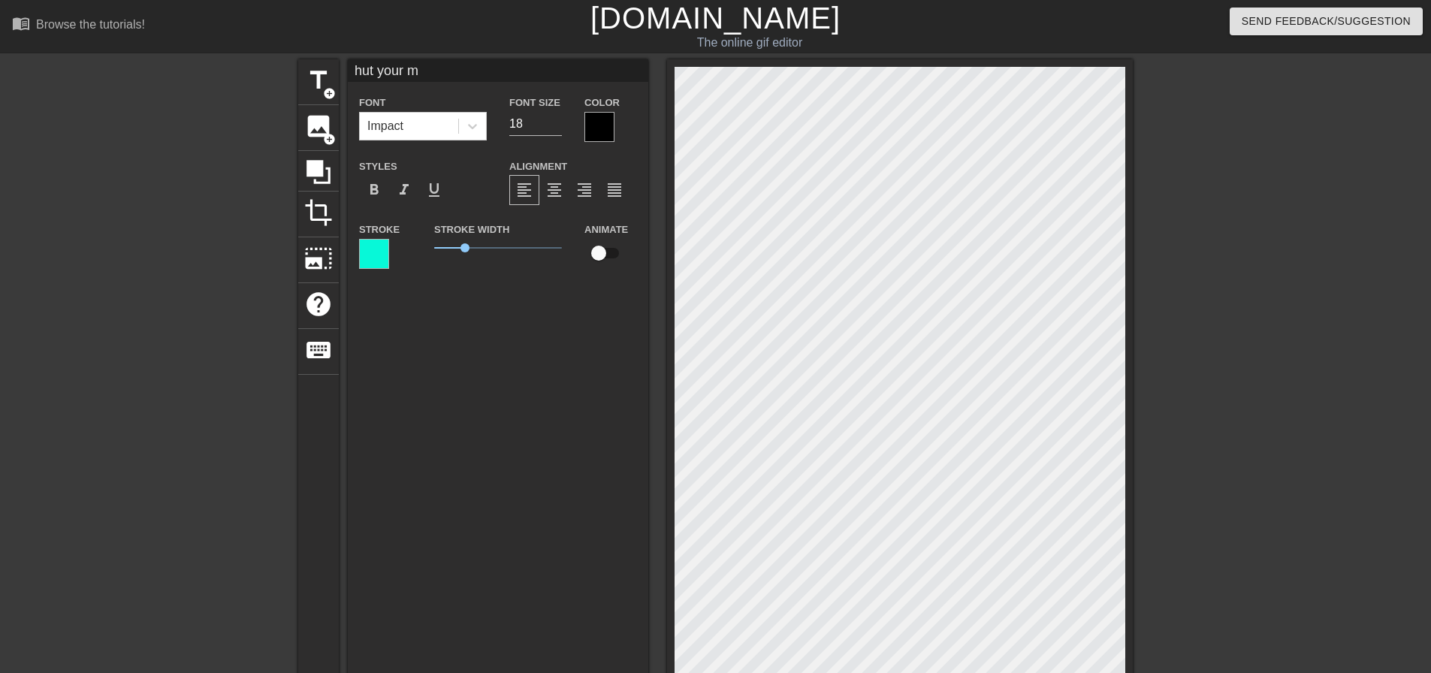
type textarea "hut your"
type input "hut your"
type textarea "hut your"
type input "hut you"
type textarea "hut you"
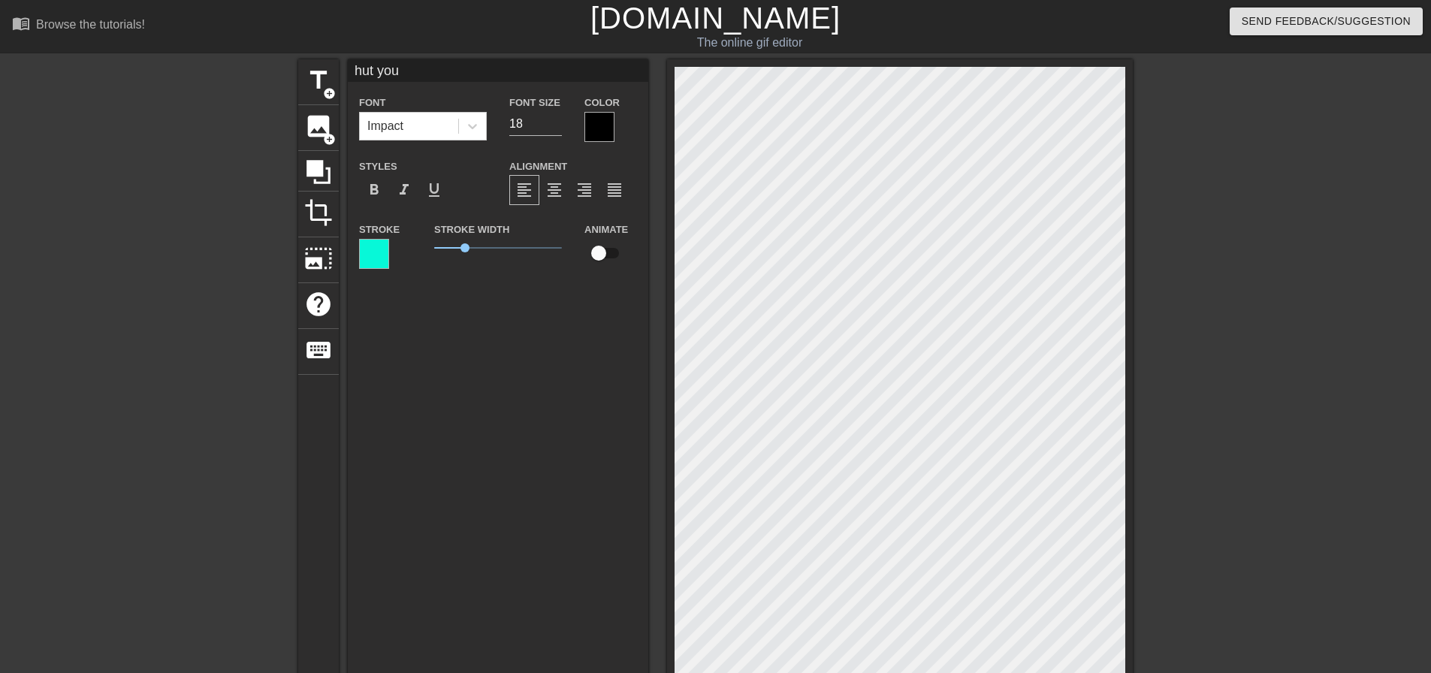
type input "hut yo"
type textarea "hut yo"
type input "hut y"
type textarea "hut y"
type input "hut"
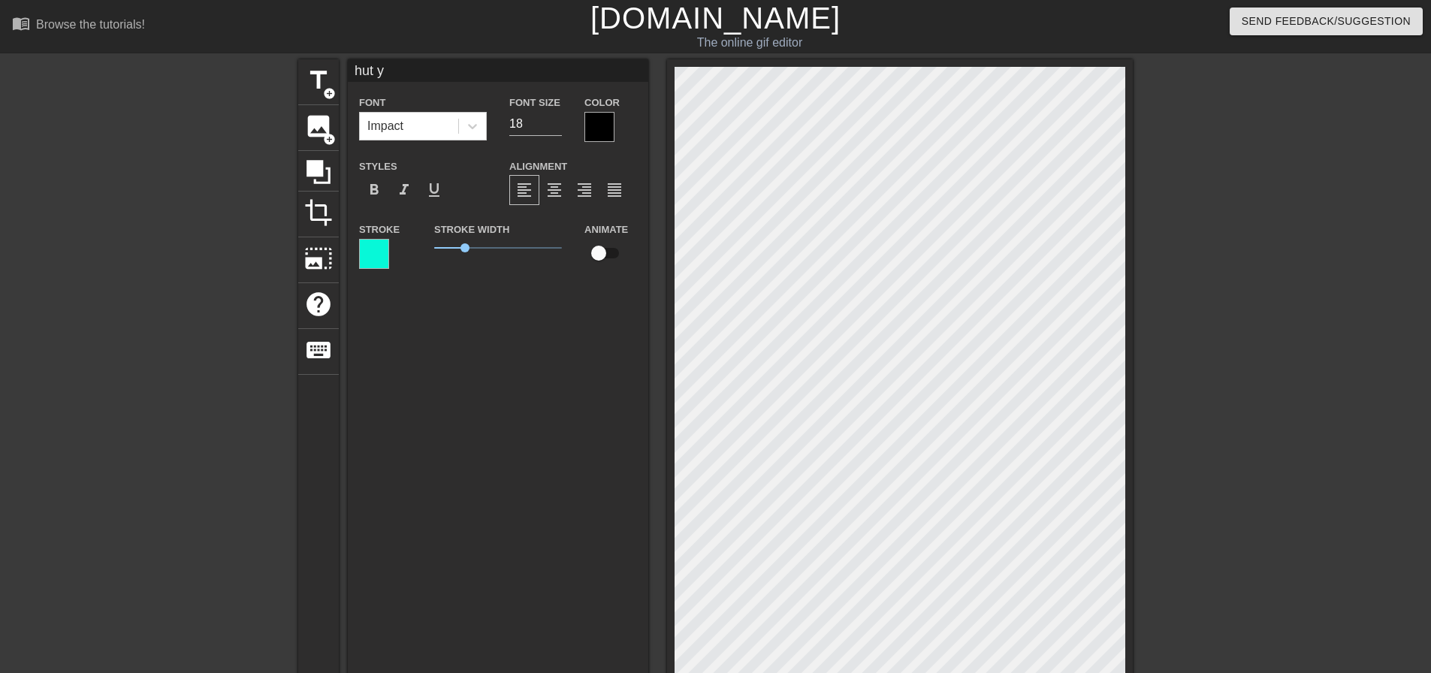
type textarea "hut"
type input "hut"
type textarea "hut"
type input "hu"
type textarea "hu"
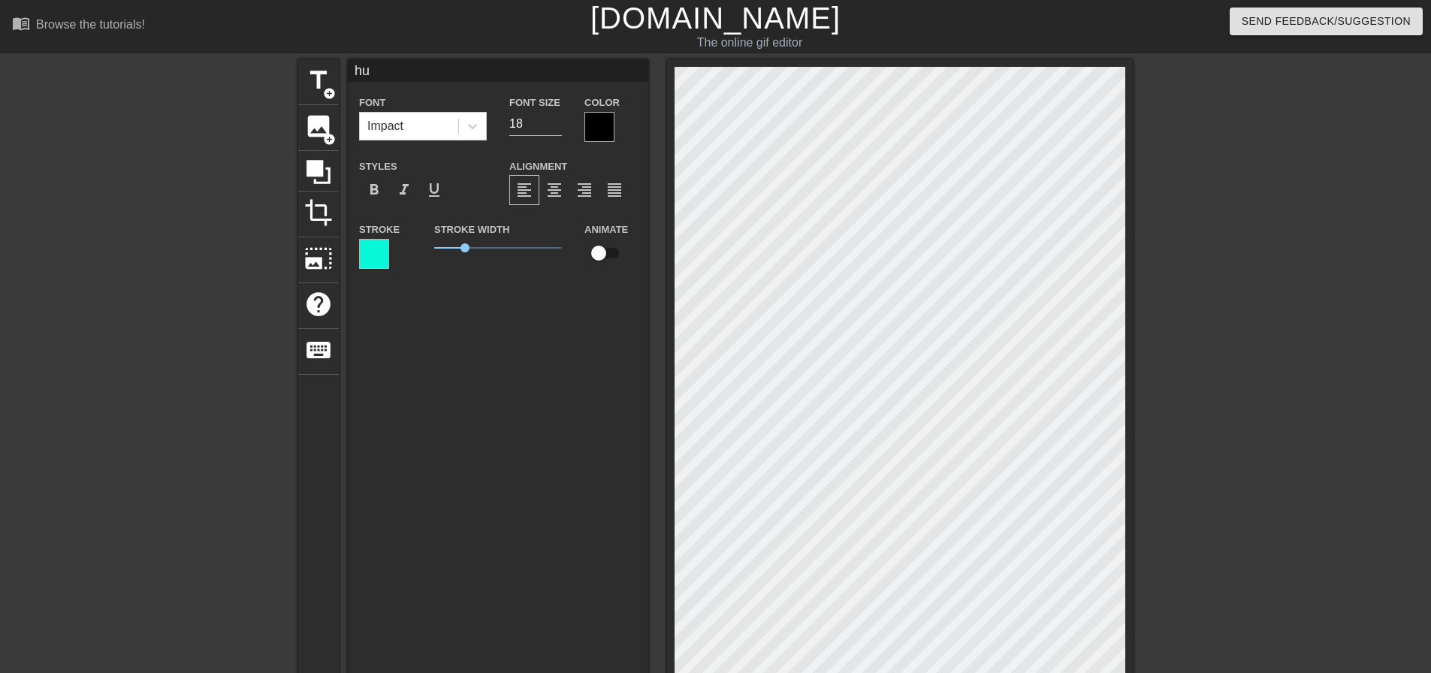
type input "h"
type textarea "h"
type input "New text 2"
type input "40"
click at [372, 255] on div at bounding box center [374, 254] width 30 height 30
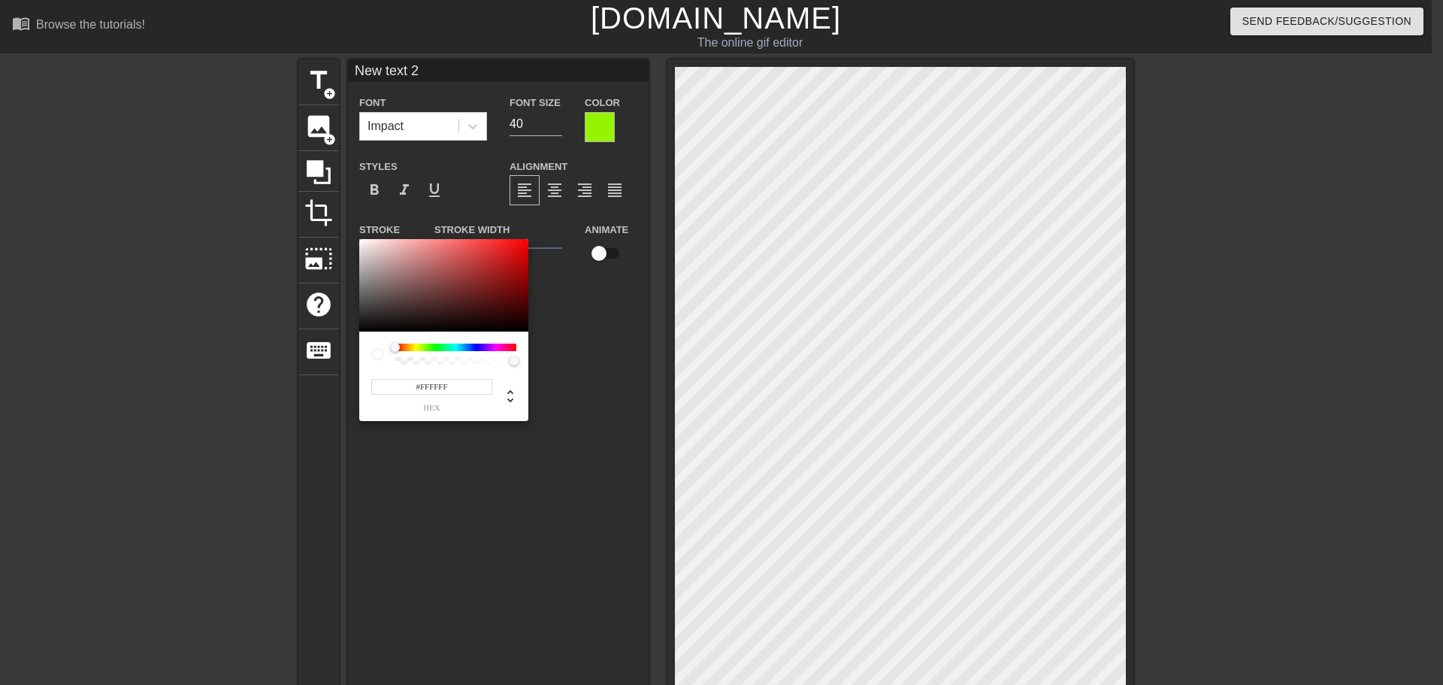
click at [455, 348] on div at bounding box center [455, 347] width 121 height 8
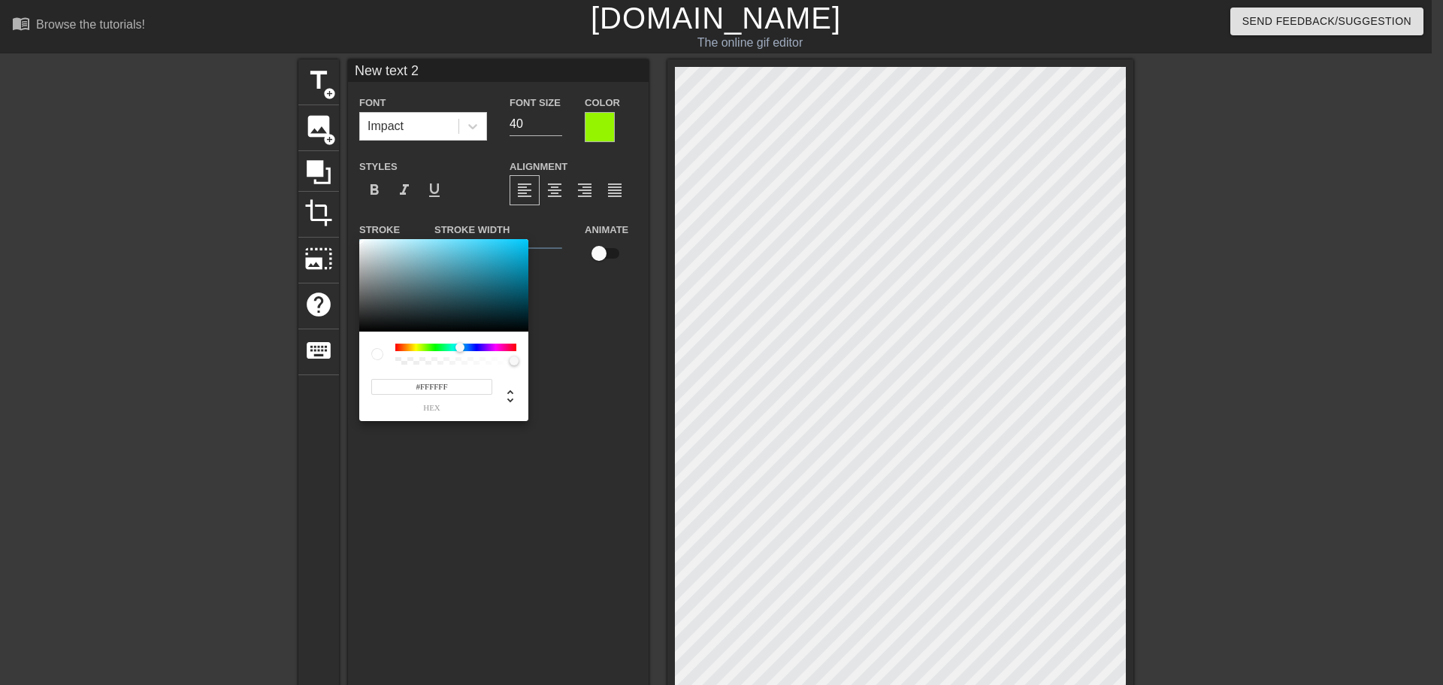
drag, startPoint x: 450, startPoint y: 348, endPoint x: 460, endPoint y: 349, distance: 9.9
click at [460, 349] on div at bounding box center [455, 347] width 121 height 8
drag, startPoint x: 521, startPoint y: 248, endPoint x: 543, endPoint y: 234, distance: 26.7
click at [543, 234] on div "#00CCFF hex" at bounding box center [721, 342] width 1443 height 685
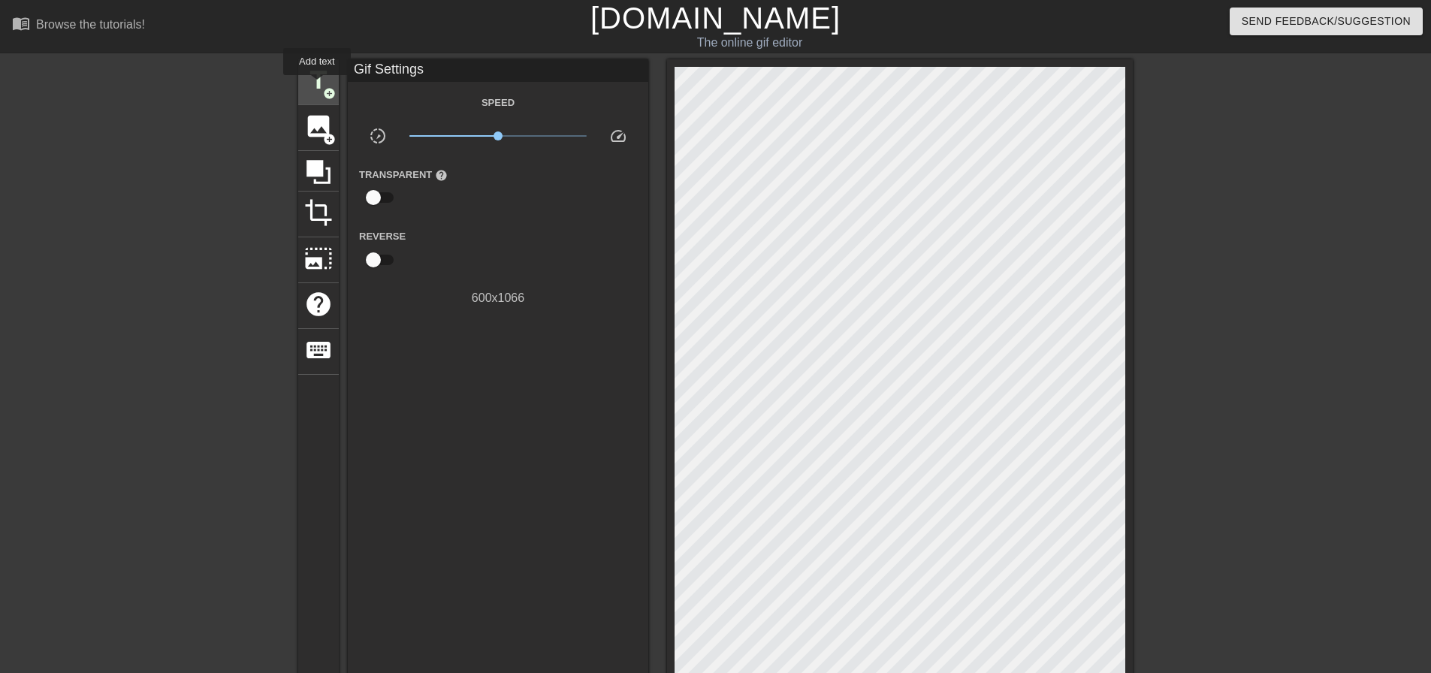
click at [317, 86] on span "title" at bounding box center [318, 80] width 29 height 29
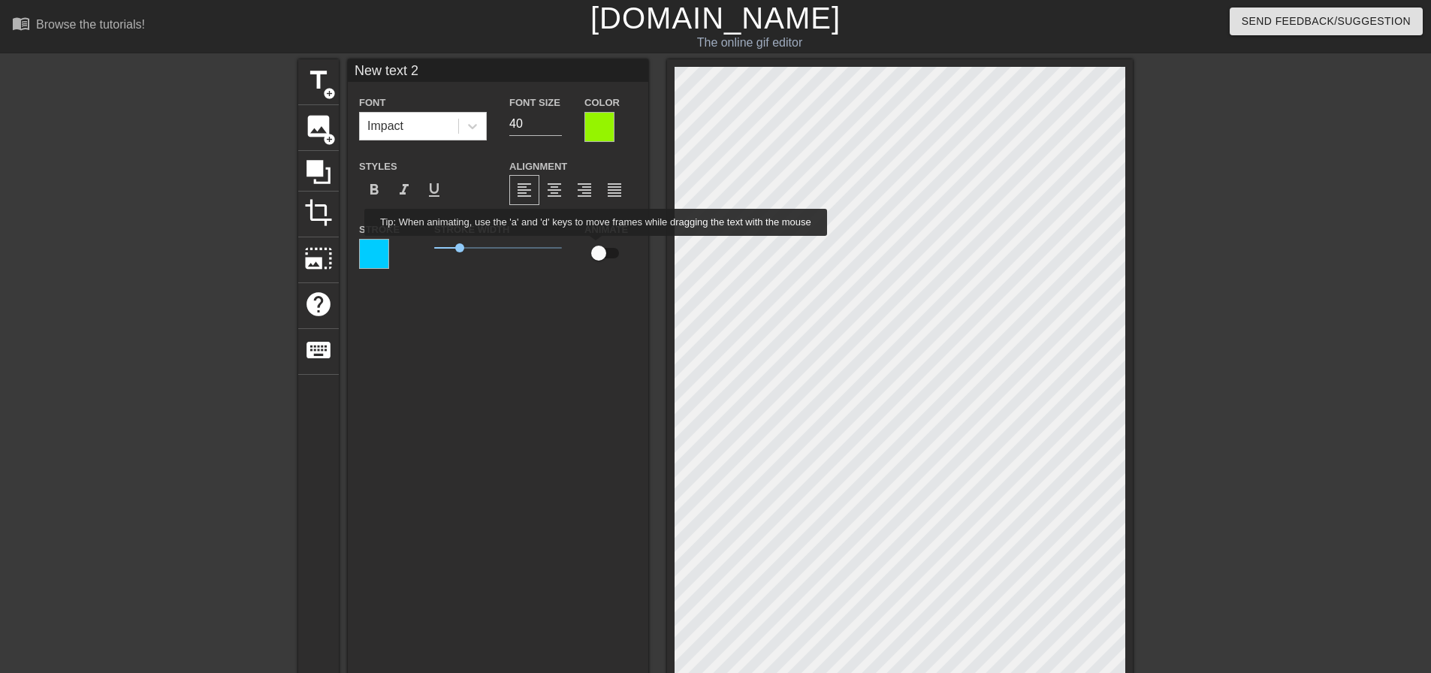
click at [597, 246] on input "checkbox" at bounding box center [599, 253] width 86 height 29
click at [478, 136] on div at bounding box center [472, 126] width 27 height 27
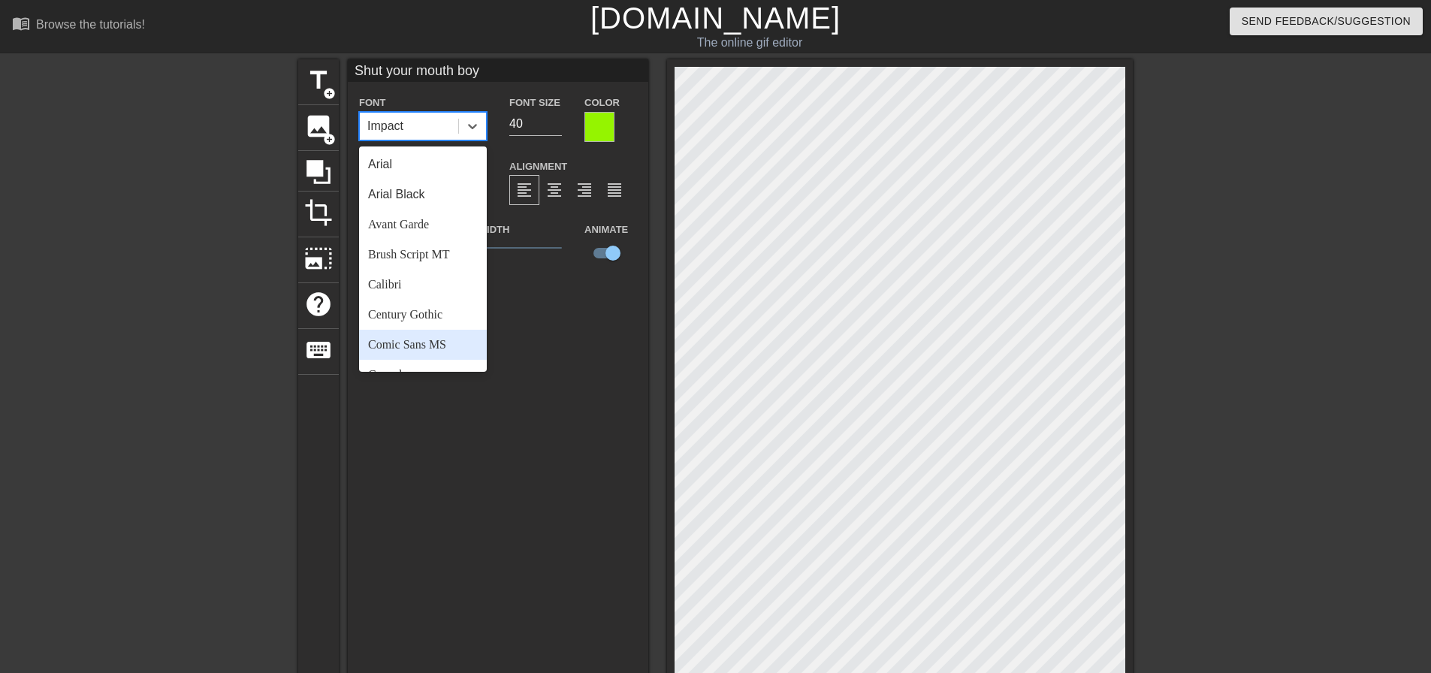
click at [425, 338] on div "Comic Sans MS" at bounding box center [423, 345] width 128 height 30
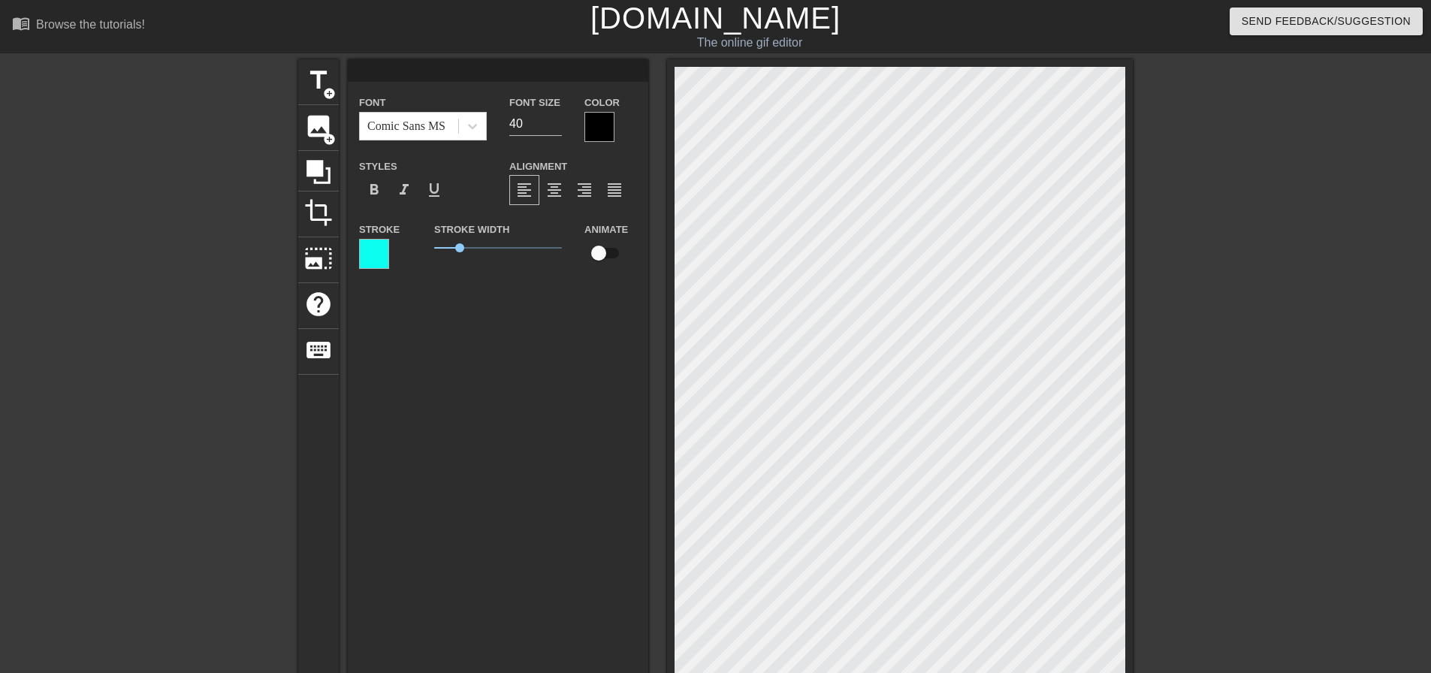
scroll to position [2, 2]
click at [381, 246] on div at bounding box center [374, 254] width 30 height 30
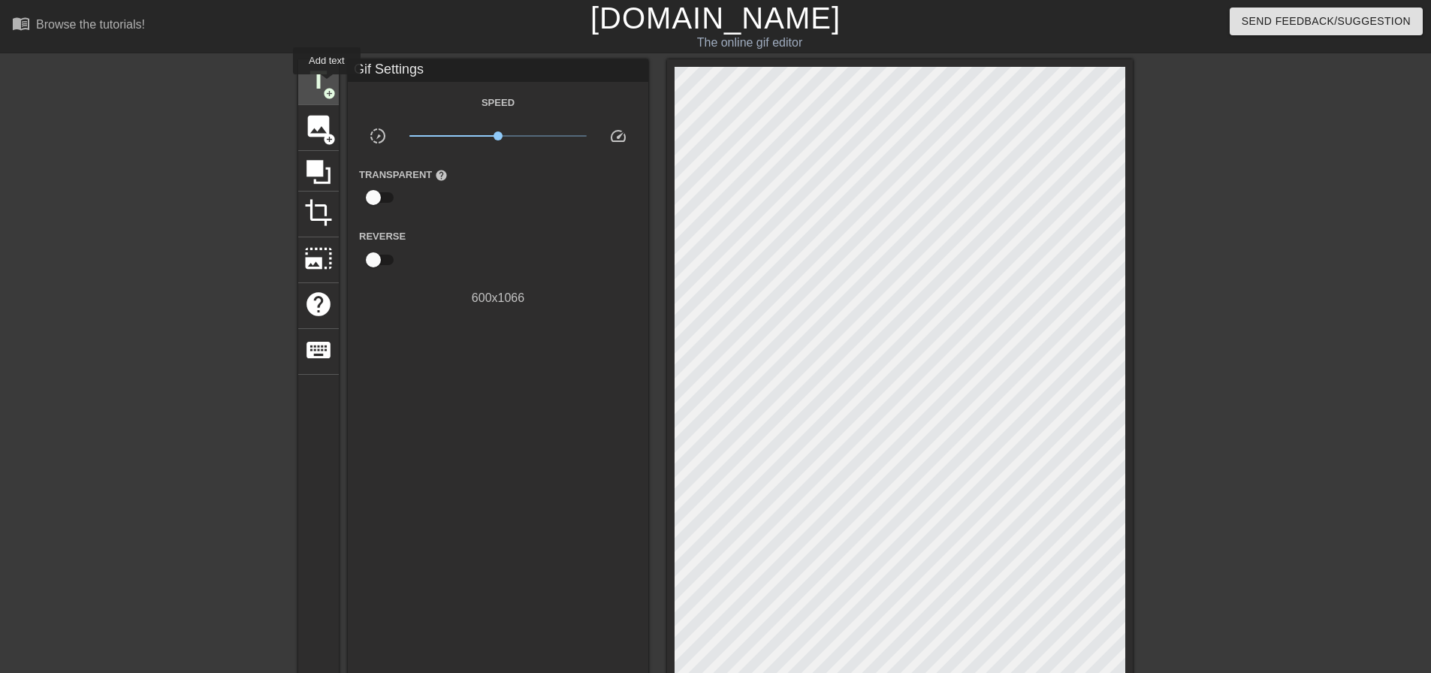
click at [327, 85] on span "title" at bounding box center [318, 80] width 29 height 29
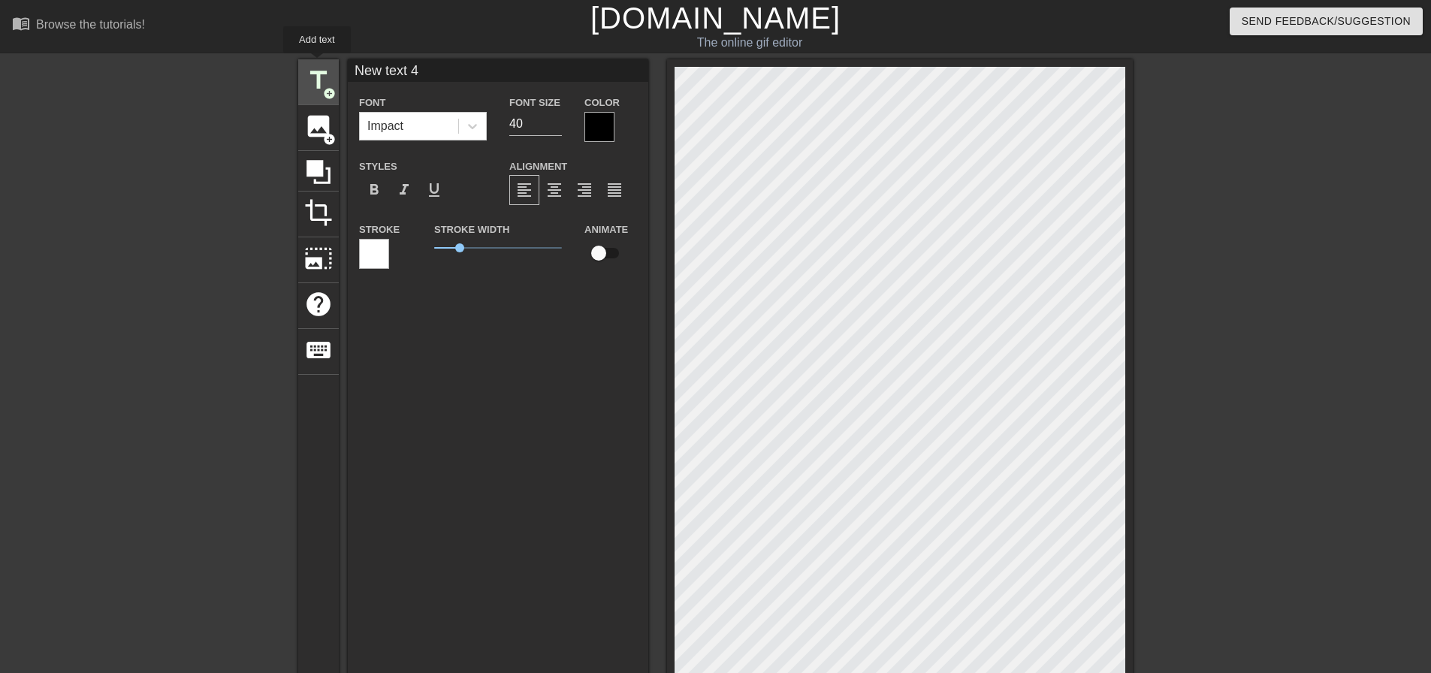
click at [317, 63] on div "title add_circle" at bounding box center [318, 82] width 41 height 46
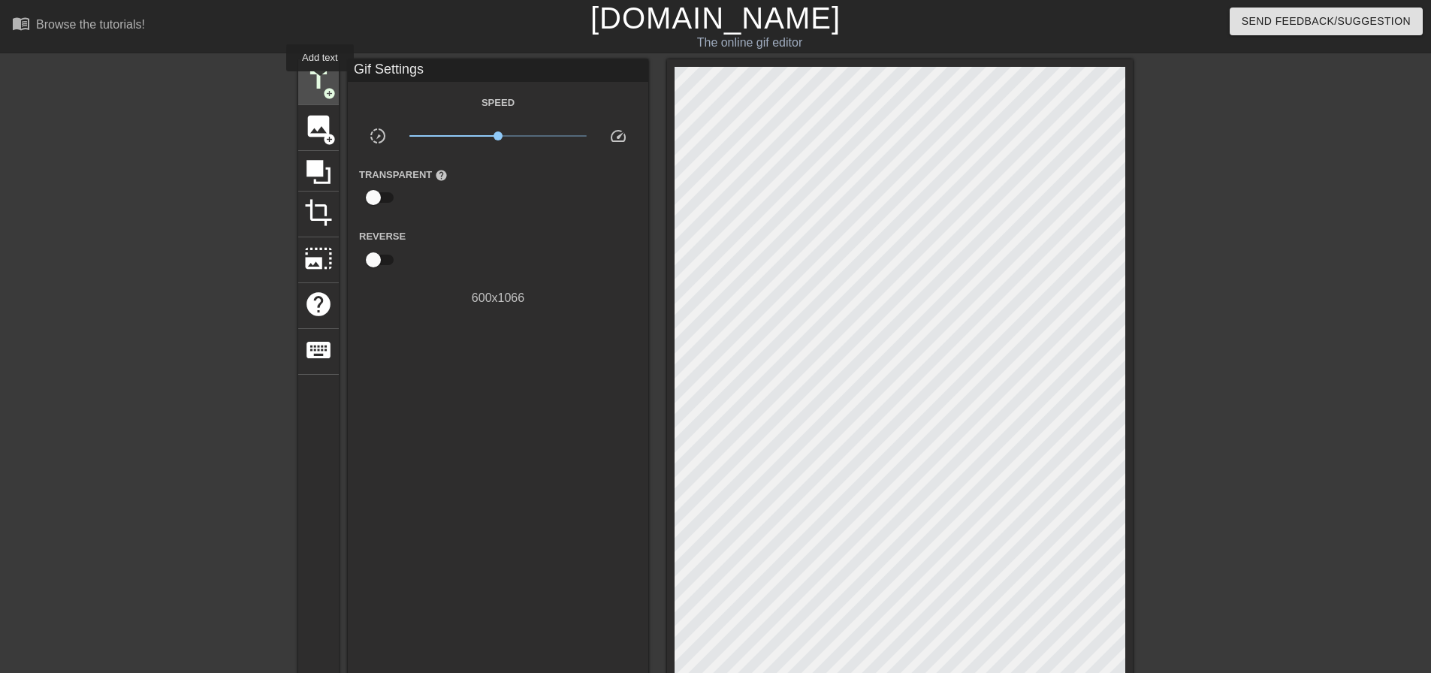
click at [319, 80] on span "title" at bounding box center [318, 80] width 29 height 29
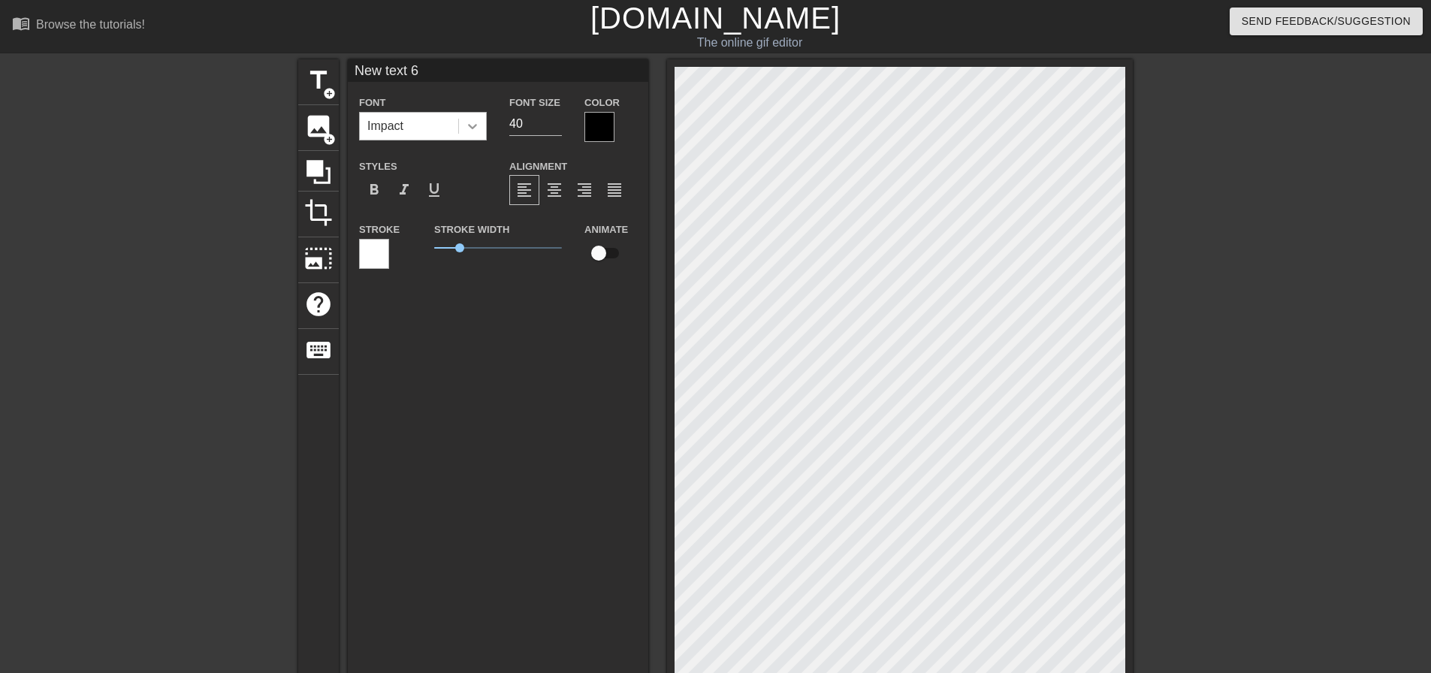
click at [469, 125] on icon at bounding box center [472, 126] width 9 height 5
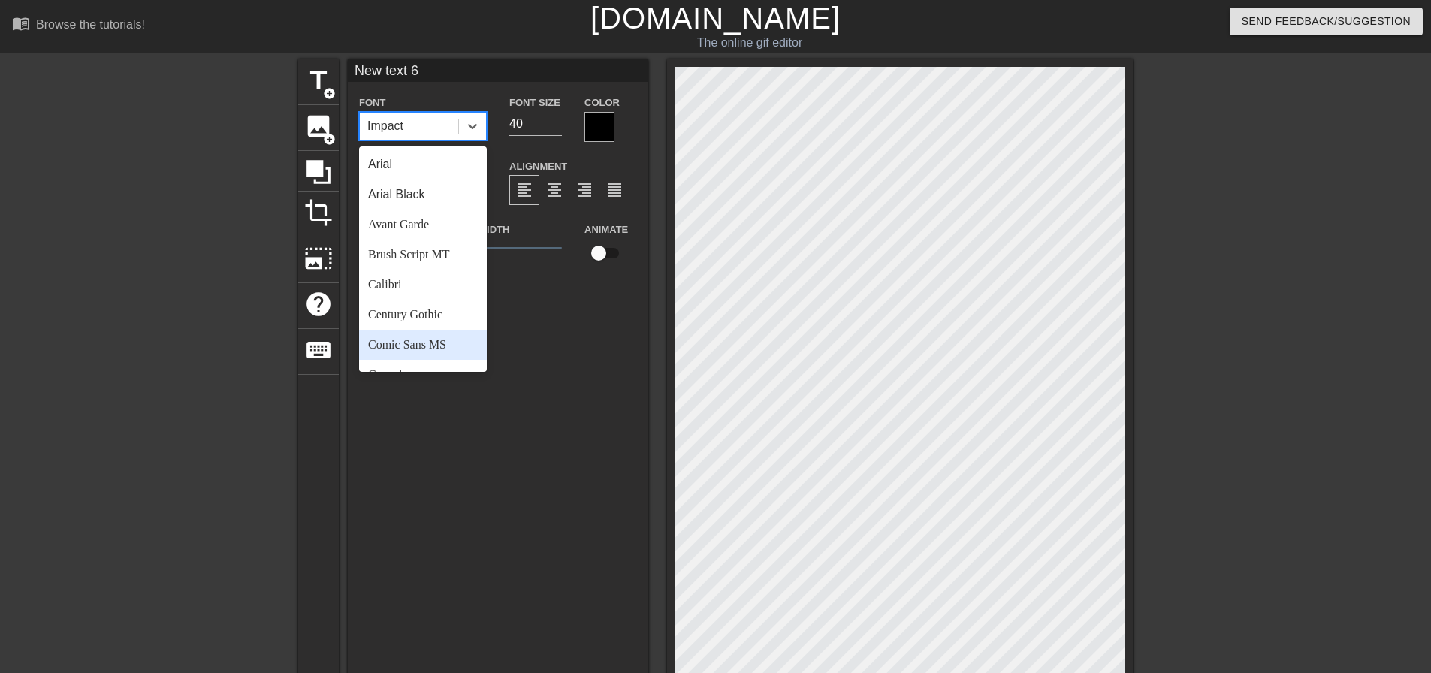
click at [422, 338] on div "Comic Sans MS" at bounding box center [423, 345] width 128 height 30
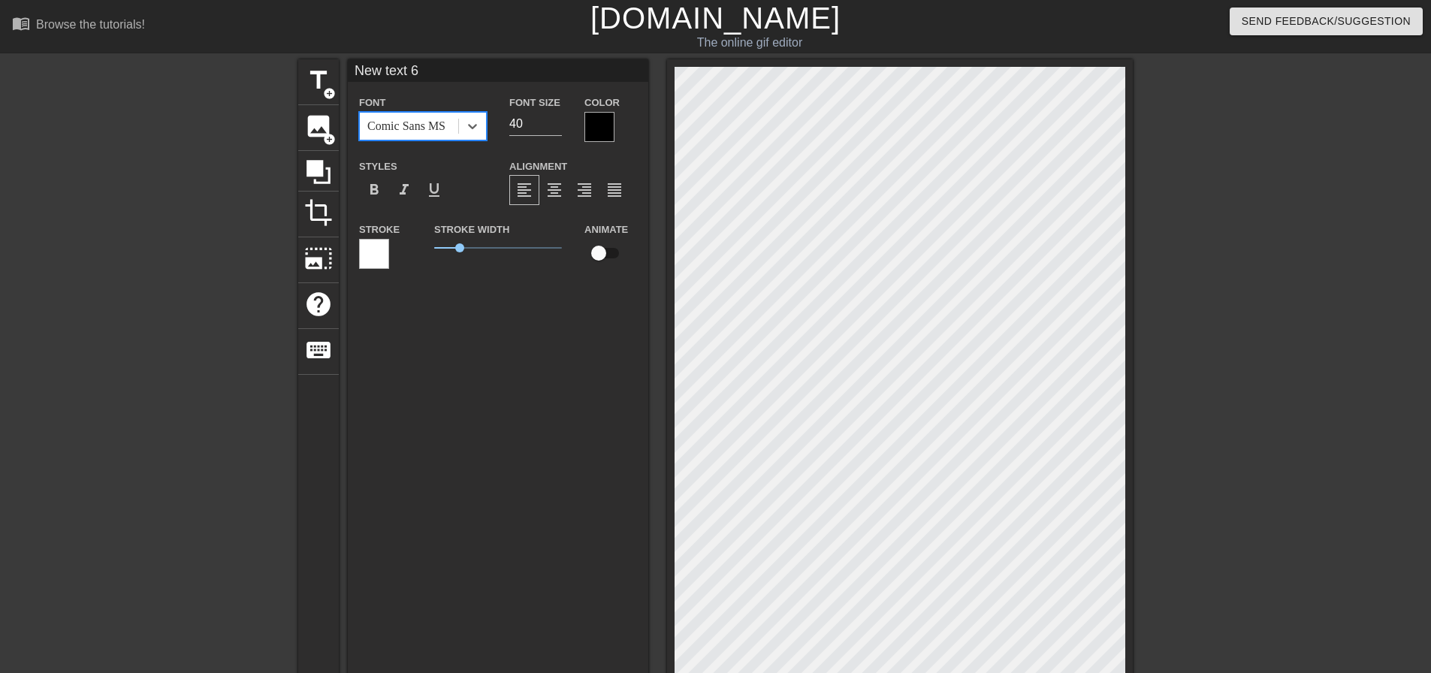
click at [378, 251] on div at bounding box center [374, 254] width 30 height 30
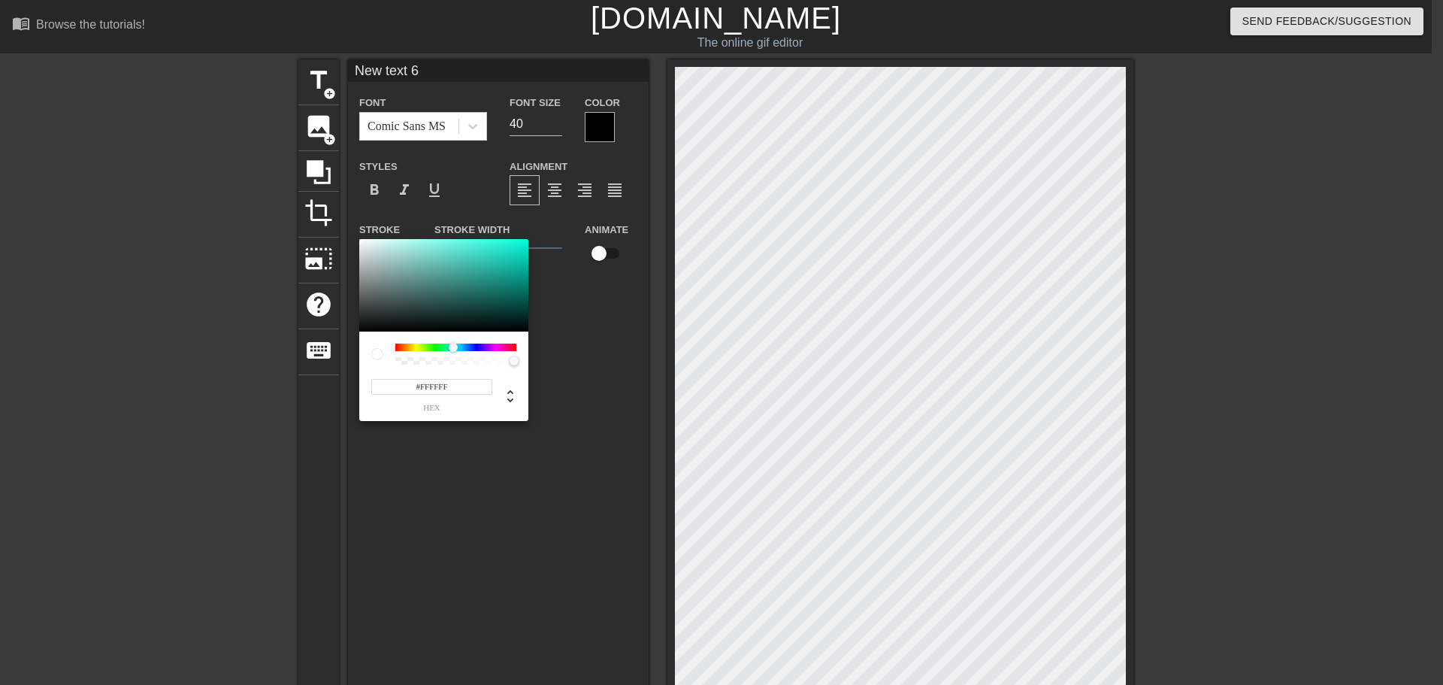
click at [453, 347] on div at bounding box center [455, 347] width 121 height 8
click at [457, 348] on div at bounding box center [456, 347] width 9 height 9
drag, startPoint x: 524, startPoint y: 249, endPoint x: 537, endPoint y: 237, distance: 18.6
click at [537, 237] on div "#00F2FF hex" at bounding box center [721, 342] width 1443 height 685
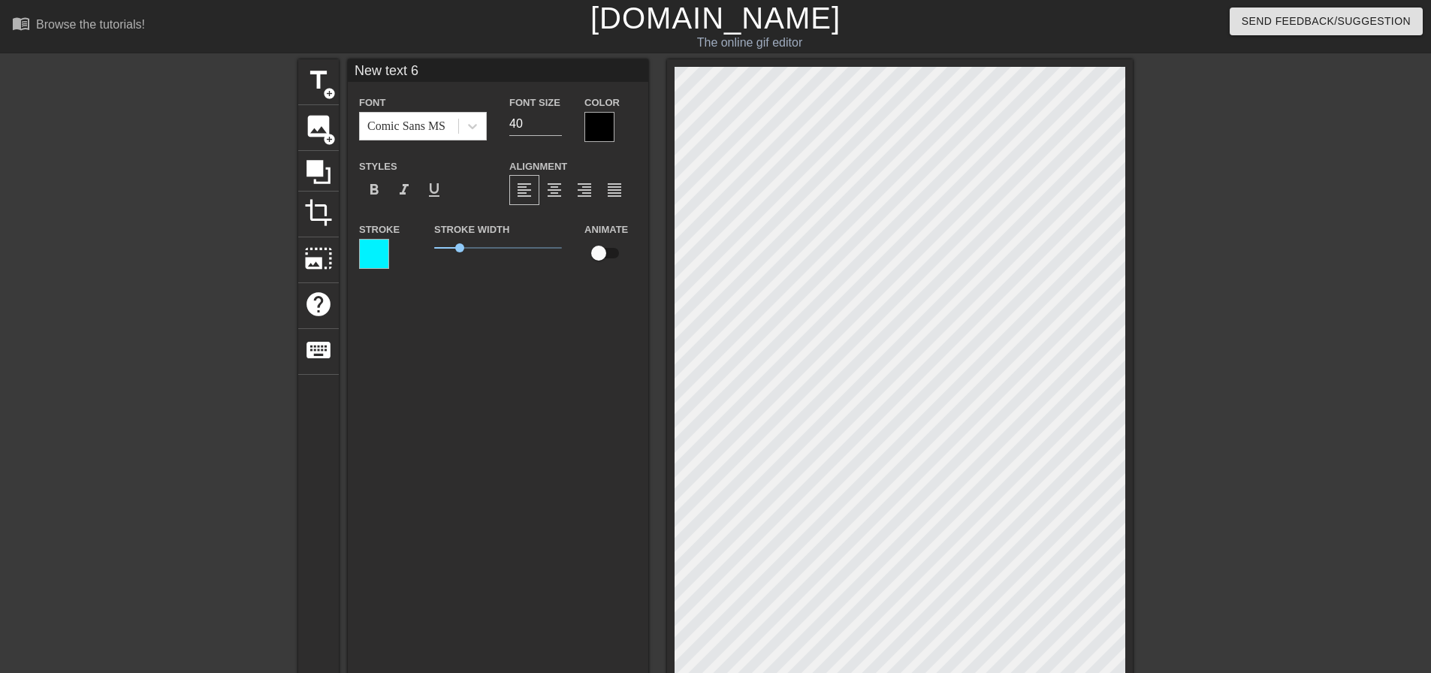
click at [605, 124] on div at bounding box center [600, 127] width 30 height 30
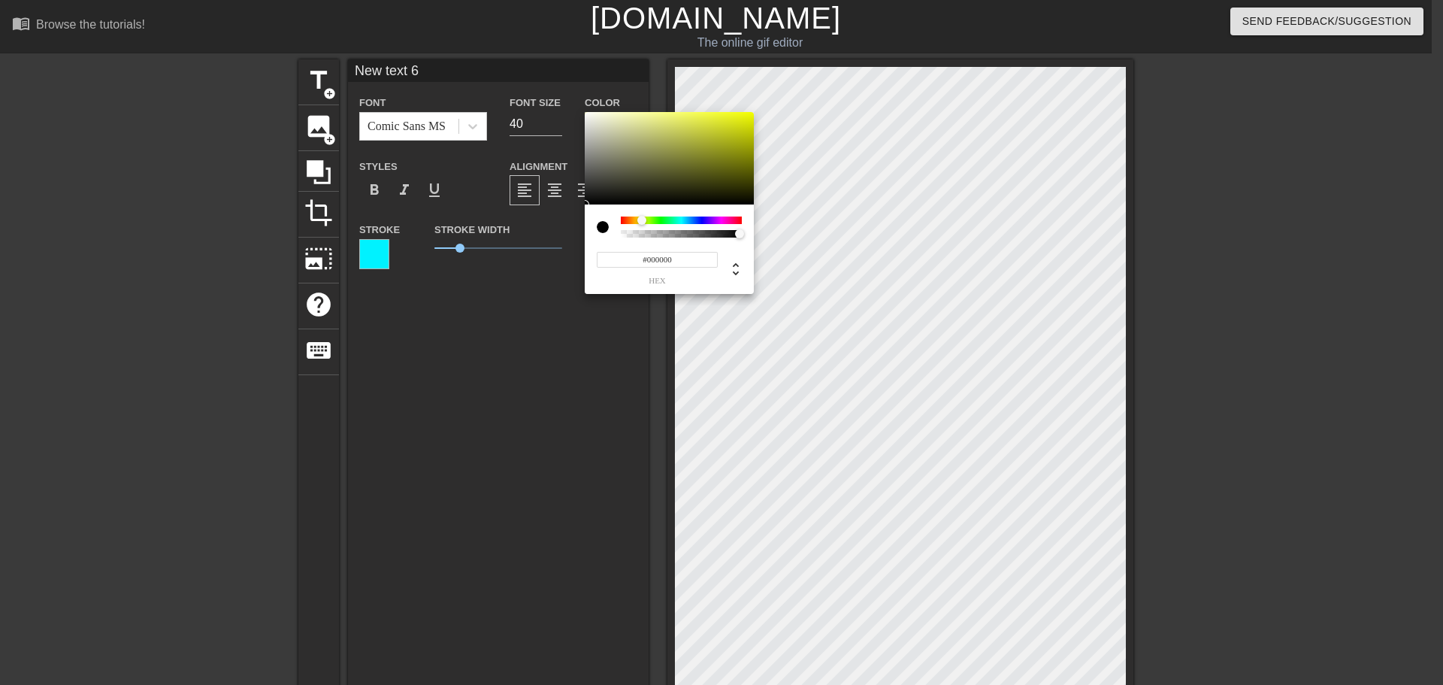
click at [642, 223] on div at bounding box center [681, 220] width 121 height 8
drag, startPoint x: 736, startPoint y: 127, endPoint x: 766, endPoint y: 106, distance: 37.3
click at [766, 106] on div "#F4FF00 hex" at bounding box center [721, 342] width 1443 height 685
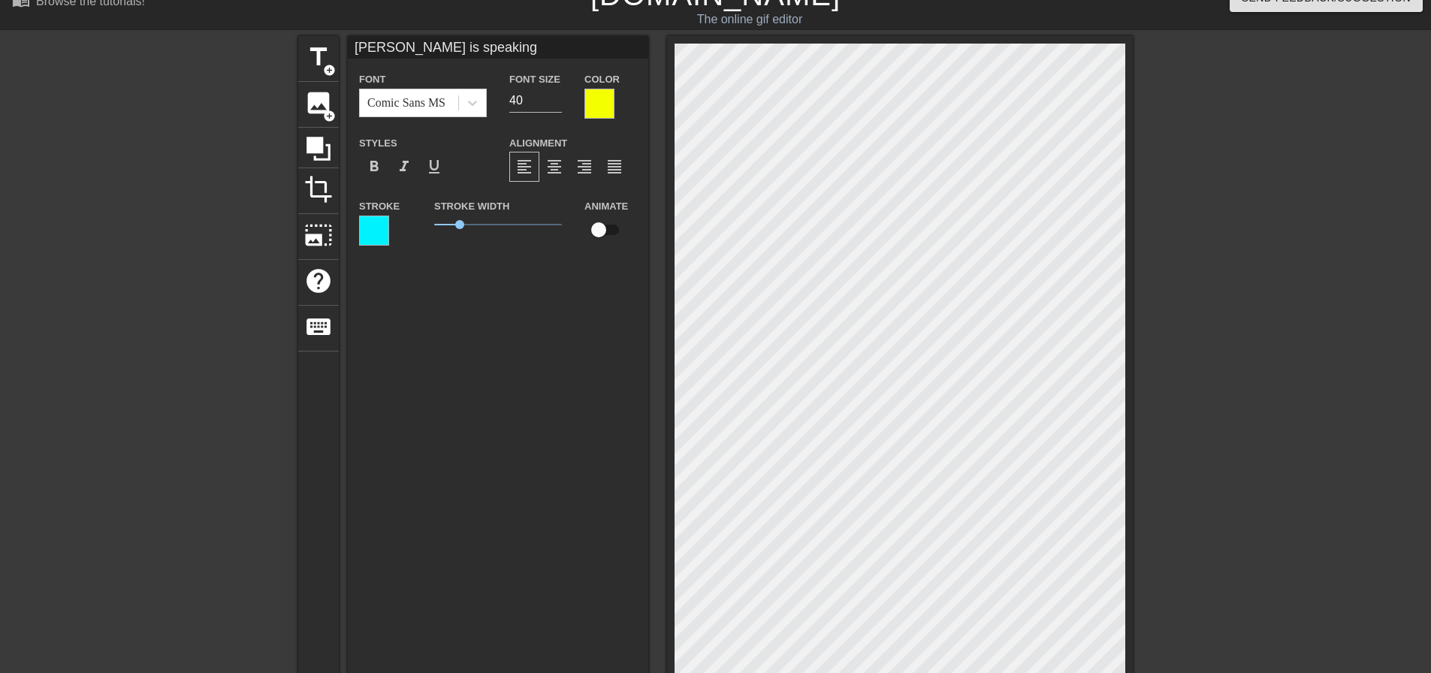
scroll to position [0, 0]
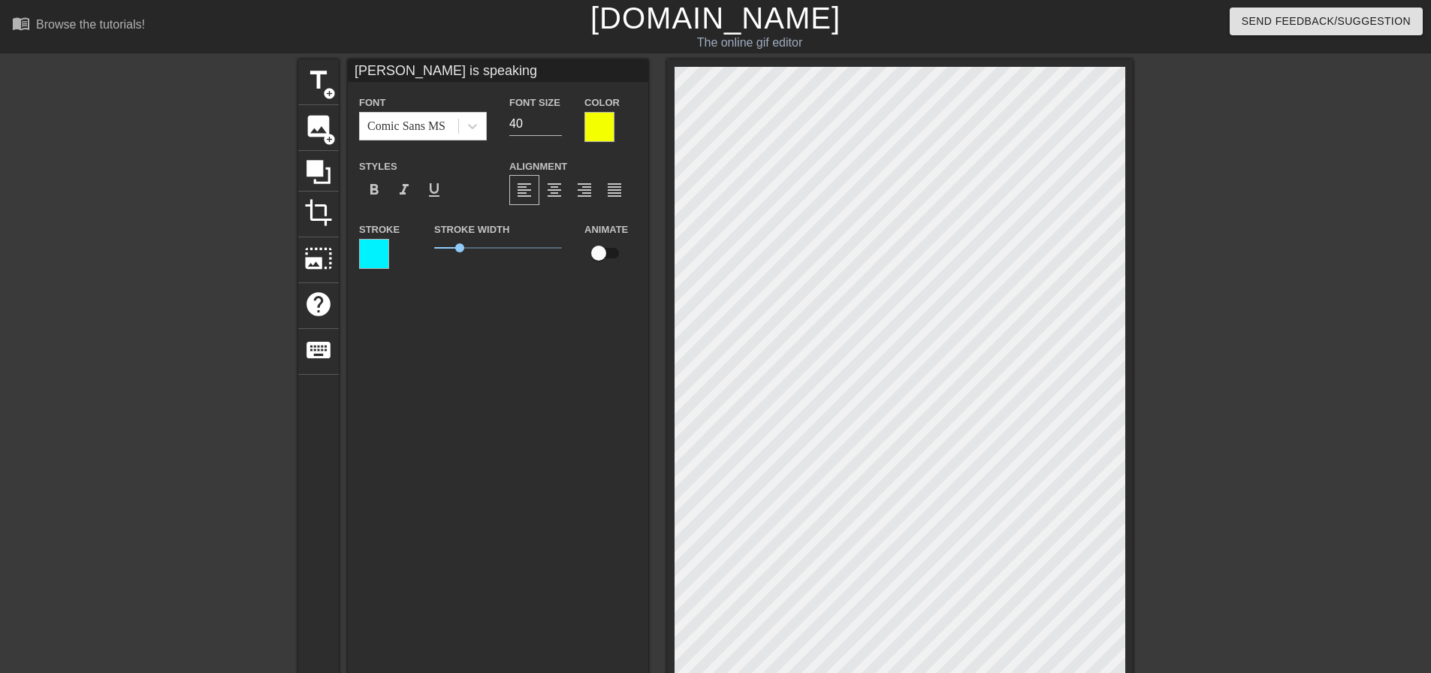
click at [604, 248] on input "checkbox" at bounding box center [599, 253] width 86 height 29
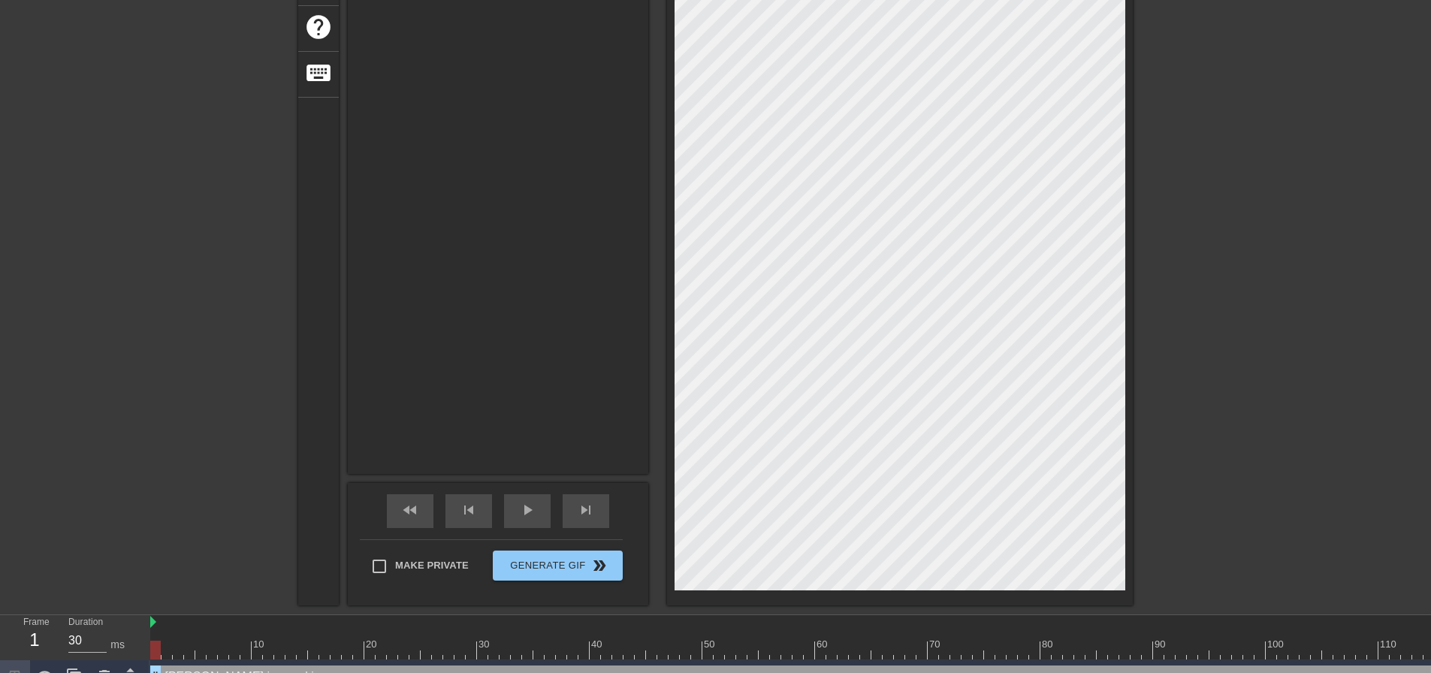
scroll to position [301, 0]
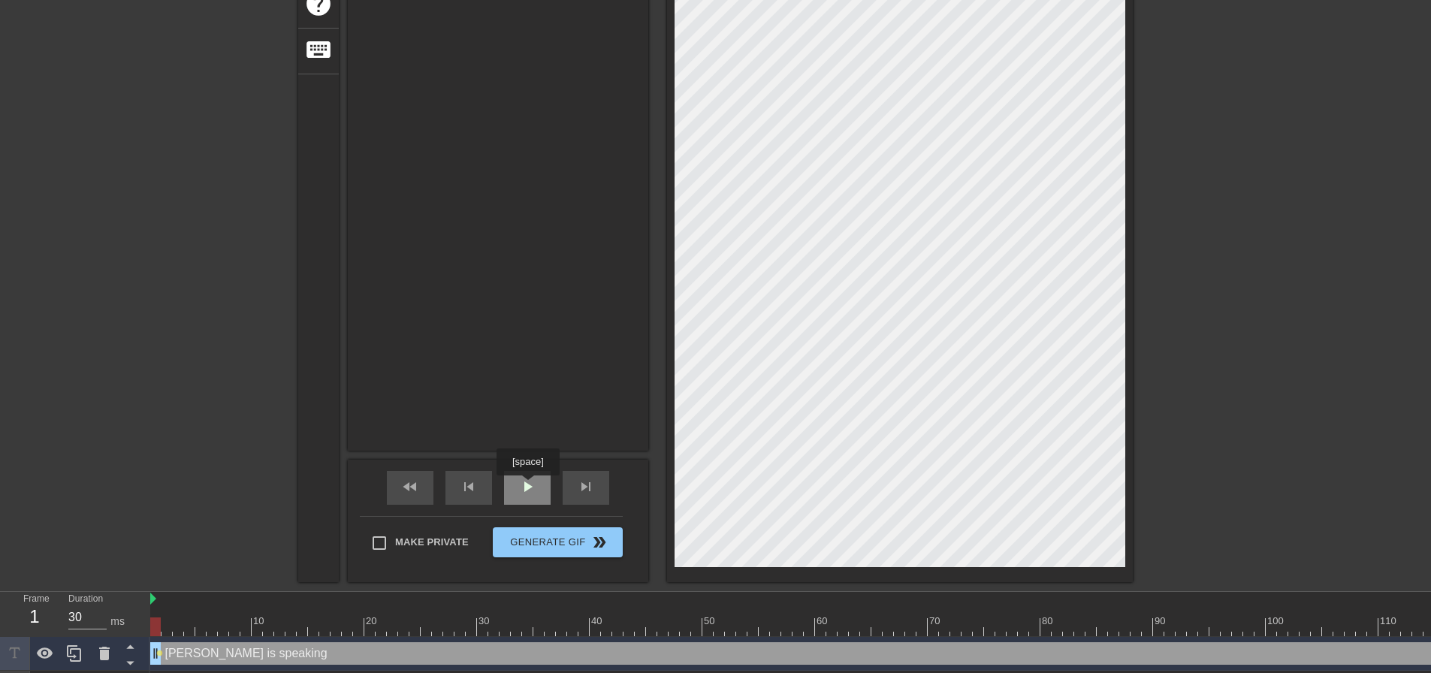
click at [527, 486] on span "play_arrow" at bounding box center [527, 487] width 18 height 18
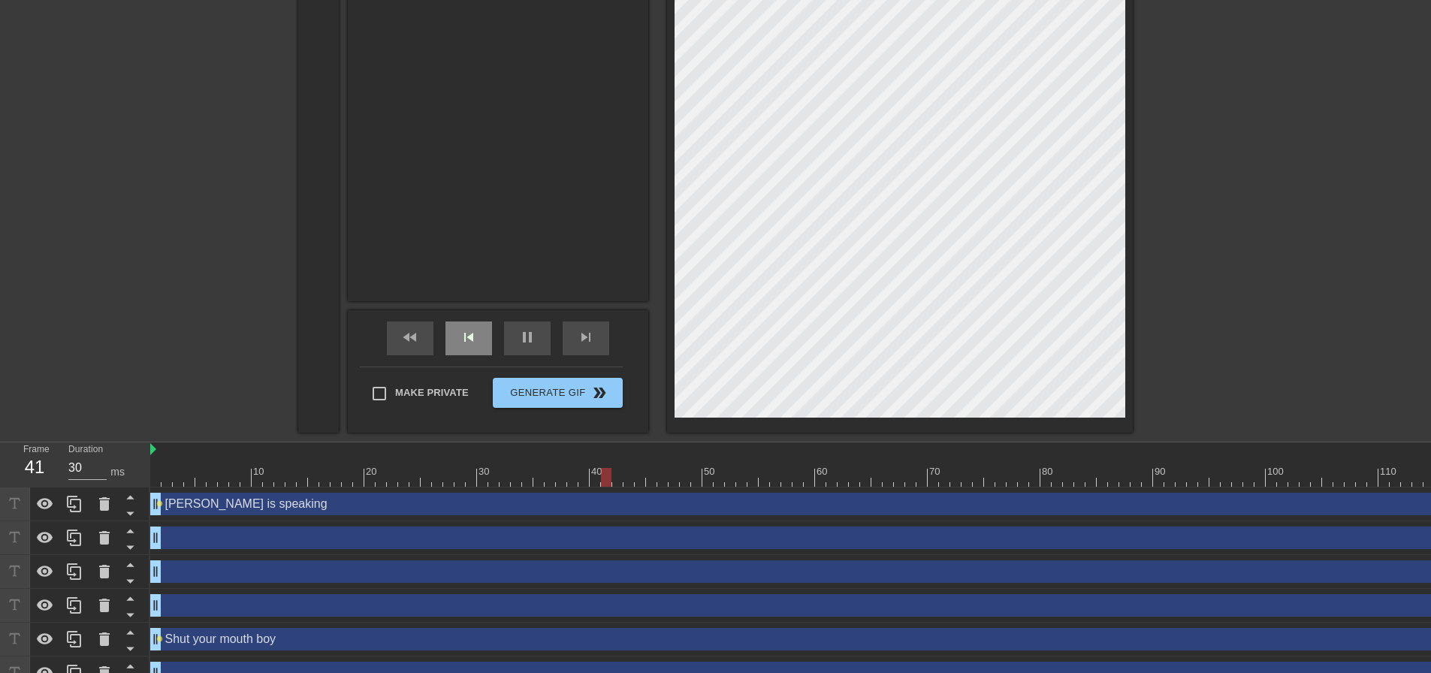
scroll to position [451, 0]
click at [543, 397] on span "Generate Gif double_arrow" at bounding box center [558, 392] width 118 height 18
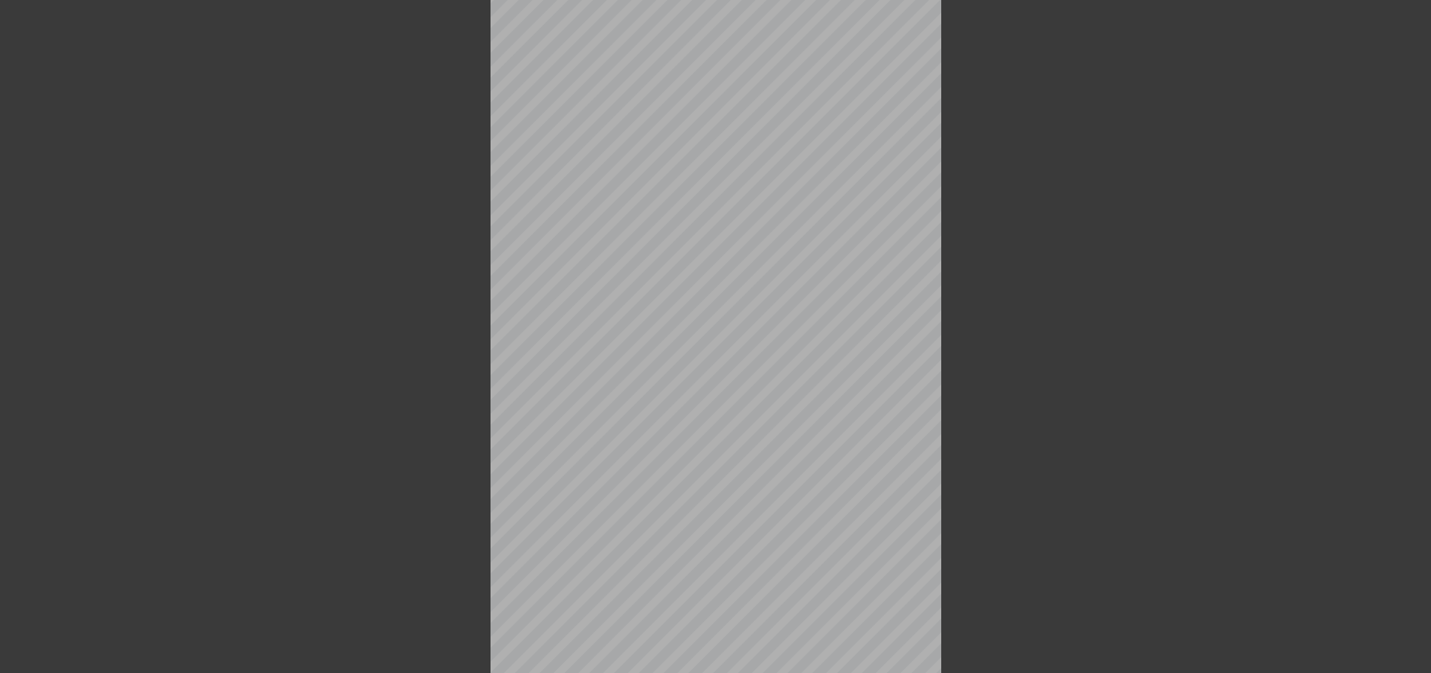
scroll to position [87, 0]
click at [300, 406] on div at bounding box center [359, 197] width 225 height 451
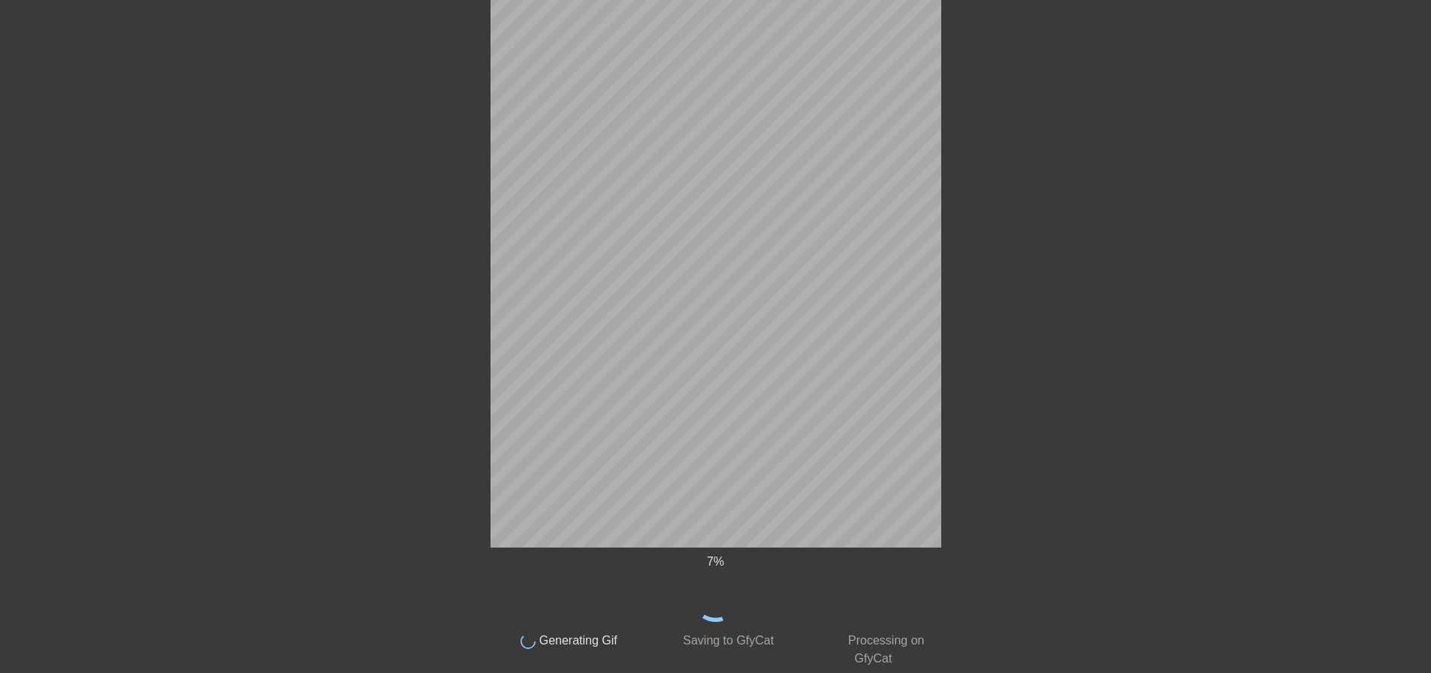
click at [1294, 35] on div "7 % done Generating Gif done Saving to GfyCat done Processing on GfyCat title a…" at bounding box center [715, 207] width 1431 height 921
